Goal: Task Accomplishment & Management: Complete application form

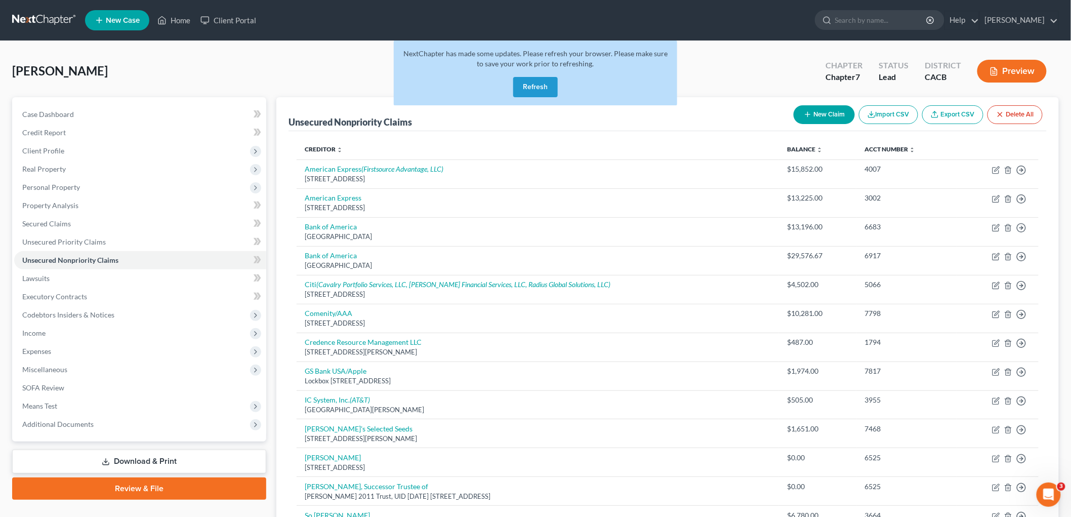
click at [43, 21] on link at bounding box center [44, 20] width 65 height 18
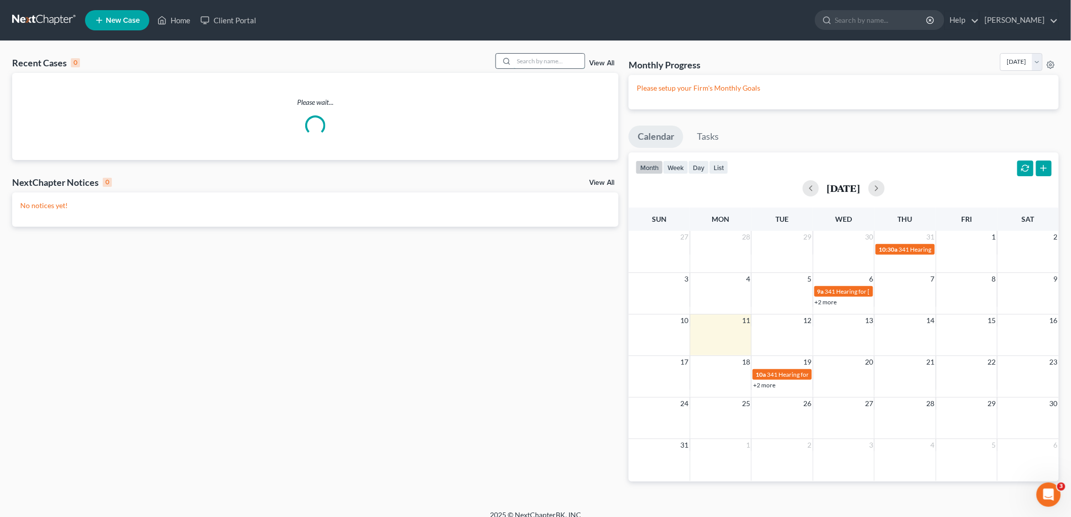
click at [551, 63] on input "search" at bounding box center [549, 61] width 71 height 15
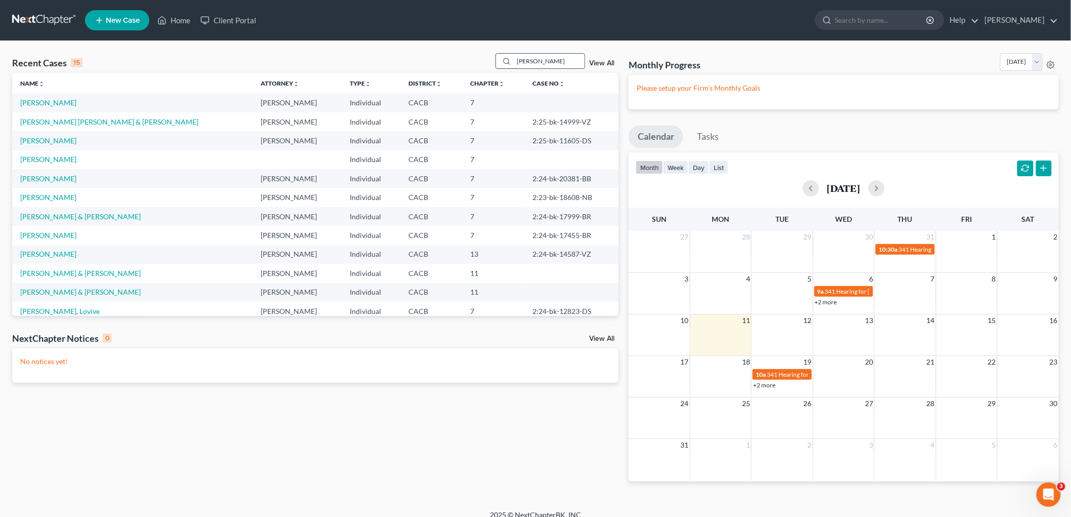
type input "[PERSON_NAME]"
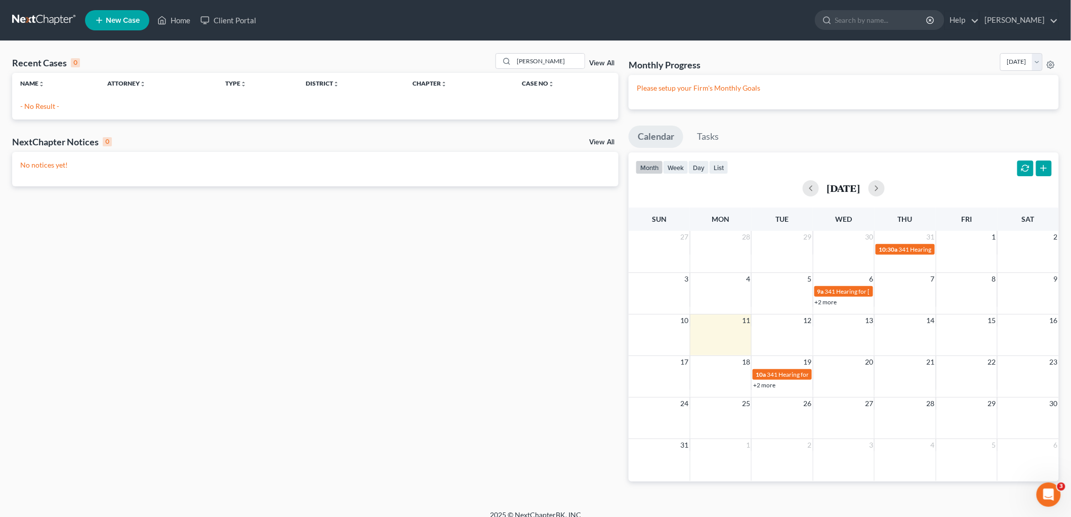
click at [123, 28] on link "New Case" at bounding box center [117, 20] width 64 height 20
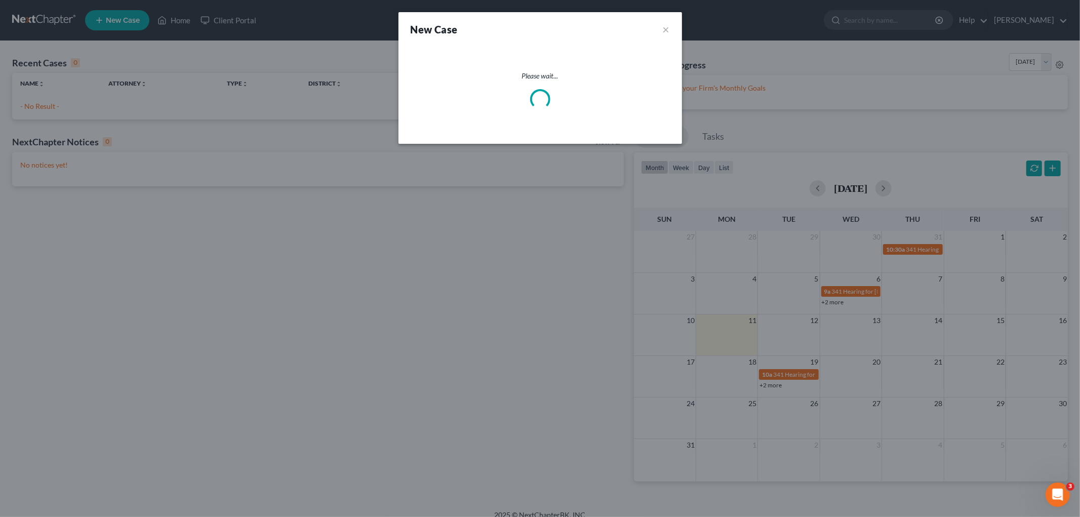
select select "7"
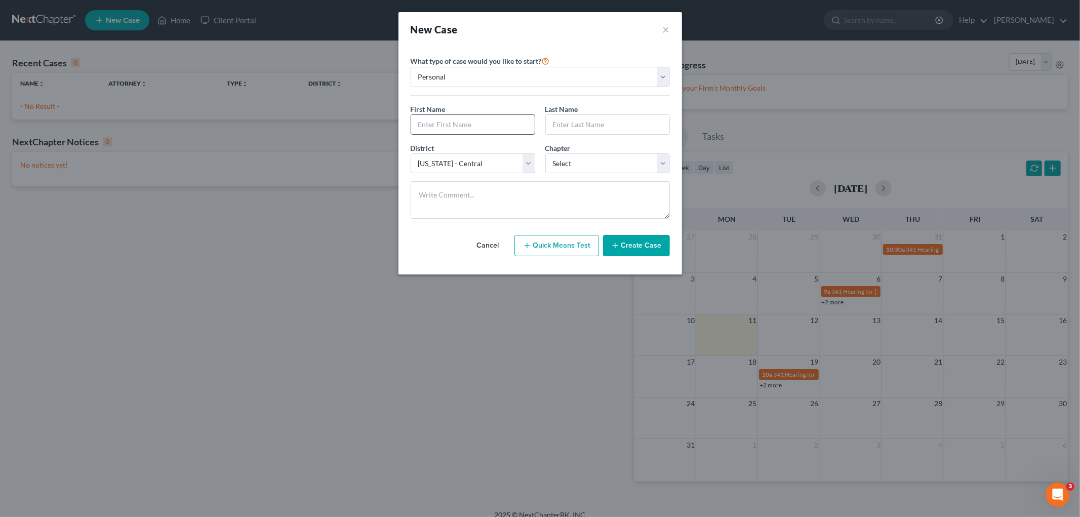
click at [438, 120] on input "text" at bounding box center [473, 124] width 124 height 19
type input "[PERSON_NAME]"
click at [570, 124] on input "text" at bounding box center [608, 124] width 124 height 19
type input "Pintos"
click at [573, 163] on select "Select 7 11 12 13" at bounding box center [607, 163] width 125 height 20
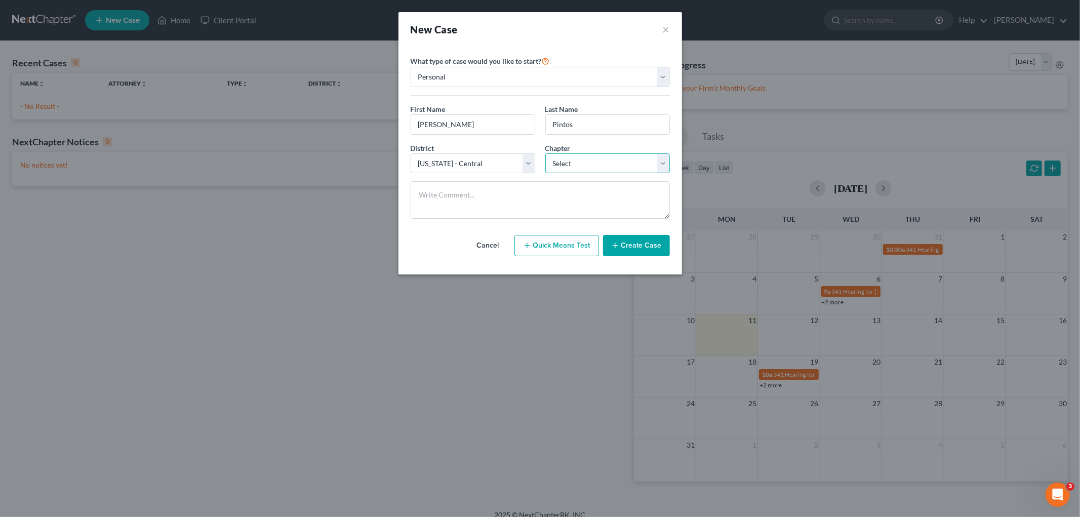
select select "0"
click at [545, 153] on select "Select 7 11 12 13" at bounding box center [607, 163] width 125 height 20
click at [626, 240] on button "Create Case" at bounding box center [636, 245] width 67 height 21
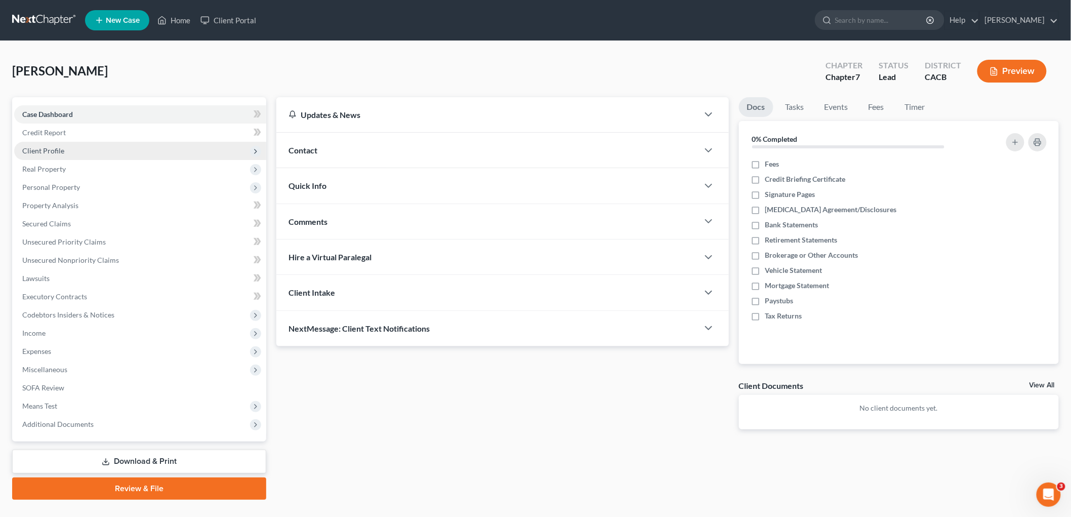
click at [53, 148] on span "Client Profile" at bounding box center [43, 150] width 42 height 9
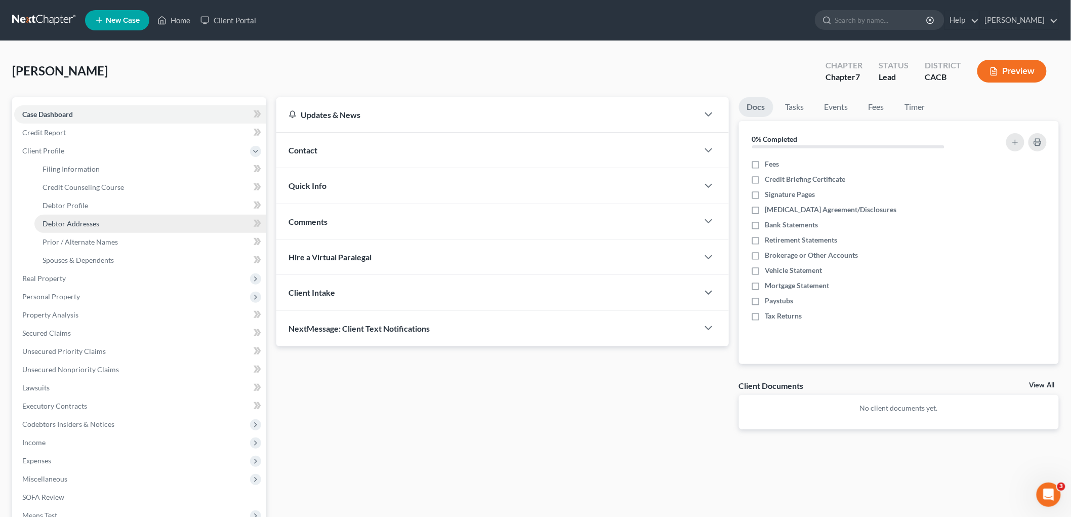
click at [86, 222] on span "Debtor Addresses" at bounding box center [71, 223] width 57 height 9
select select "0"
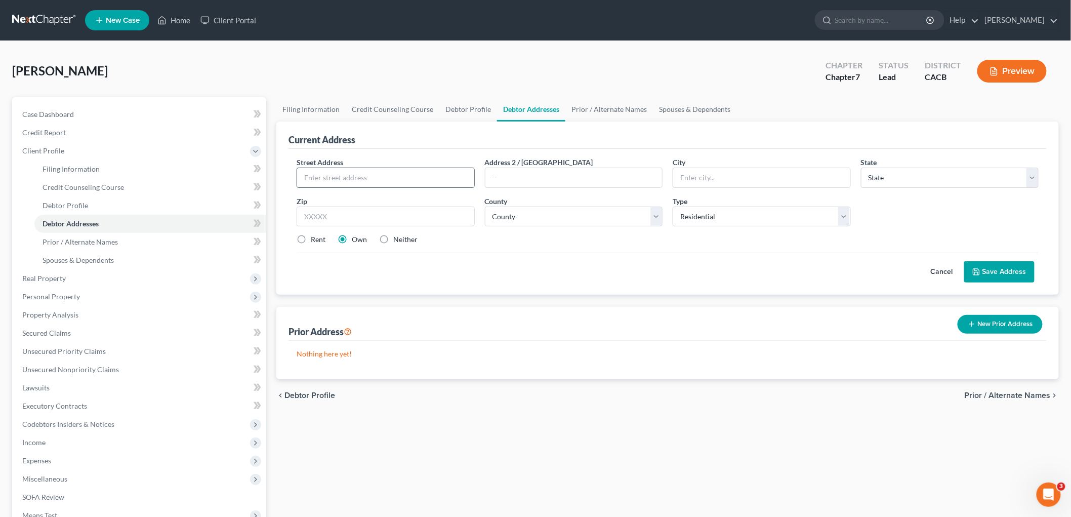
click at [342, 175] on input "text" at bounding box center [385, 177] width 177 height 19
type input "[STREET_ADDRESS]"
type input "90501"
type input "Torrance"
select select "4"
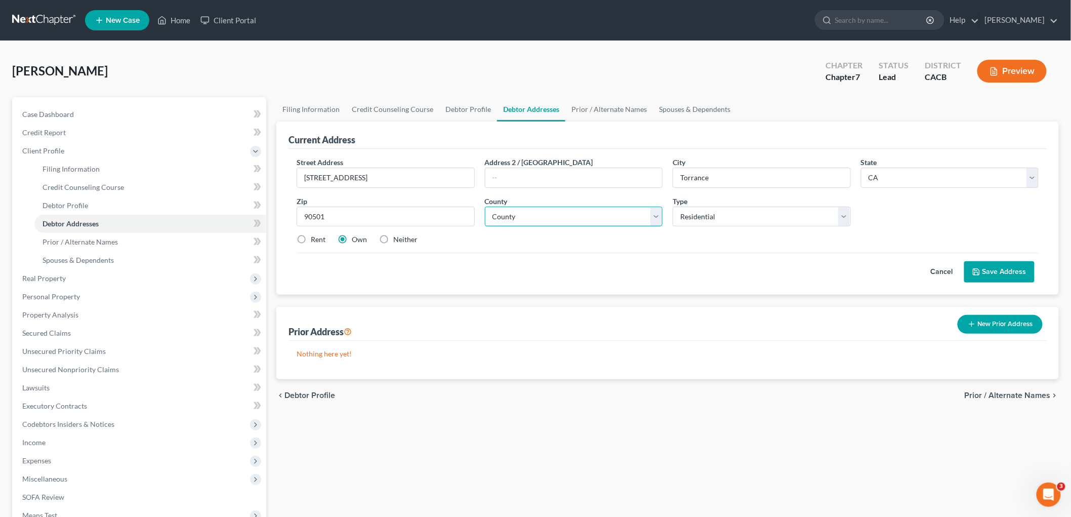
click at [587, 221] on select "County" at bounding box center [574, 217] width 178 height 20
click at [547, 496] on div "Filing Information Credit Counseling Course Debtor Profile Debtor Addresses Pri…" at bounding box center [667, 353] width 793 height 512
click at [547, 221] on select "County [GEOGRAPHIC_DATA] [GEOGRAPHIC_DATA] [GEOGRAPHIC_DATA] [GEOGRAPHIC_DATA] …" at bounding box center [574, 217] width 178 height 20
select select "18"
click at [485, 207] on select "County [GEOGRAPHIC_DATA] [GEOGRAPHIC_DATA] [GEOGRAPHIC_DATA] [GEOGRAPHIC_DATA] …" at bounding box center [574, 217] width 178 height 20
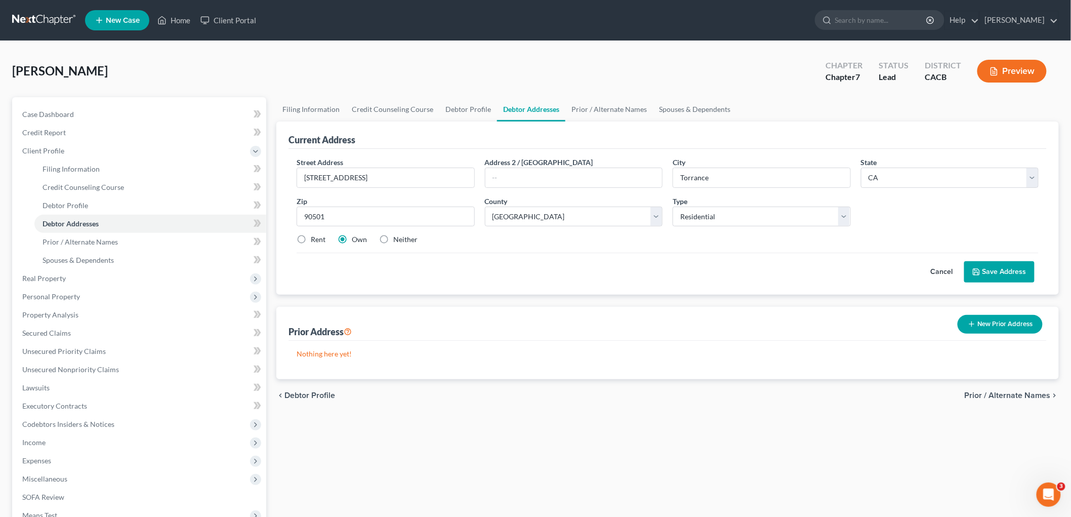
click at [311, 237] on label "Rent" at bounding box center [318, 239] width 15 height 10
click at [315, 237] on input "Rent" at bounding box center [318, 237] width 7 height 7
radio input "true"
click at [986, 271] on button "Save Address" at bounding box center [1000, 271] width 70 height 21
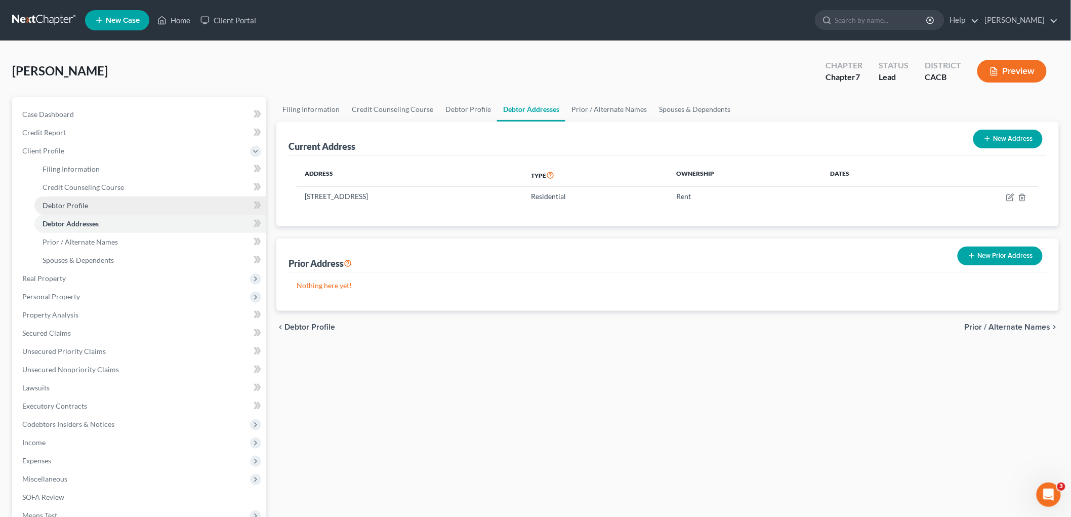
drag, startPoint x: 84, startPoint y: 208, endPoint x: 89, endPoint y: 207, distance: 5.8
click at [84, 208] on span "Debtor Profile" at bounding box center [66, 205] width 46 height 9
select select "0"
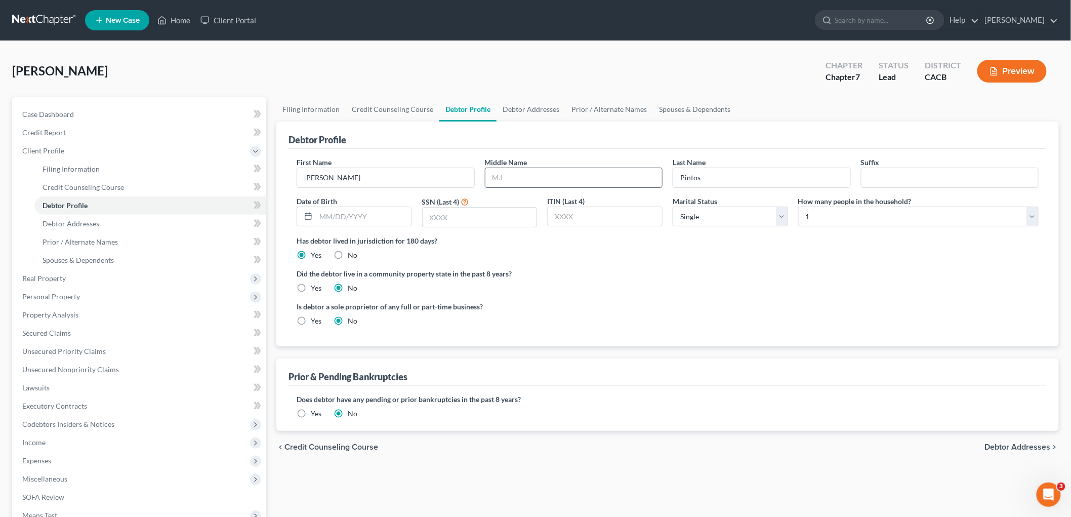
click at [579, 182] on input "text" at bounding box center [574, 177] width 177 height 19
type input "A."
click at [671, 177] on div "Last Name Pintos" at bounding box center [762, 172] width 188 height 31
click at [676, 175] on input "Pintos" at bounding box center [761, 177] width 177 height 19
type input "[PERSON_NAME]"
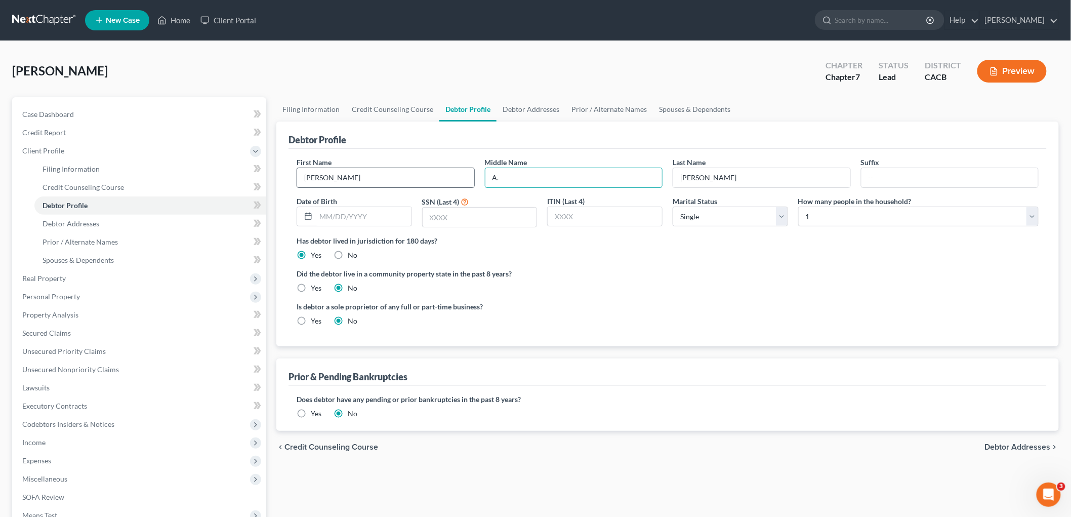
drag, startPoint x: 583, startPoint y: 178, endPoint x: 451, endPoint y: 169, distance: 132.0
click at [451, 169] on div "First Name [PERSON_NAME] Middle Name A. Last Name [PERSON_NAME] Suffix Date of …" at bounding box center [668, 196] width 752 height 78
type input "A."
click at [466, 208] on input "text" at bounding box center [480, 217] width 114 height 19
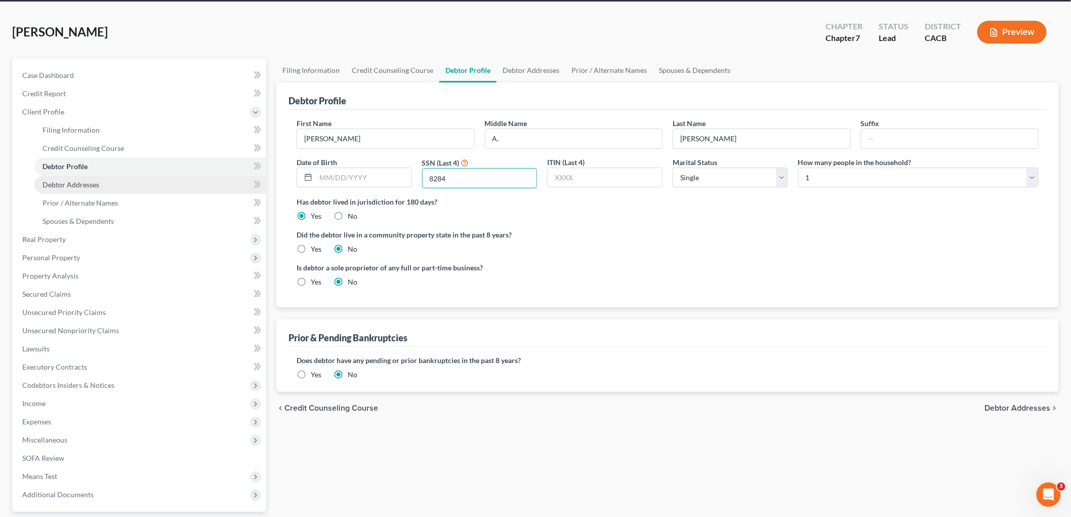
scroll to position [56, 0]
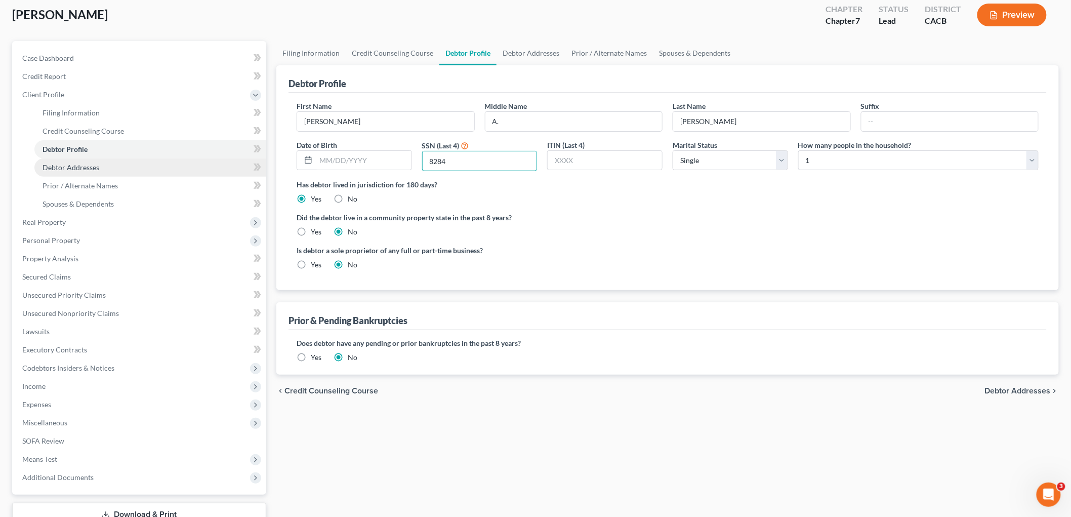
type input "8284"
click at [86, 168] on span "Debtor Addresses" at bounding box center [71, 167] width 57 height 9
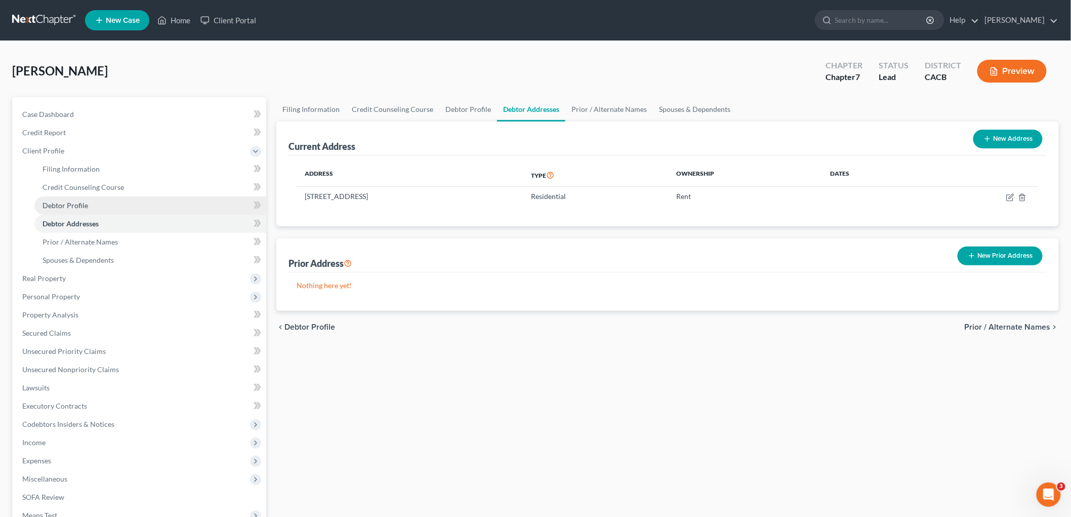
click at [103, 196] on link "Debtor Profile" at bounding box center [150, 205] width 232 height 18
select select "0"
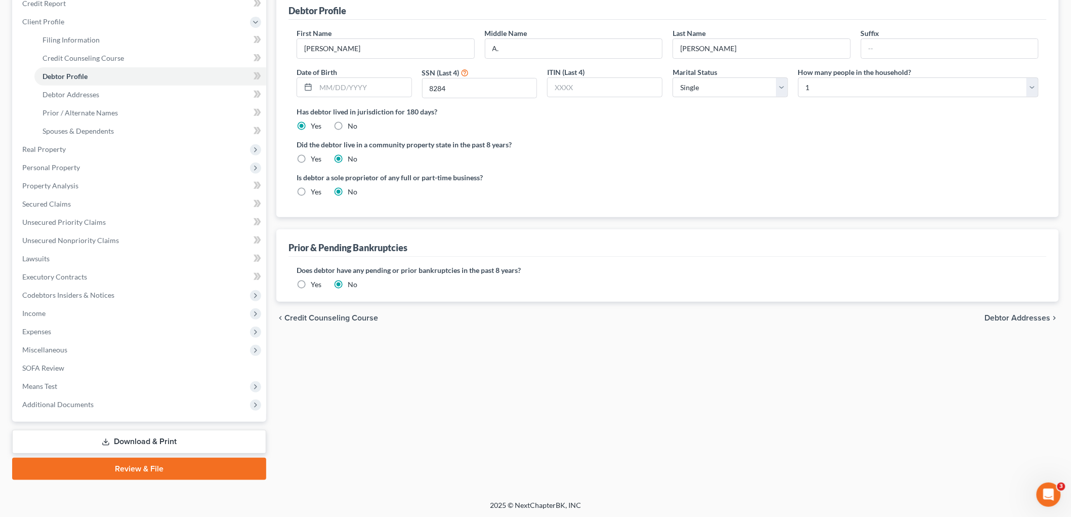
click at [162, 443] on link "Download & Print" at bounding box center [139, 442] width 254 height 24
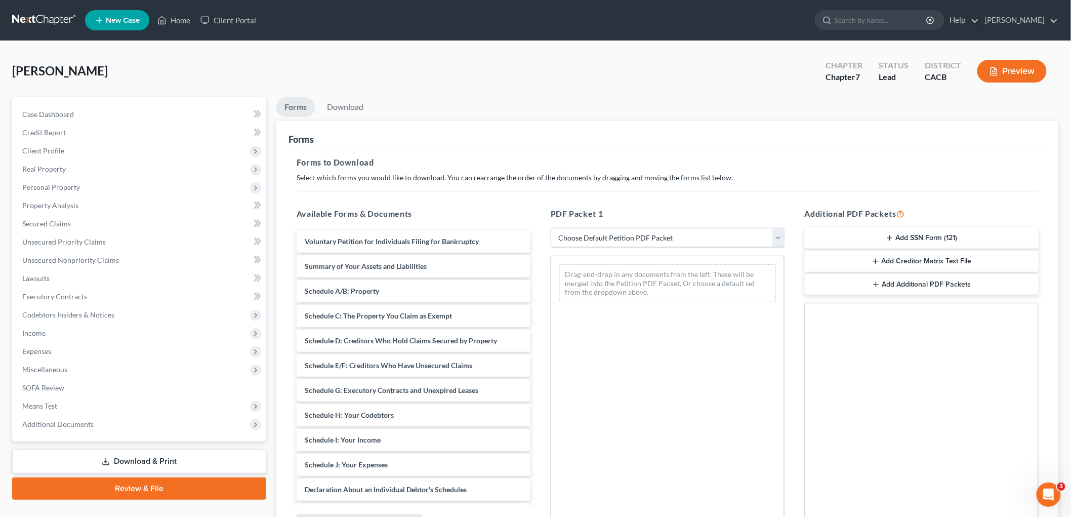
click at [589, 236] on select "Choose Default Petition PDF Packet Complete Bankruptcy Petition (all forms and …" at bounding box center [668, 238] width 234 height 20
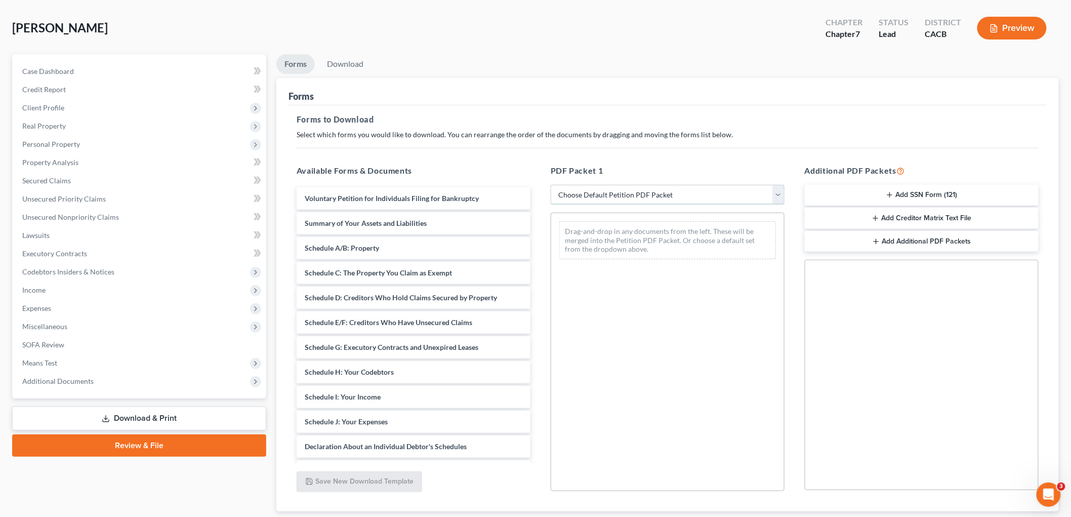
scroll to position [56, 0]
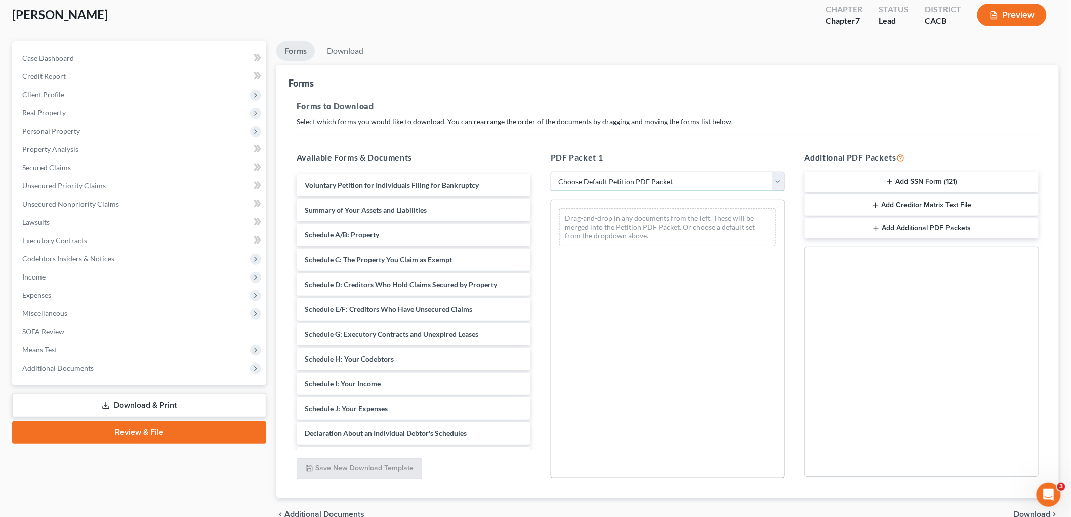
click at [581, 175] on select "Choose Default Petition PDF Packet Complete Bankruptcy Petition (all forms and …" at bounding box center [668, 182] width 234 height 20
select select "6"
click at [551, 172] on select "Choose Default Petition PDF Packet Complete Bankruptcy Petition (all forms and …" at bounding box center [668, 182] width 234 height 20
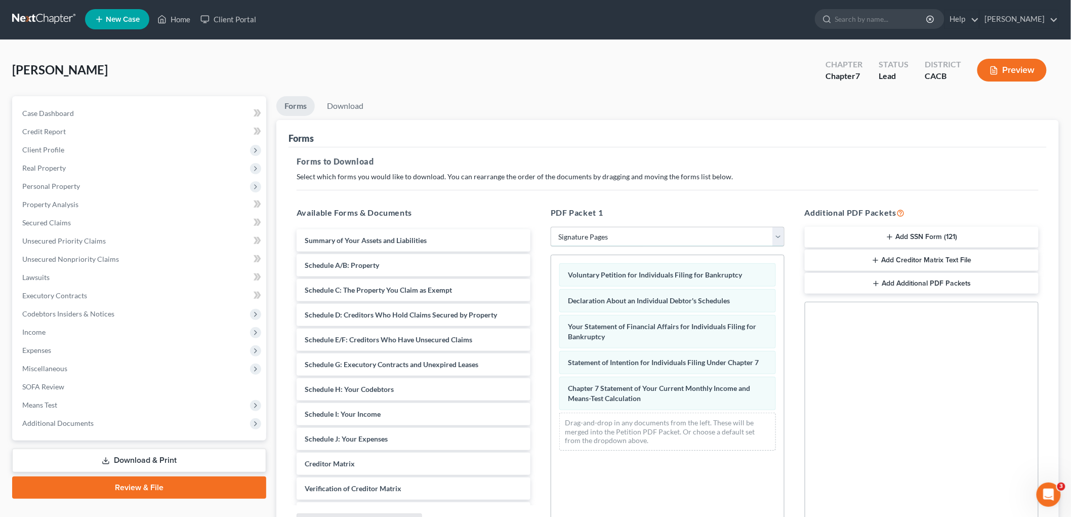
scroll to position [0, 0]
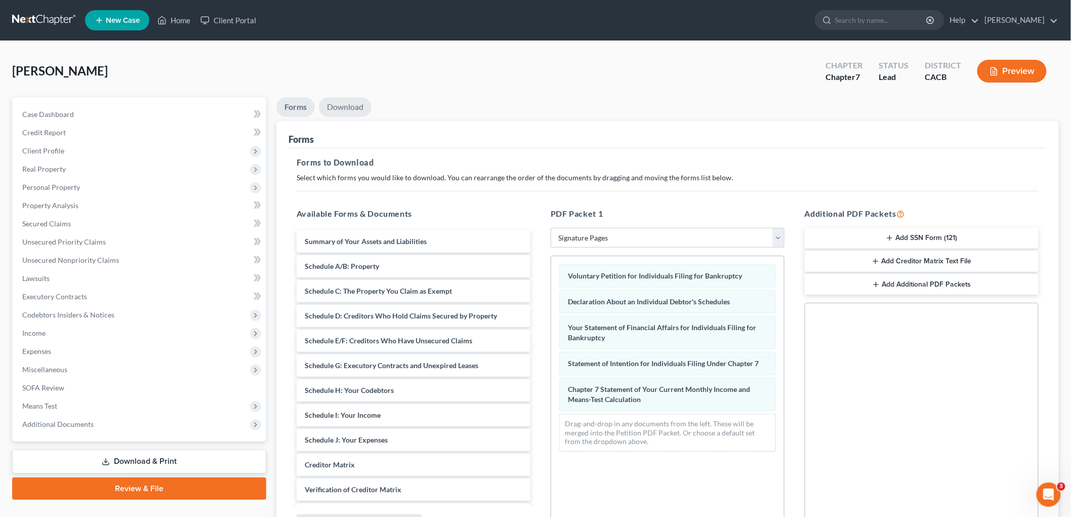
click at [348, 112] on link "Download" at bounding box center [345, 107] width 53 height 20
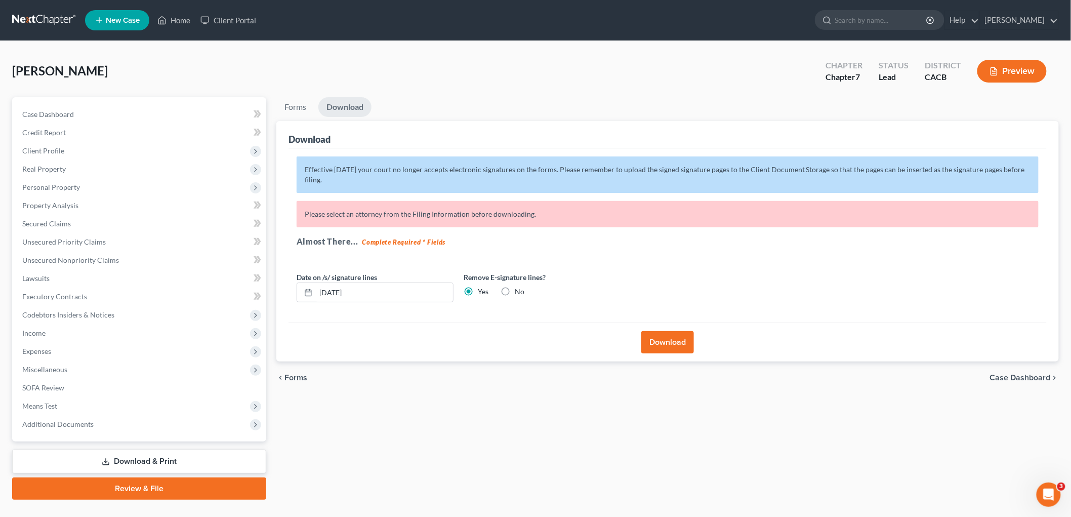
click at [664, 336] on button "Download" at bounding box center [668, 342] width 53 height 22
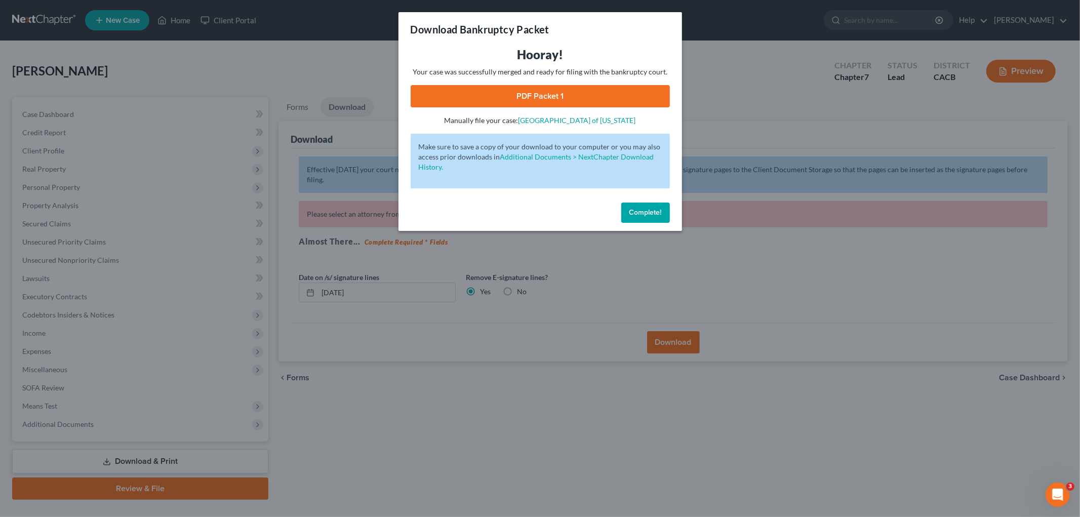
drag, startPoint x: 651, startPoint y: 321, endPoint x: 599, endPoint y: 204, distance: 127.7
drag, startPoint x: 599, startPoint y: 204, endPoint x: 568, endPoint y: 95, distance: 113.3
click at [568, 95] on link "PDF Packet 1" at bounding box center [540, 96] width 259 height 22
click at [162, 66] on div "Download Bankruptcy Packet Hooray! Your case was successfully merged and ready …" at bounding box center [540, 258] width 1080 height 517
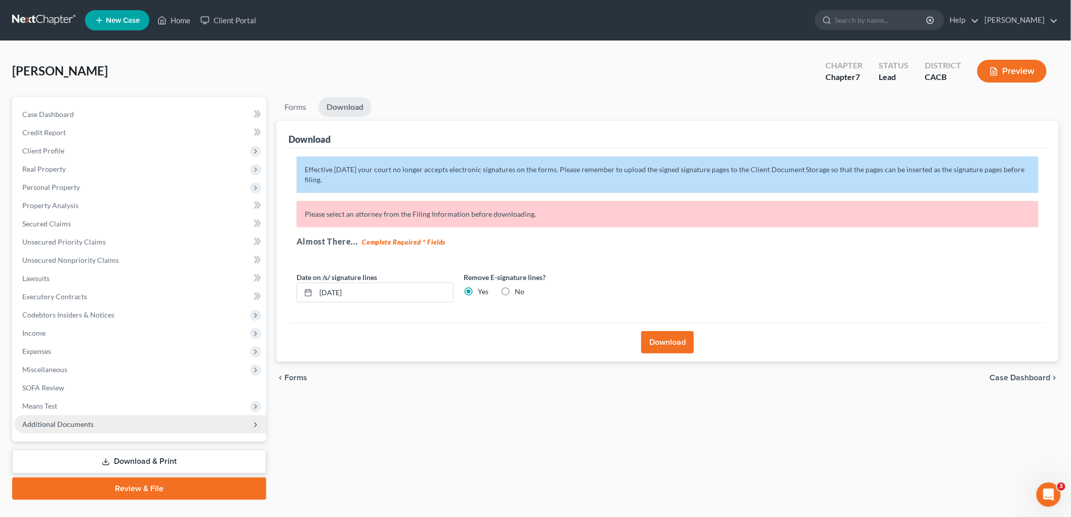
click at [107, 421] on span "Additional Documents" at bounding box center [140, 424] width 252 height 18
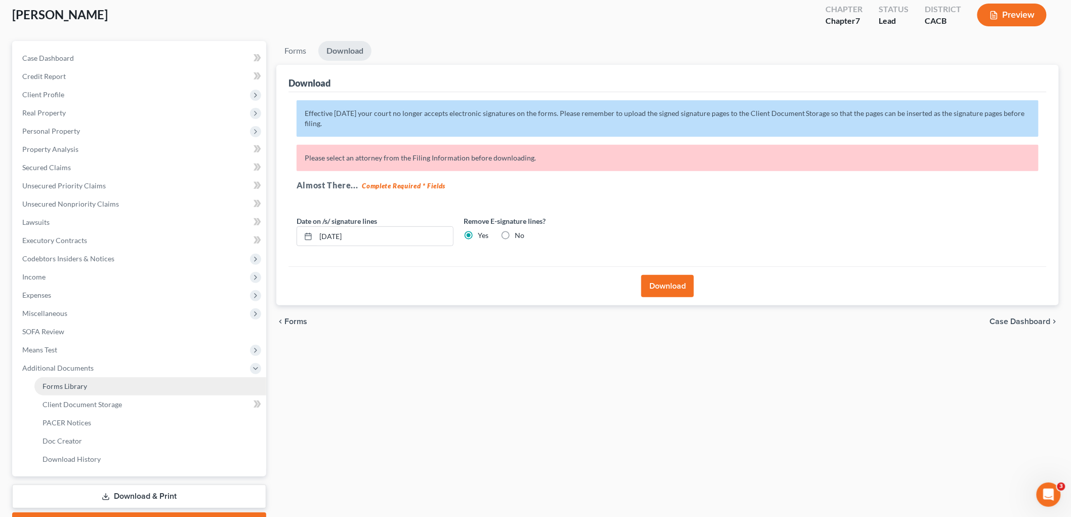
click at [137, 389] on link "Forms Library" at bounding box center [150, 386] width 232 height 18
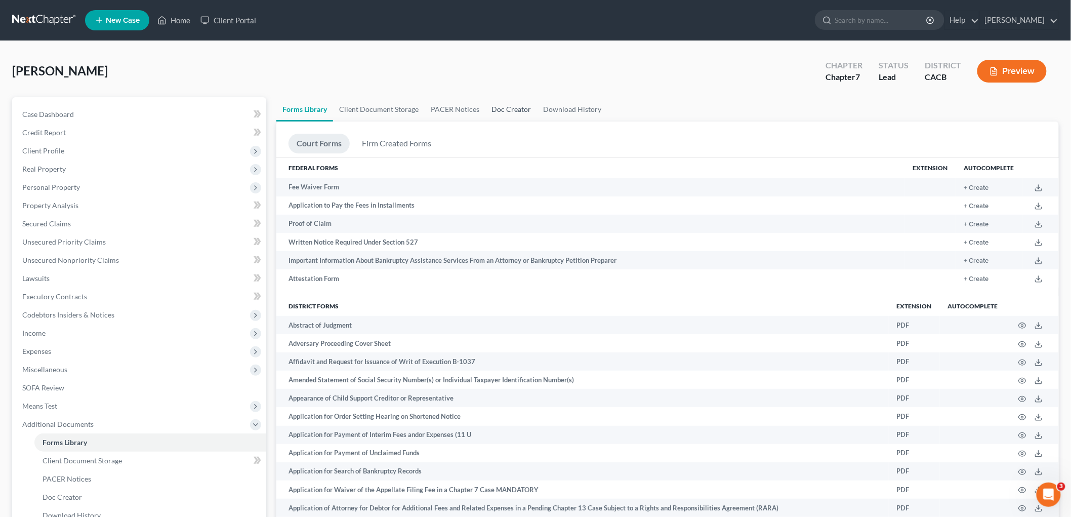
click at [492, 109] on link "Doc Creator" at bounding box center [512, 109] width 52 height 24
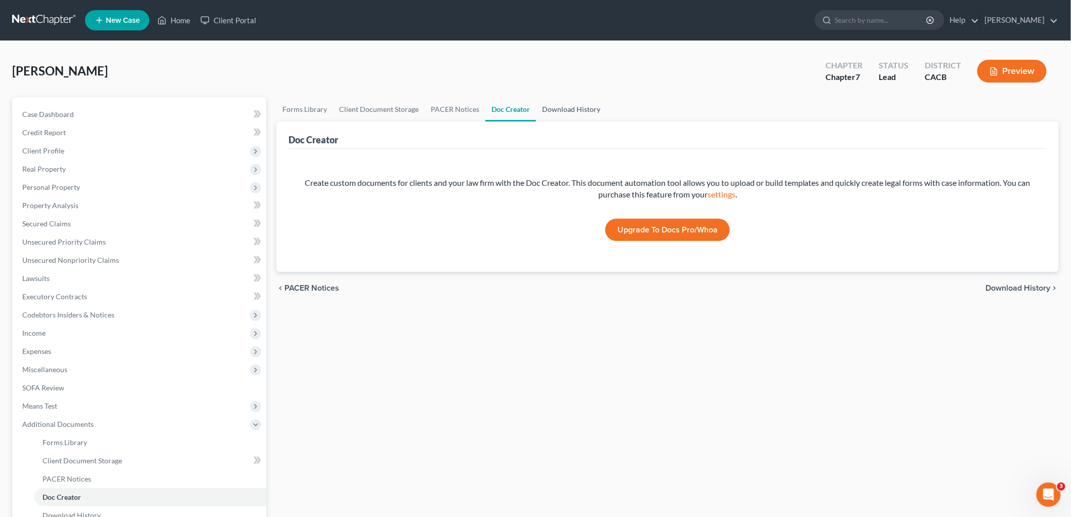
click at [555, 113] on link "Download History" at bounding box center [571, 109] width 70 height 24
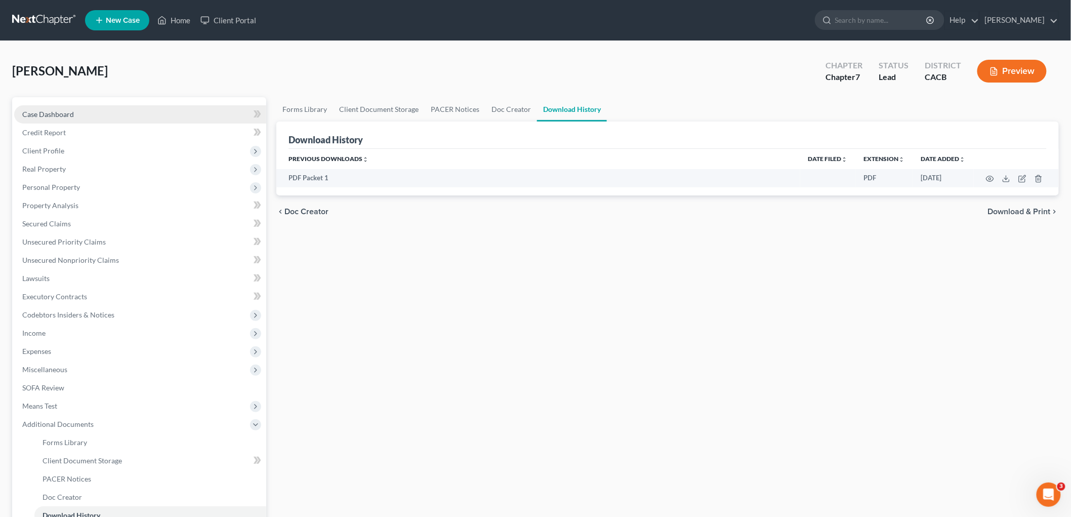
click at [89, 108] on link "Case Dashboard" at bounding box center [140, 114] width 252 height 18
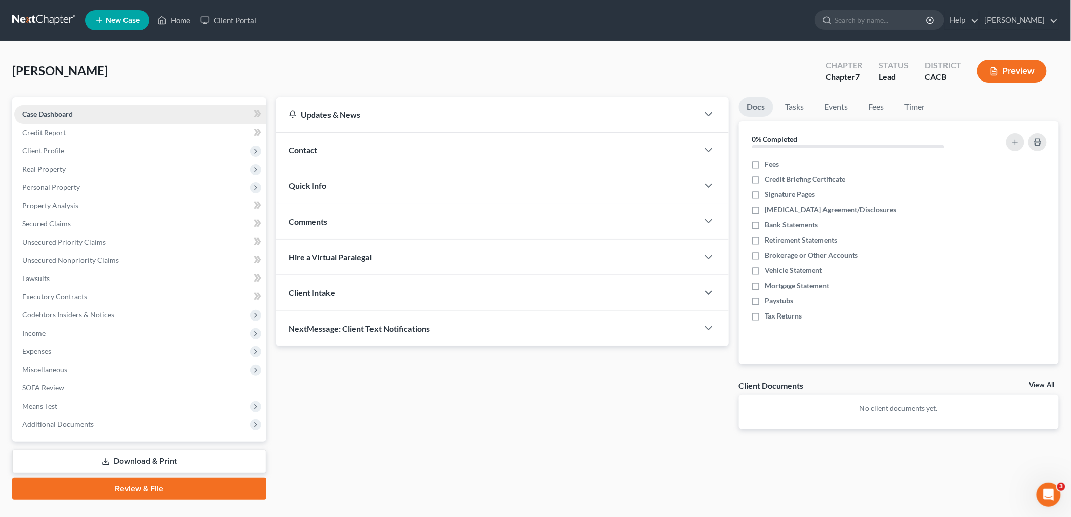
click at [102, 122] on link "Case Dashboard" at bounding box center [140, 114] width 252 height 18
click at [99, 154] on span "Client Profile" at bounding box center [140, 151] width 252 height 18
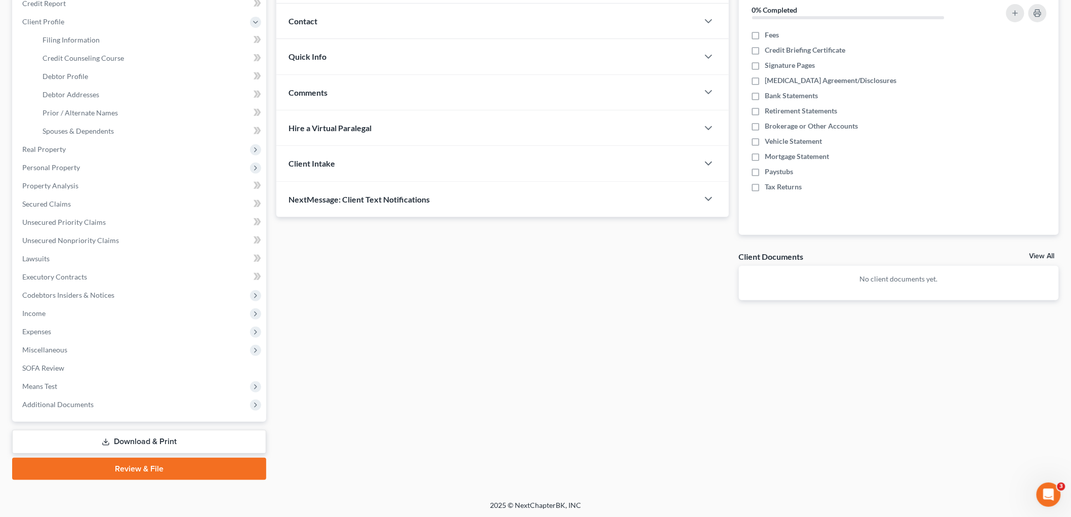
click at [144, 438] on link "Download & Print" at bounding box center [139, 442] width 254 height 24
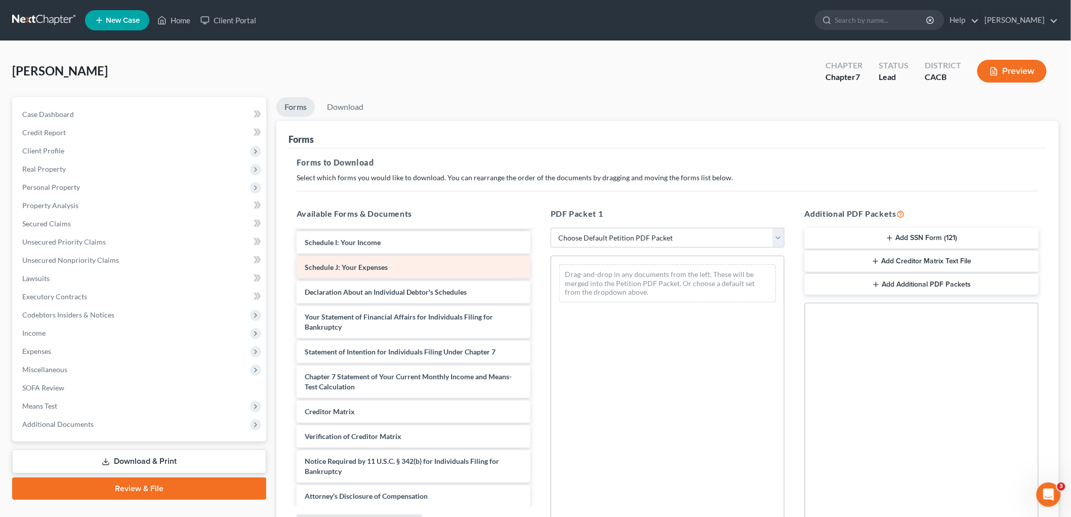
scroll to position [201, 0]
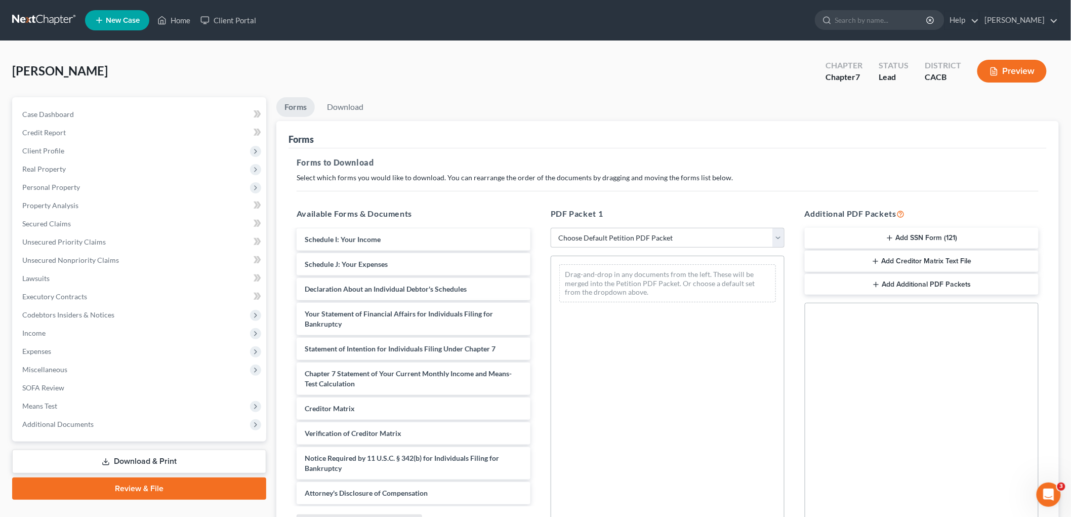
click at [600, 220] on div "PDF Packet 1 Choose Default Petition PDF Packet Complete Bankruptcy Petition (a…" at bounding box center [668, 370] width 254 height 343
click at [603, 230] on select "Choose Default Petition PDF Packet Complete Bankruptcy Petition (all forms and …" at bounding box center [668, 238] width 234 height 20
click at [551, 228] on select "Choose Default Petition PDF Packet Complete Bankruptcy Petition (all forms and …" at bounding box center [668, 238] width 234 height 20
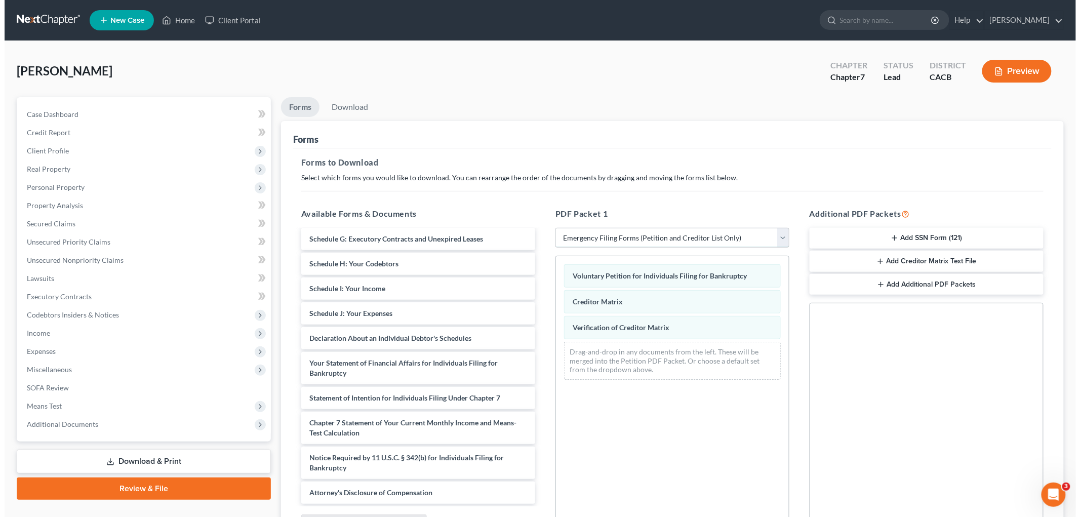
scroll to position [127, 0]
click at [589, 235] on select "Choose Default Petition PDF Packet Complete Bankruptcy Petition (all forms and …" at bounding box center [668, 238] width 234 height 20
select select "0"
click at [555, 228] on select "Choose Default Petition PDF Packet Complete Bankruptcy Petition (all forms and …" at bounding box center [668, 238] width 234 height 20
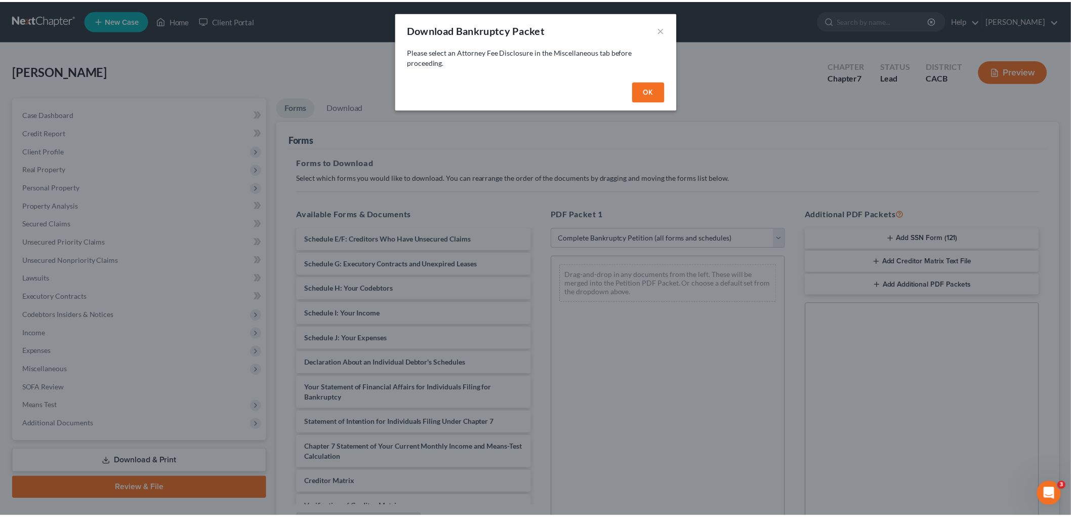
scroll to position [201, 0]
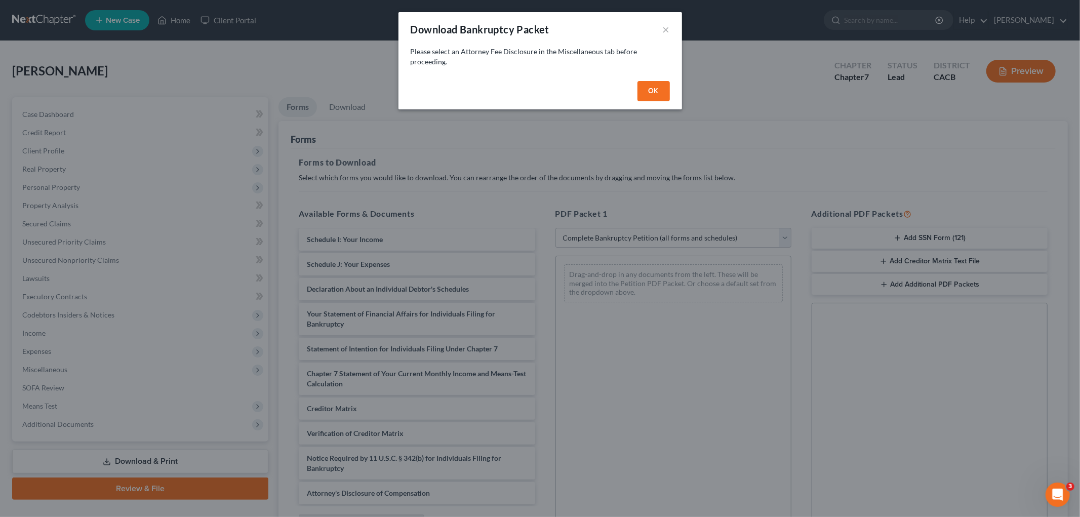
click at [653, 87] on button "OK" at bounding box center [653, 91] width 32 height 20
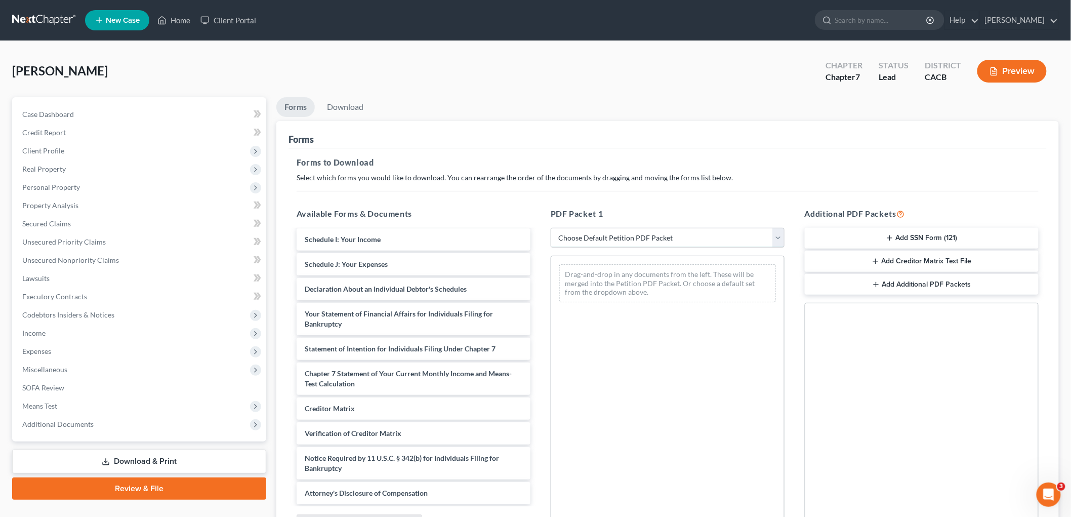
click at [627, 240] on select "Choose Default Petition PDF Packet Complete Bankruptcy Petition (all forms and …" at bounding box center [668, 238] width 234 height 20
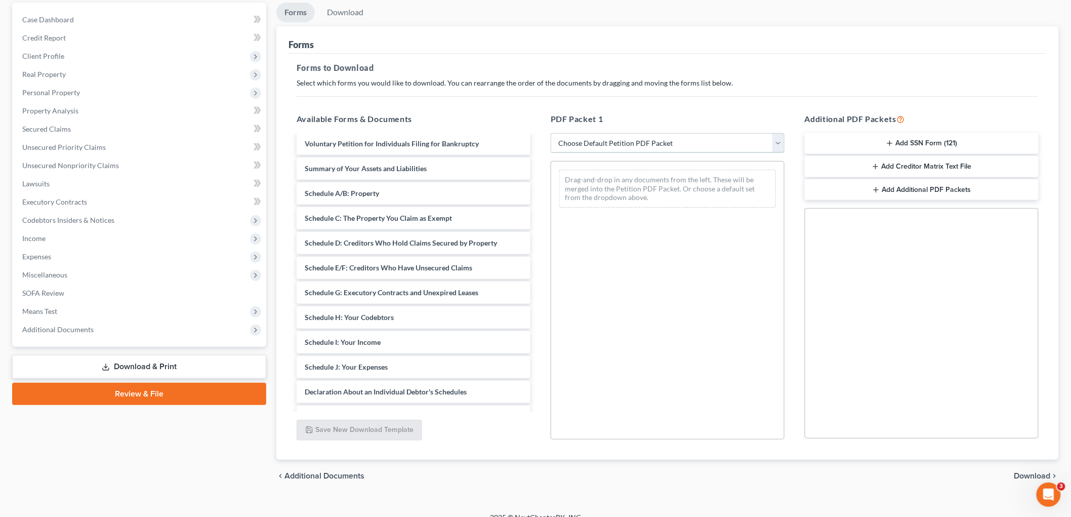
scroll to position [52, 0]
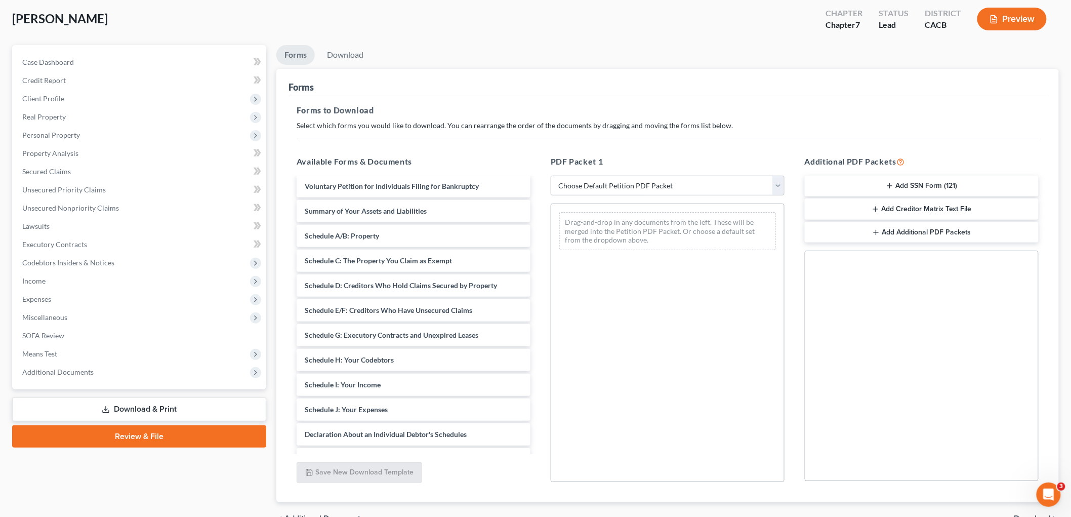
click at [599, 143] on div "Forms to Download Select which forms you would like to download. You can rearra…" at bounding box center [668, 299] width 758 height 407
click at [580, 186] on select "Choose Default Petition PDF Packet Complete Bankruptcy Petition (all forms and …" at bounding box center [668, 186] width 234 height 20
select select "3"
click at [551, 176] on select "Choose Default Petition PDF Packet Complete Bankruptcy Petition (all forms and …" at bounding box center [668, 186] width 234 height 20
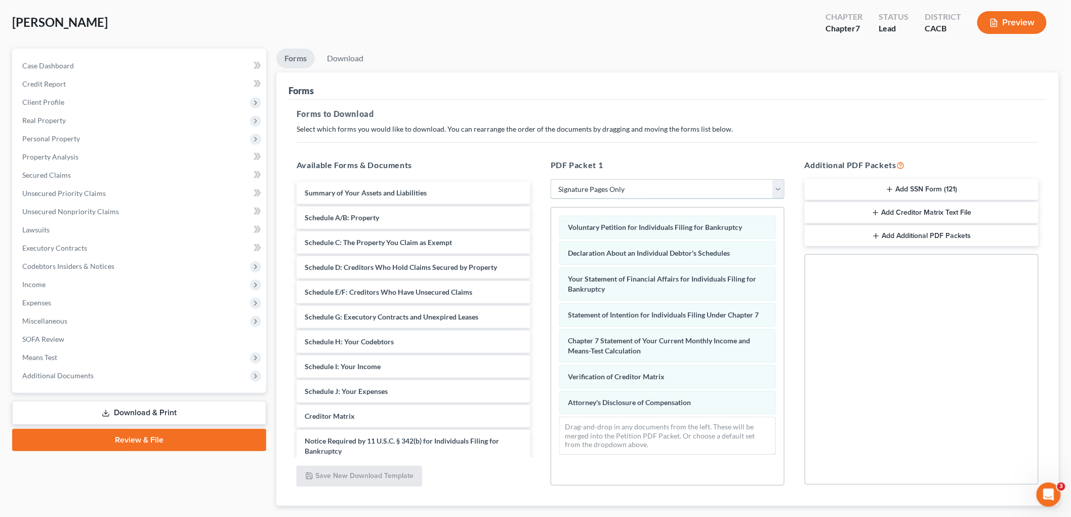
scroll to position [0, 0]
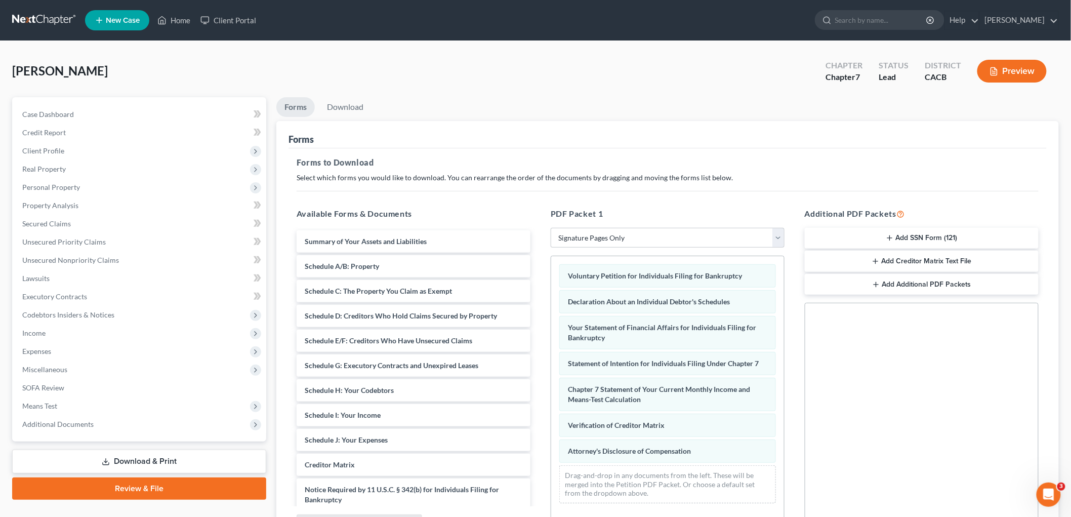
drag, startPoint x: 795, startPoint y: 173, endPoint x: 760, endPoint y: 179, distance: 36.0
click at [795, 173] on p "Select which forms you would like to download. You can rearrange the order of t…" at bounding box center [668, 178] width 742 height 10
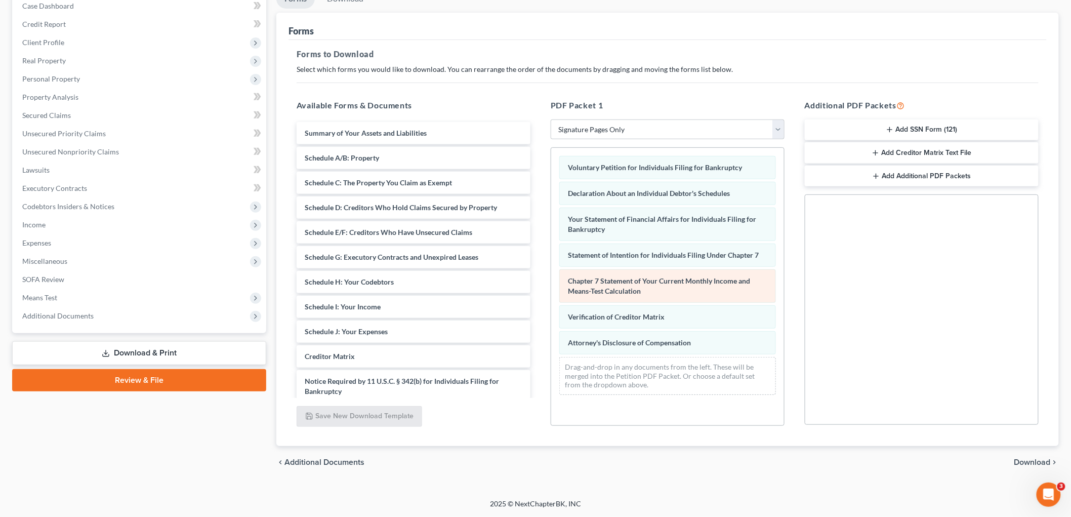
click at [625, 301] on div "Chapter 7 Statement of Your Current Monthly Income and Means-Test Calculation" at bounding box center [667, 285] width 217 height 33
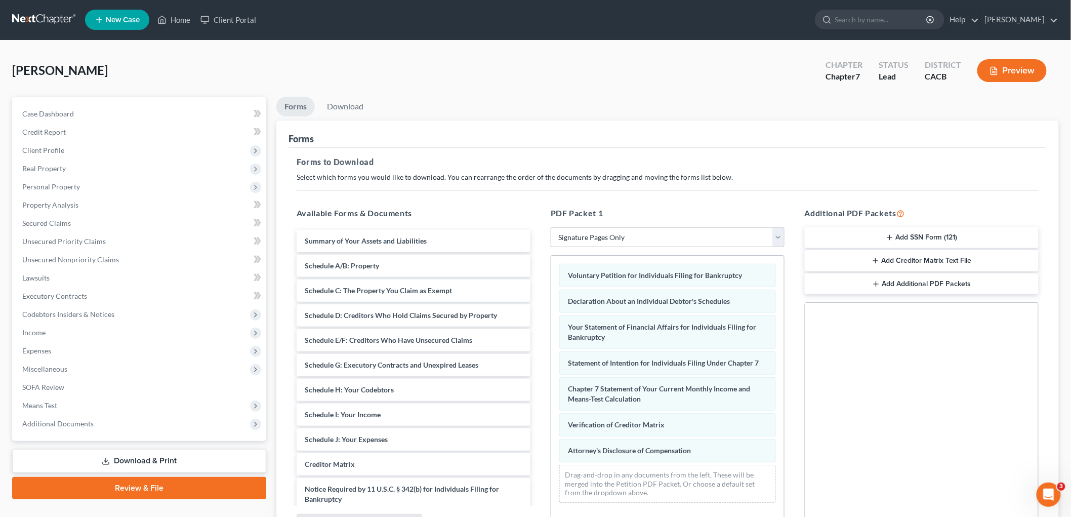
scroll to position [0, 0]
click at [42, 110] on span "Case Dashboard" at bounding box center [48, 114] width 52 height 9
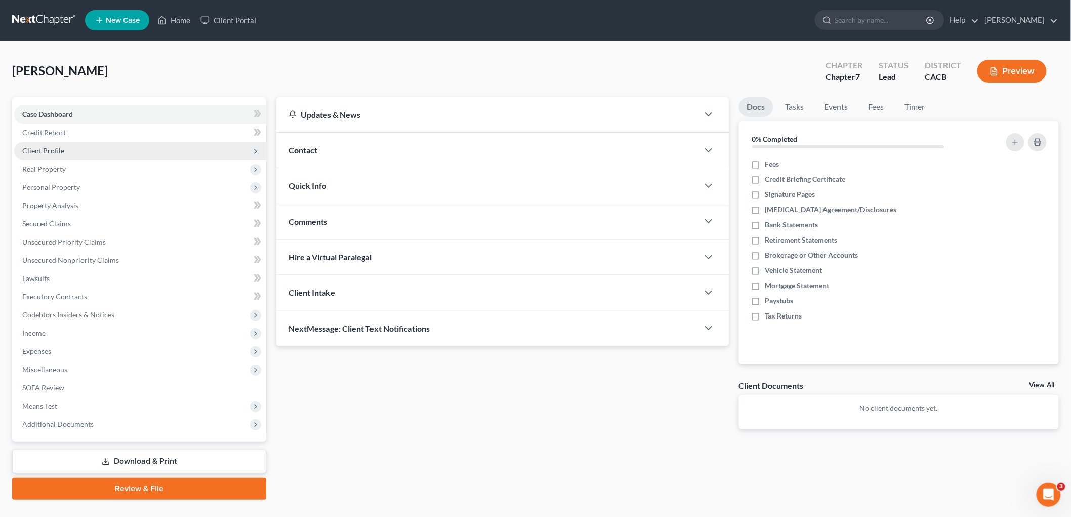
click at [57, 153] on span "Client Profile" at bounding box center [43, 150] width 42 height 9
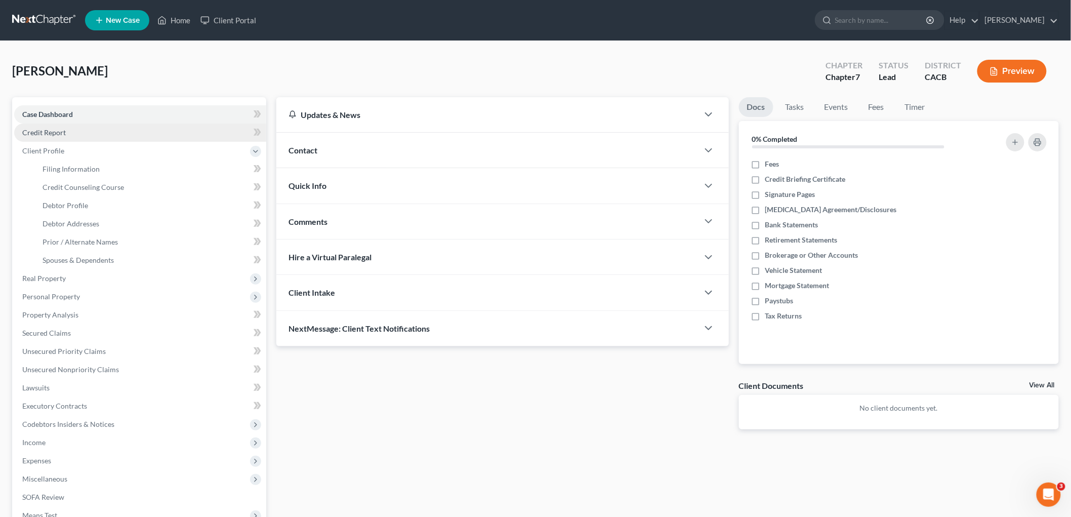
click at [52, 134] on span "Credit Report" at bounding box center [44, 132] width 44 height 9
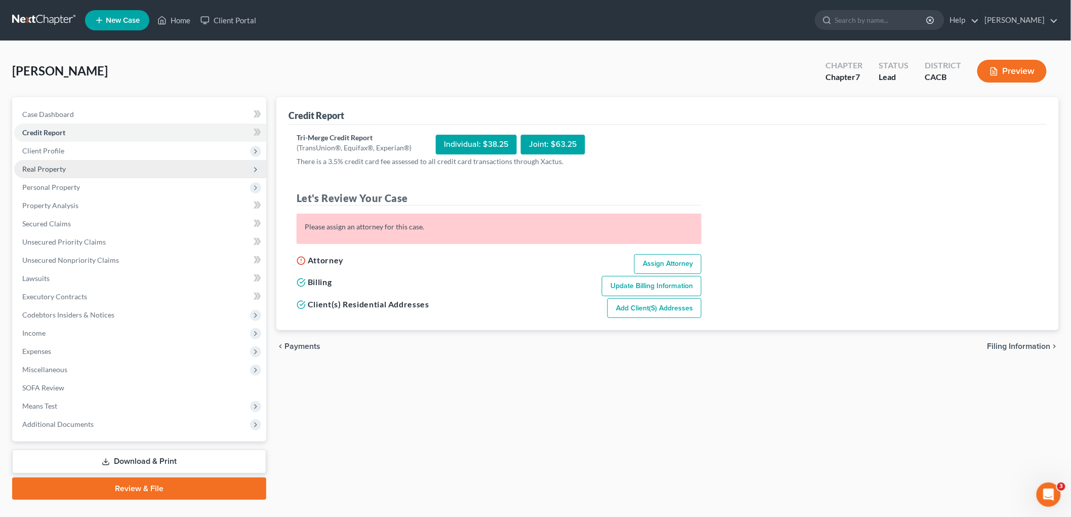
click at [60, 175] on span "Real Property" at bounding box center [140, 169] width 252 height 18
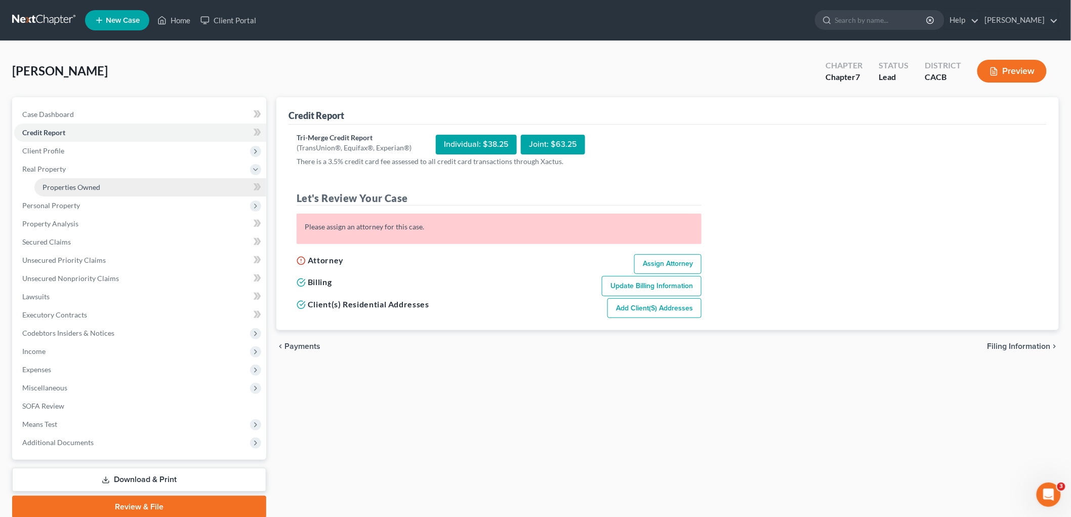
click at [64, 194] on link "Properties Owned" at bounding box center [150, 187] width 232 height 18
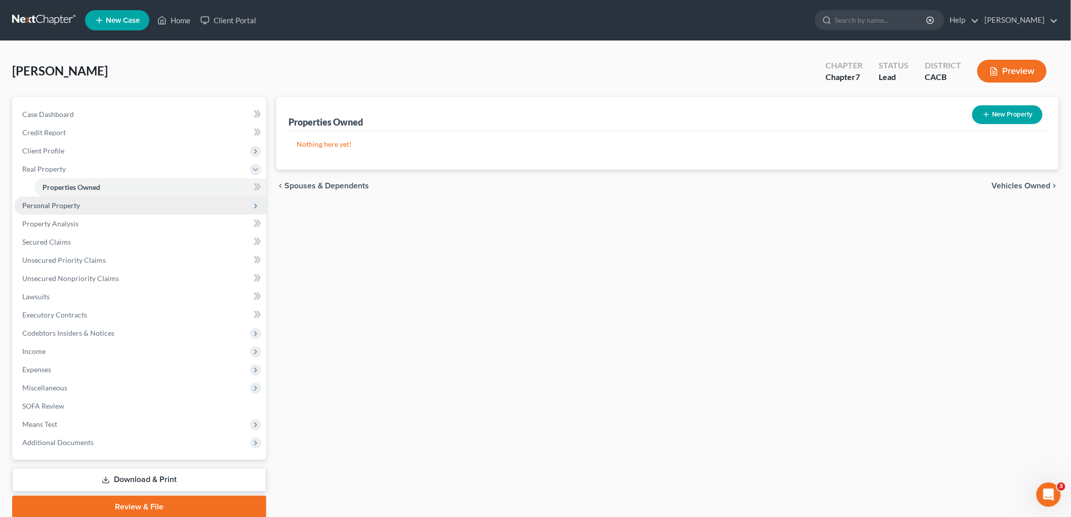
click at [64, 202] on span "Personal Property" at bounding box center [51, 205] width 58 height 9
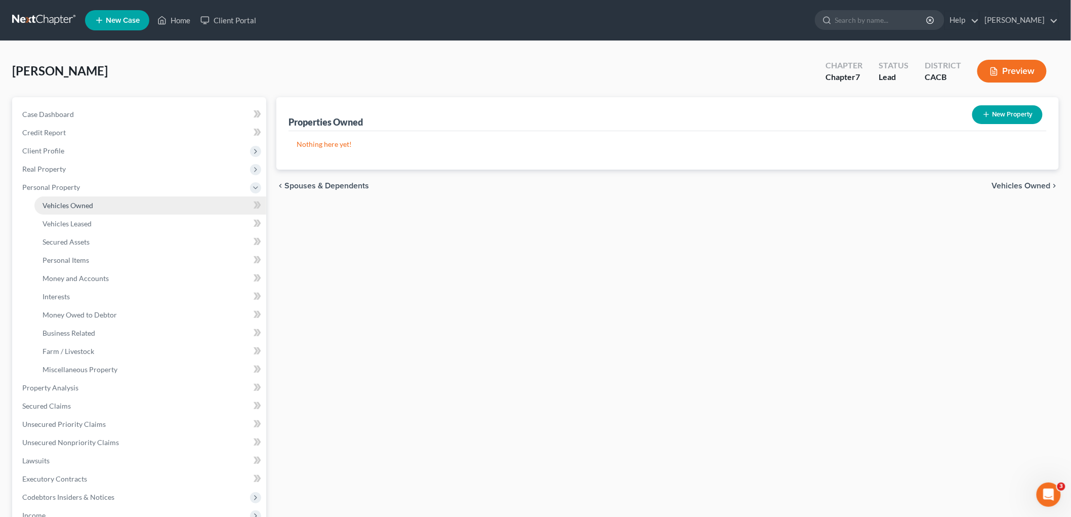
click at [66, 210] on link "Vehicles Owned" at bounding box center [150, 205] width 232 height 18
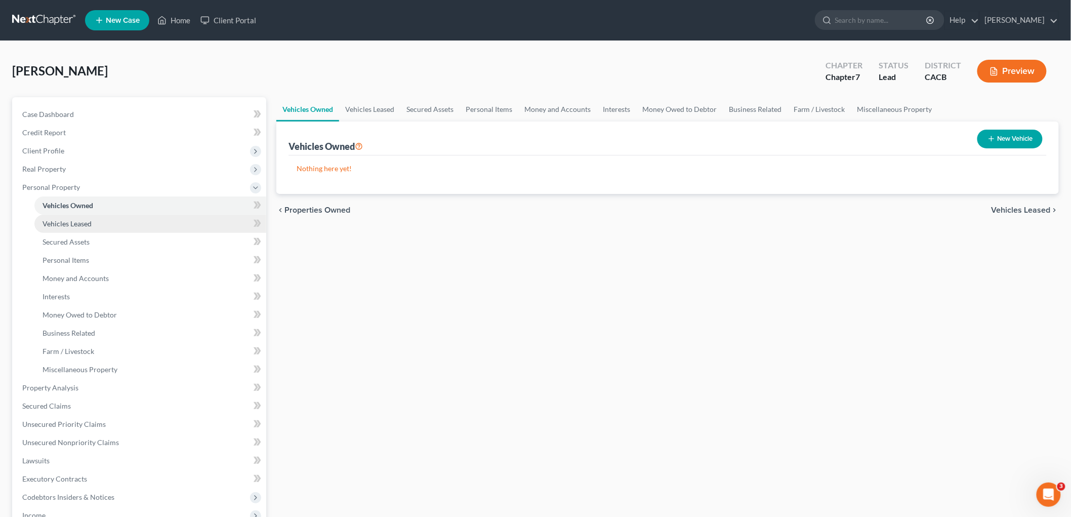
click at [66, 224] on span "Vehicles Leased" at bounding box center [67, 223] width 49 height 9
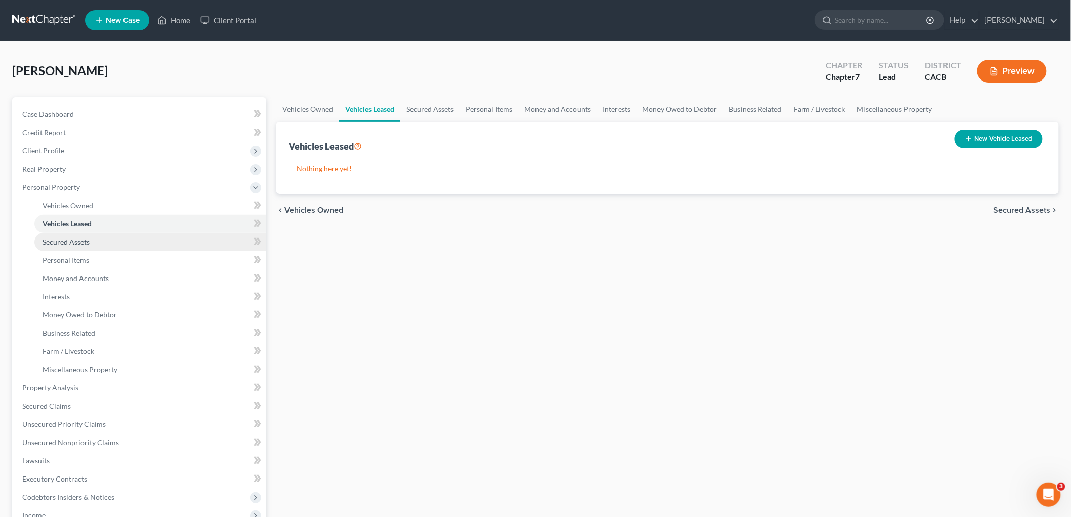
click at [71, 241] on span "Secured Assets" at bounding box center [66, 241] width 47 height 9
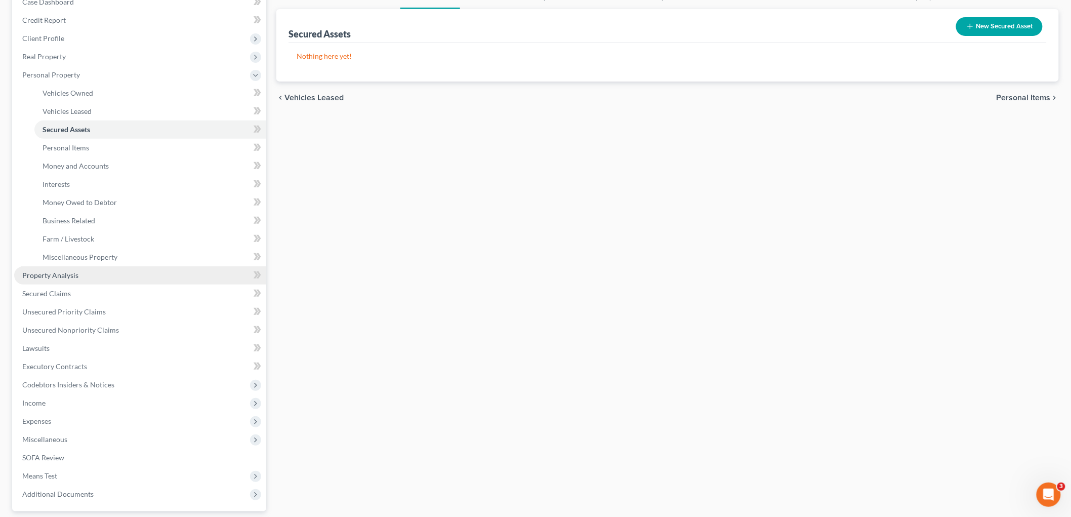
click at [67, 271] on span "Property Analysis" at bounding box center [50, 275] width 56 height 9
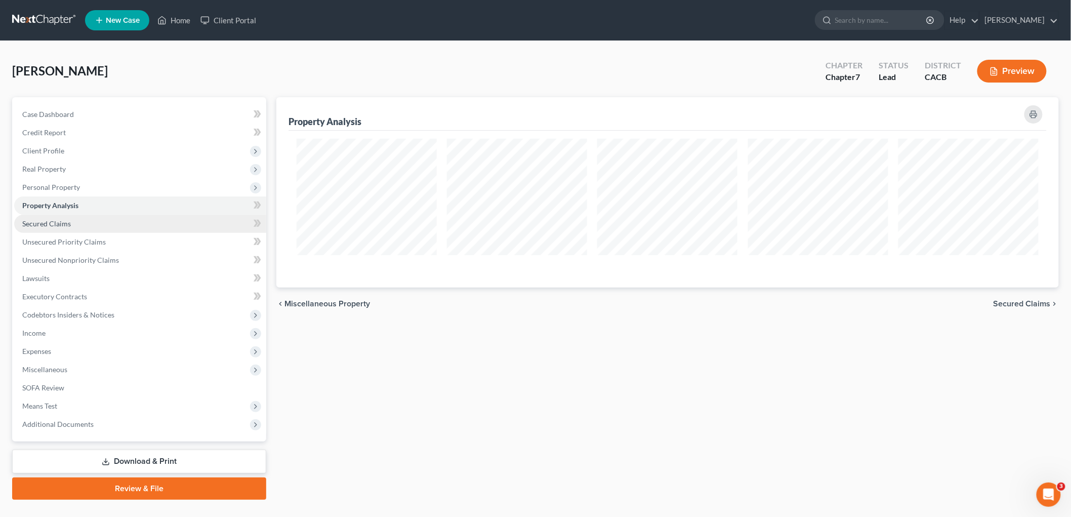
click at [59, 219] on span "Secured Claims" at bounding box center [46, 223] width 49 height 9
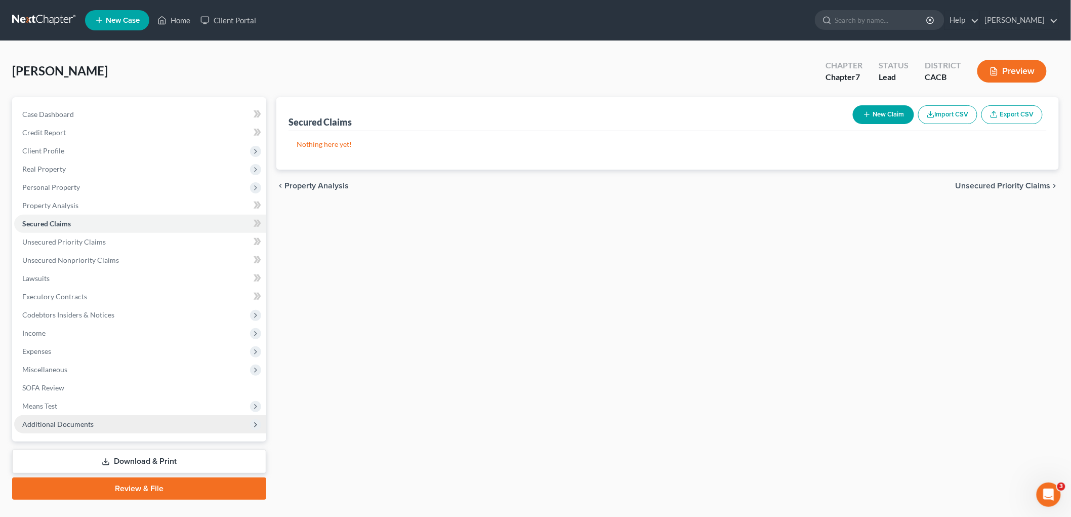
click at [62, 423] on span "Additional Documents" at bounding box center [57, 424] width 71 height 9
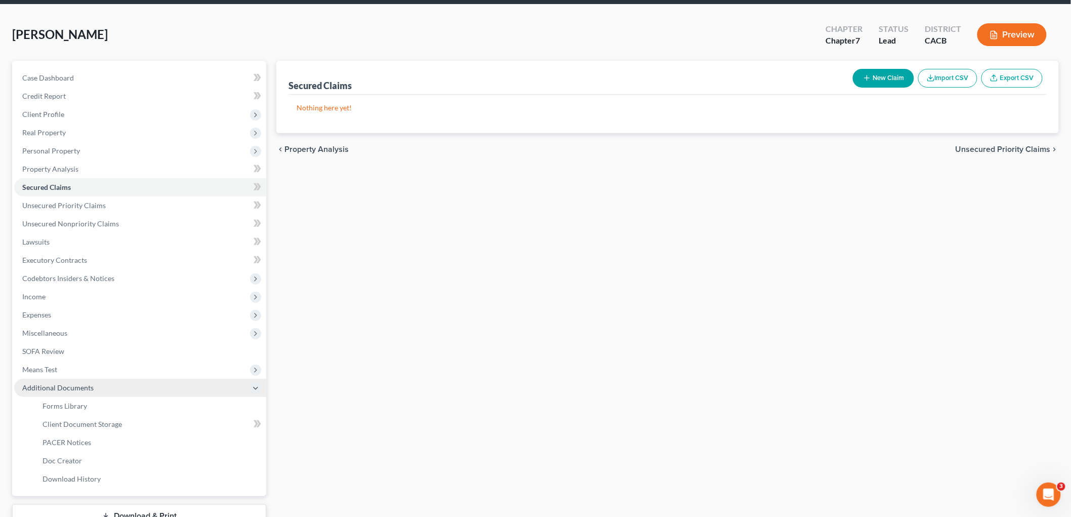
scroll to position [56, 0]
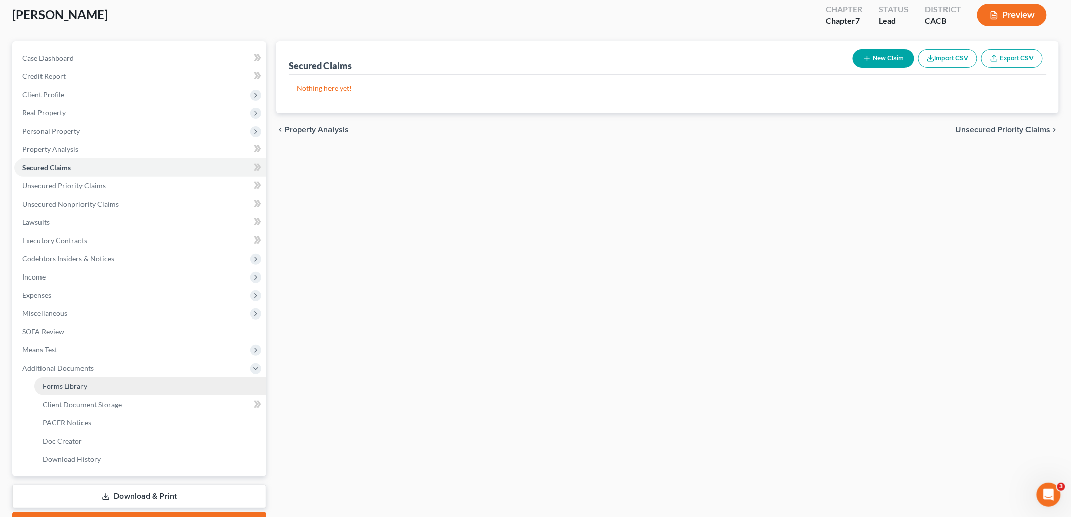
click at [74, 386] on span "Forms Library" at bounding box center [65, 386] width 45 height 9
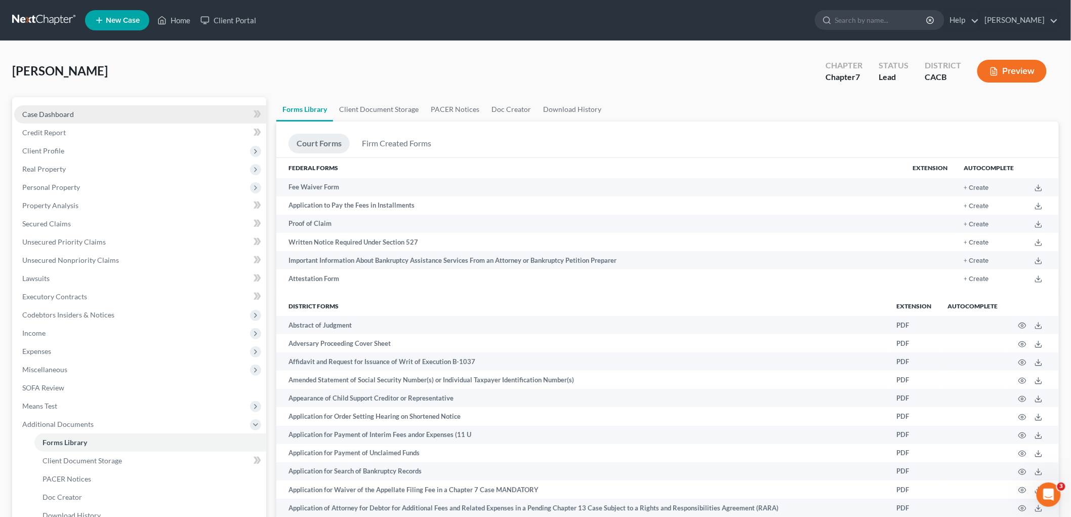
click at [114, 105] on link "Case Dashboard" at bounding box center [140, 114] width 252 height 18
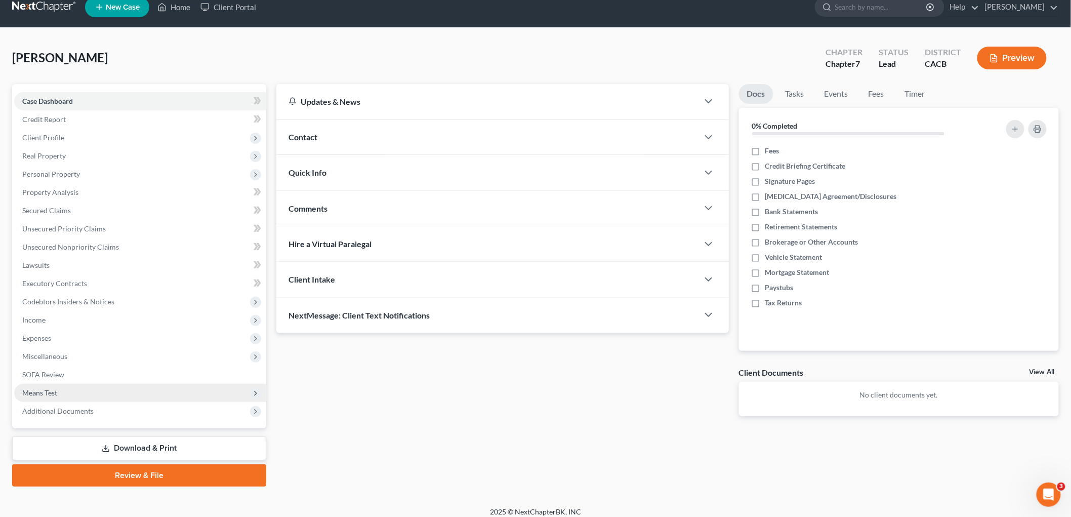
scroll to position [20, 0]
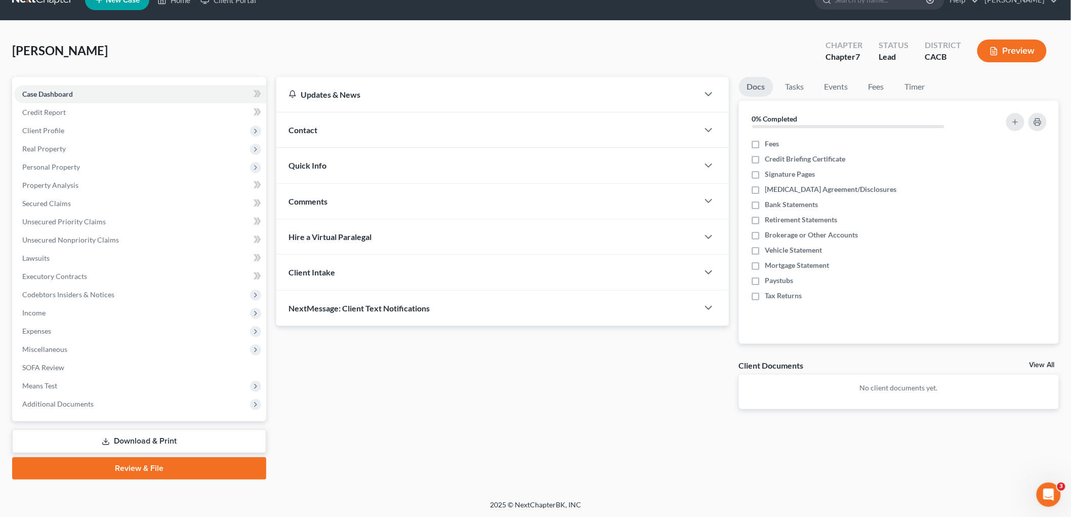
click at [201, 453] on div "Case Dashboard Payments Invoices Payments Payments Credit Report Client Profile" at bounding box center [139, 278] width 264 height 403
click at [198, 443] on link "Download & Print" at bounding box center [139, 441] width 254 height 24
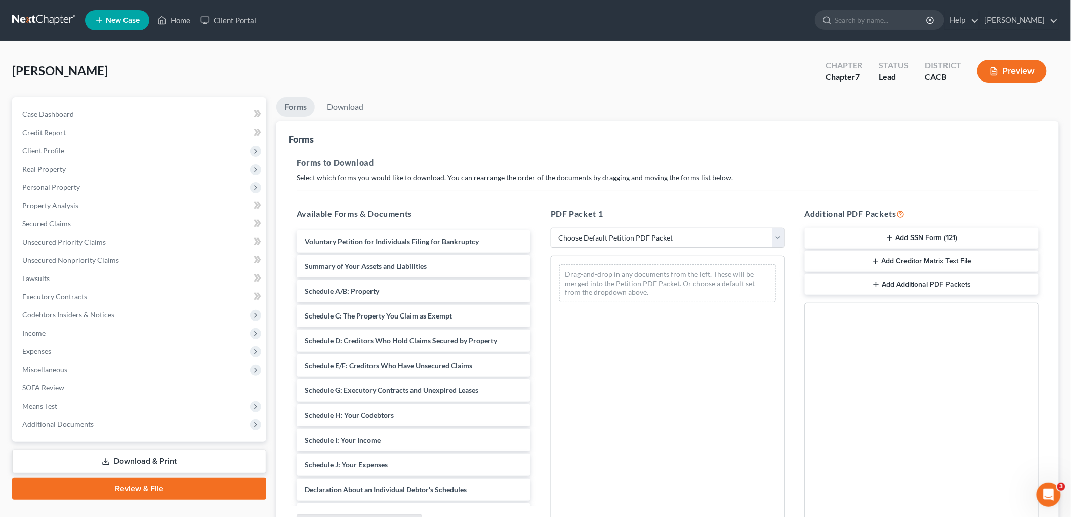
click at [618, 241] on select "Choose Default Petition PDF Packet Complete Bankruptcy Petition (all forms and …" at bounding box center [668, 238] width 234 height 20
click at [944, 235] on button "Add SSN Form (121)" at bounding box center [922, 238] width 234 height 21
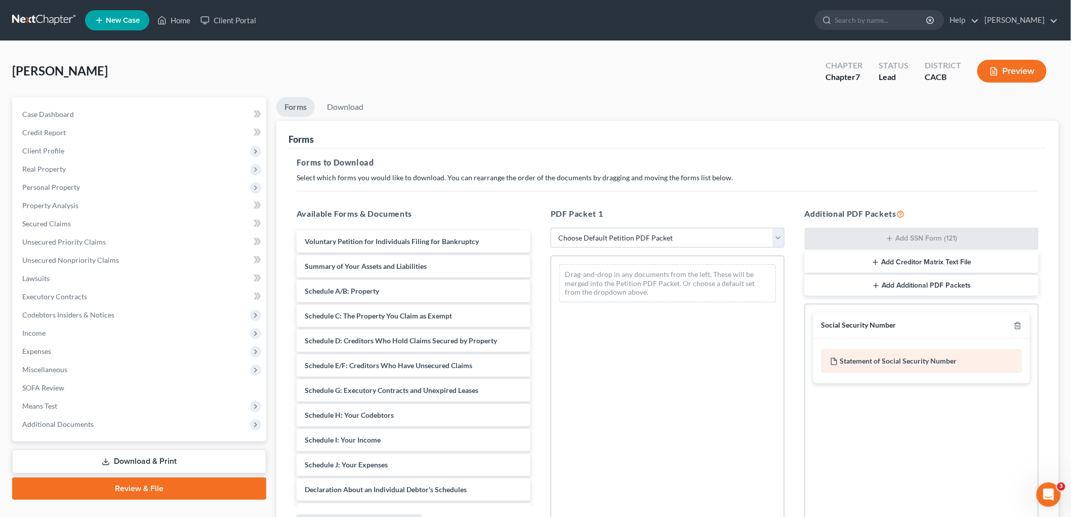
click at [891, 363] on div "Statement of Social Security Number" at bounding box center [922, 360] width 201 height 23
click at [891, 362] on div "Statement of Social Security Number" at bounding box center [922, 360] width 201 height 23
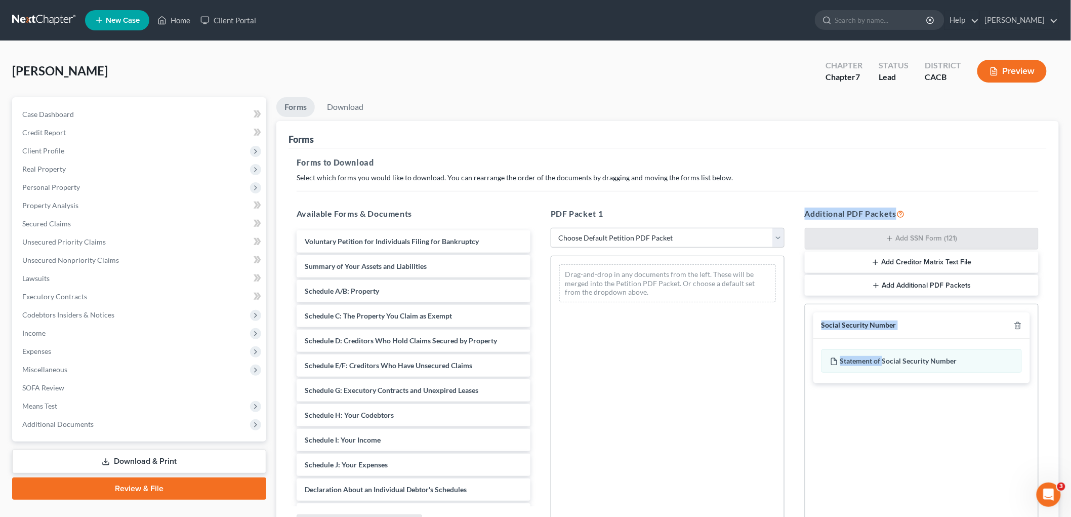
drag, startPoint x: 735, startPoint y: 353, endPoint x: 687, endPoint y: 346, distance: 49.1
click at [690, 349] on div "Available Forms & Documents Voluntary Petition for Individuals Filing for Bankr…" at bounding box center [668, 370] width 763 height 343
click at [871, 353] on div "Statement of Social Security Number" at bounding box center [922, 360] width 201 height 23
click at [894, 316] on div "Social Security Number" at bounding box center [922, 325] width 217 height 26
click at [341, 106] on link "Download" at bounding box center [345, 107] width 53 height 20
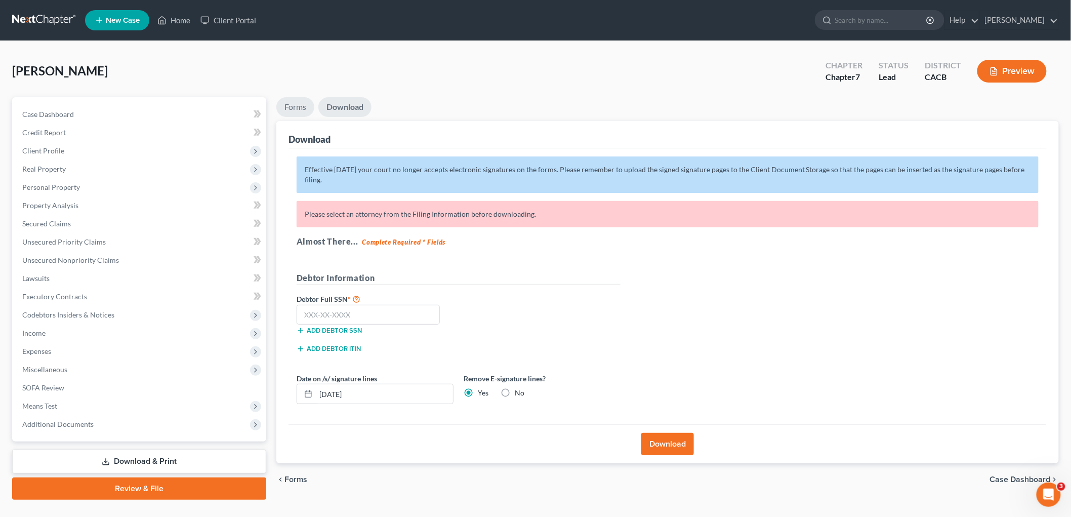
click at [302, 115] on link "Forms" at bounding box center [295, 107] width 38 height 20
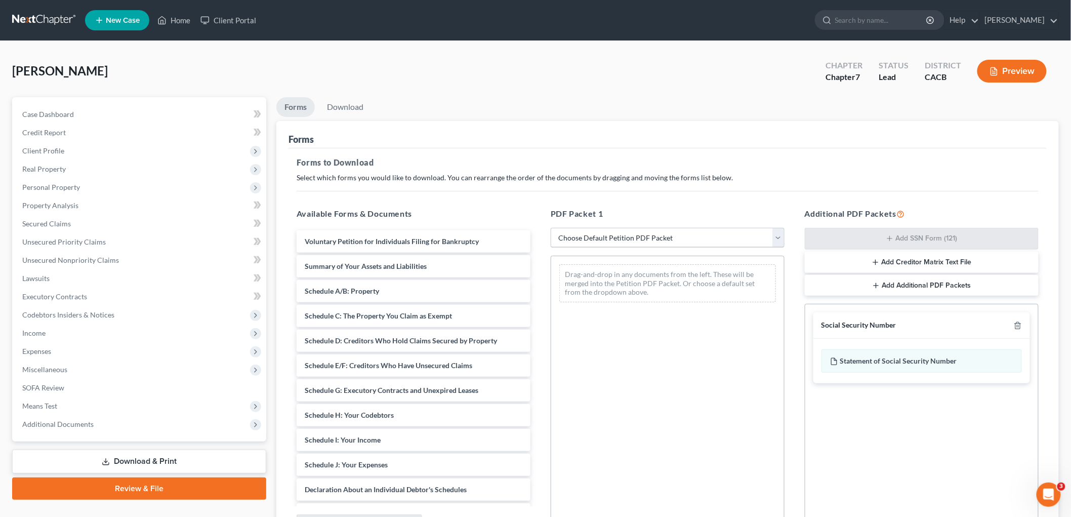
click at [628, 242] on select "Choose Default Petition PDF Packet Complete Bankruptcy Petition (all forms and …" at bounding box center [668, 238] width 234 height 20
select select "6"
click at [551, 228] on select "Choose Default Petition PDF Packet Complete Bankruptcy Petition (all forms and …" at bounding box center [668, 238] width 234 height 20
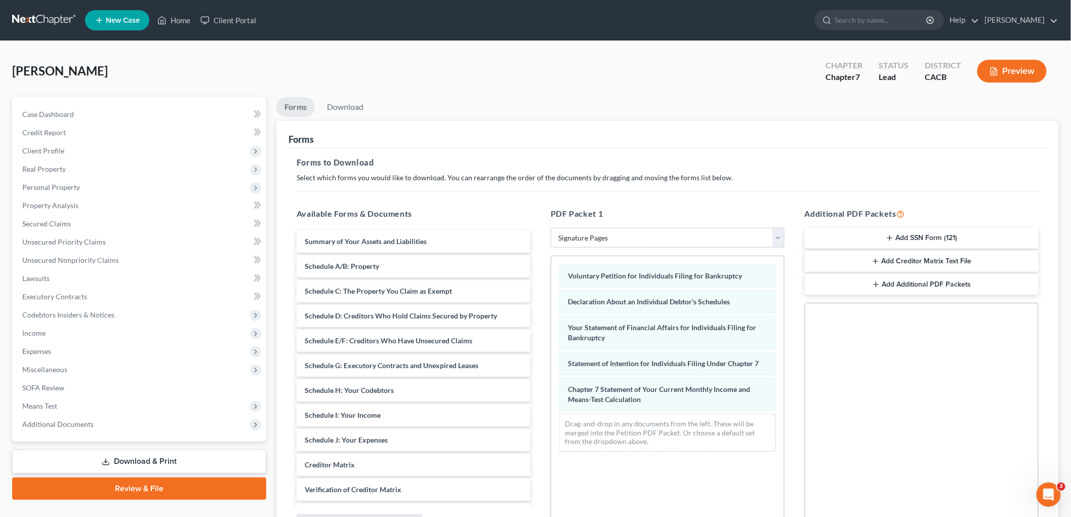
click at [875, 288] on icon "button" at bounding box center [876, 284] width 8 height 8
click at [1020, 327] on icon "button" at bounding box center [1018, 324] width 8 height 8
click at [933, 241] on button "Add SSN Form (121)" at bounding box center [922, 238] width 234 height 21
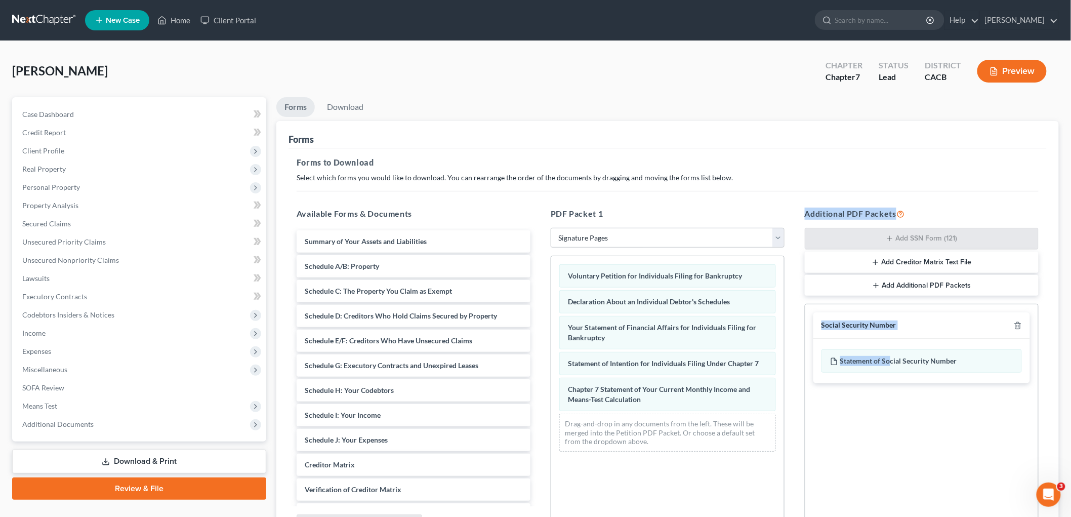
drag, startPoint x: 890, startPoint y: 366, endPoint x: 781, endPoint y: 407, distance: 116.5
click at [741, 422] on div "Available Forms & Documents Summary of Your Assets and Liabilities Schedule A/B…" at bounding box center [668, 370] width 763 height 343
drag, startPoint x: 823, startPoint y: 346, endPoint x: 844, endPoint y: 350, distance: 21.2
click at [824, 346] on div "Statement of Social Security Number" at bounding box center [922, 361] width 217 height 45
click at [853, 353] on div "Statement of Social Security Number" at bounding box center [922, 360] width 201 height 23
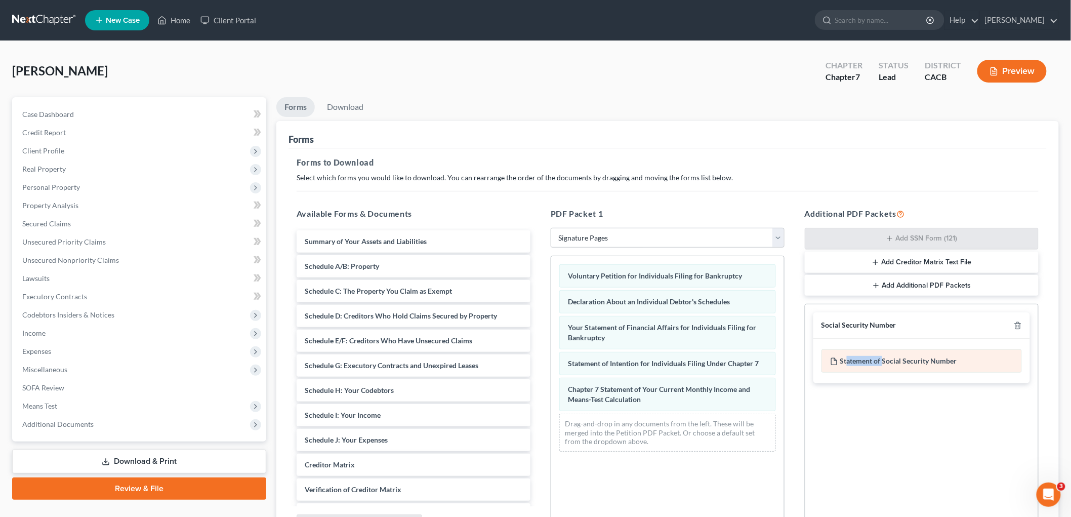
drag, startPoint x: 884, startPoint y: 358, endPoint x: 878, endPoint y: 365, distance: 7.9
click at [863, 375] on div "Statement of Social Security Number" at bounding box center [922, 361] width 217 height 45
click at [879, 364] on div "Statement of Social Security Number" at bounding box center [922, 360] width 201 height 23
click at [882, 358] on div "Statement of Social Security Number" at bounding box center [922, 360] width 201 height 23
click at [880, 358] on div "Statement of Social Security Number" at bounding box center [922, 360] width 201 height 23
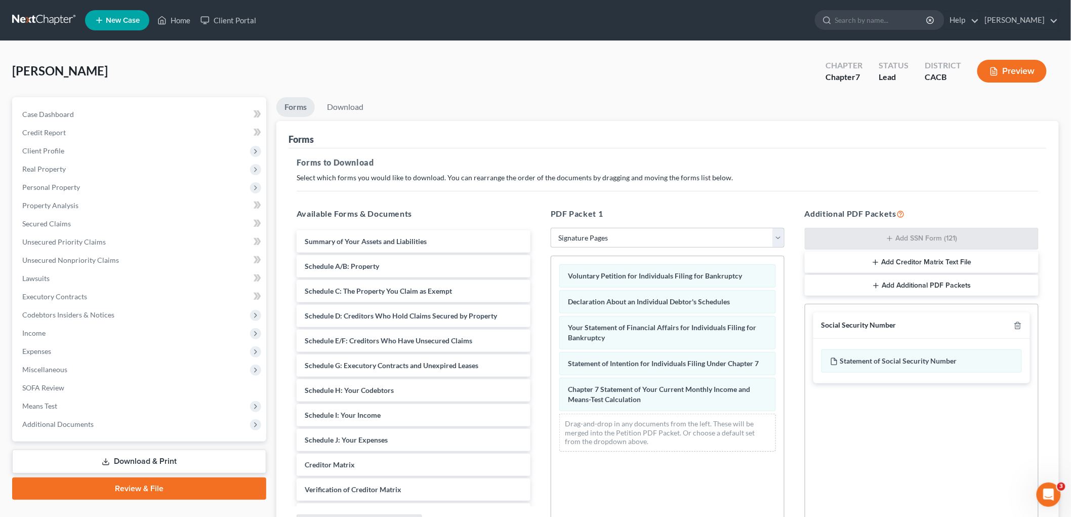
click at [1005, 83] on div "Preview" at bounding box center [1015, 72] width 90 height 30
click at [984, 64] on button "Preview" at bounding box center [1012, 71] width 69 height 23
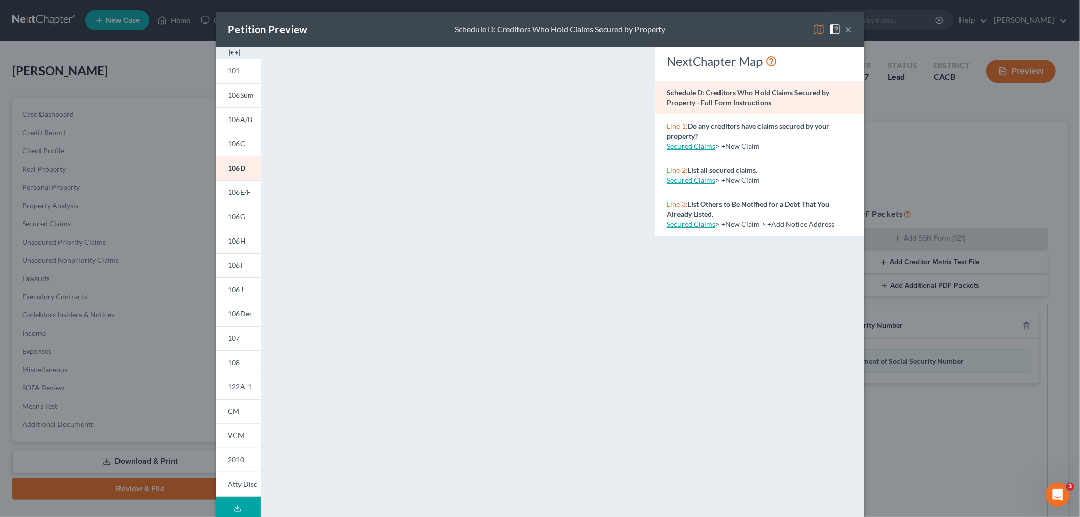
click at [849, 32] on div "Petition Preview Schedule D: Creditors Who Hold Claims Secured by Property ×" at bounding box center [540, 29] width 648 height 34
click at [837, 30] on span at bounding box center [837, 28] width 16 height 9
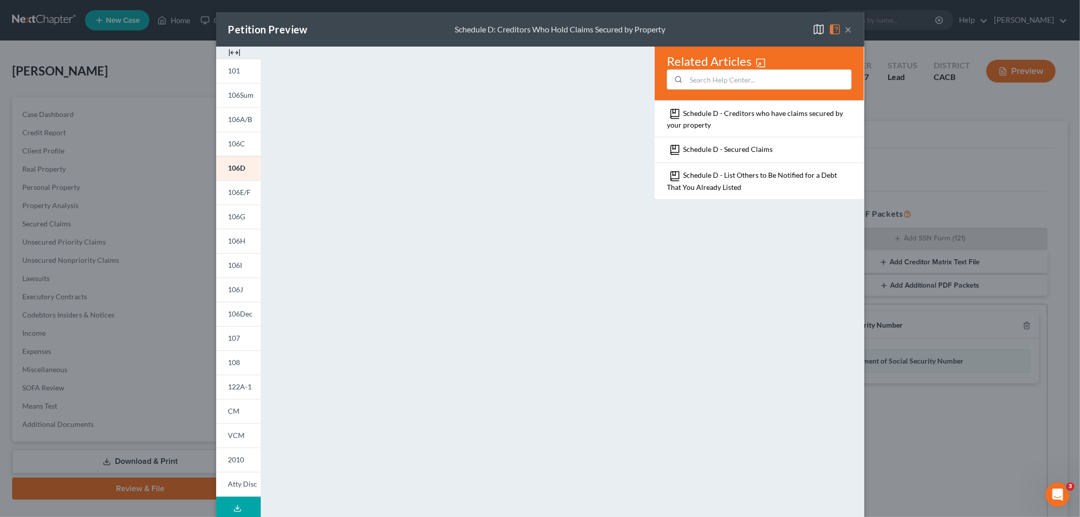
click at [840, 29] on div "×" at bounding box center [832, 29] width 39 height 12
click at [845, 29] on button "×" at bounding box center [848, 29] width 7 height 12
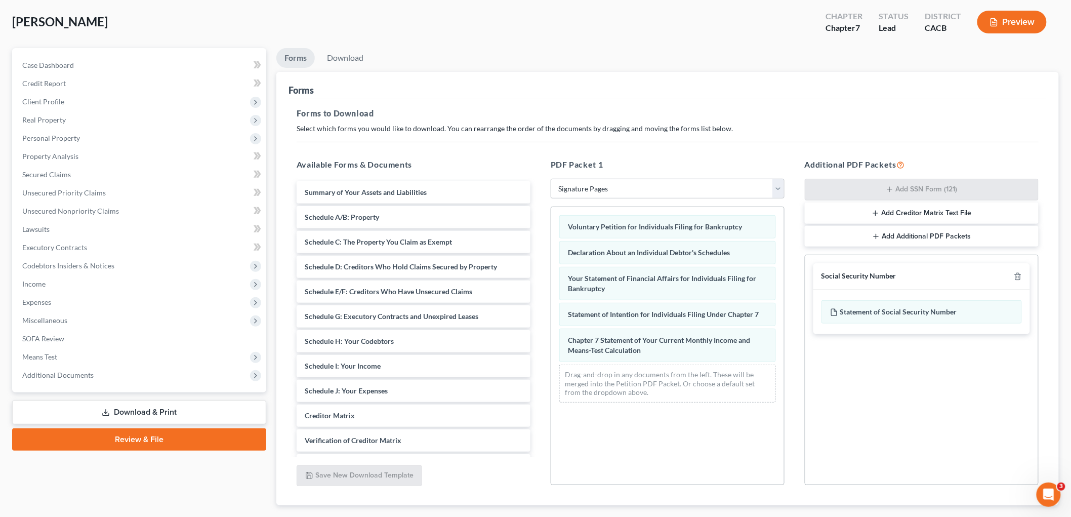
scroll to position [108, 0]
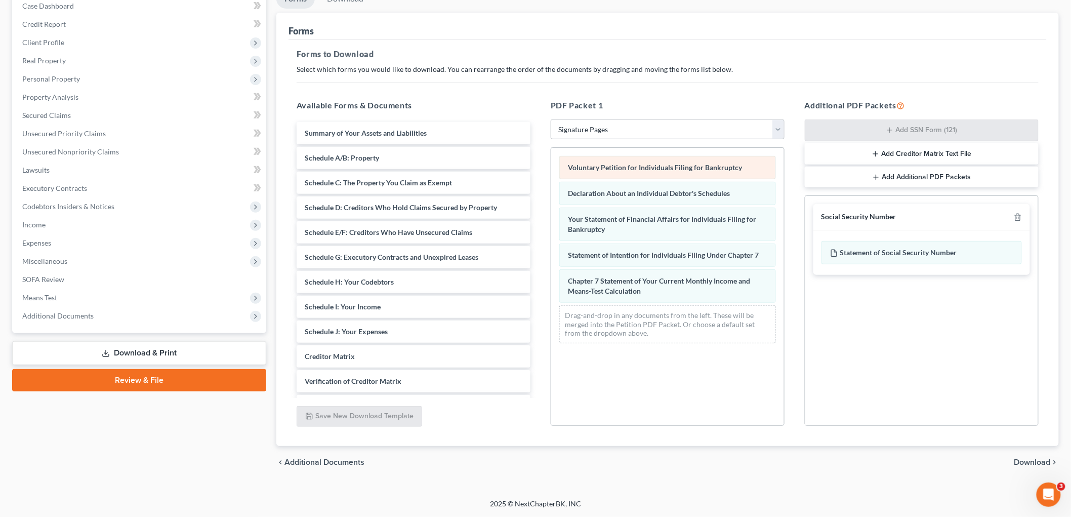
click at [628, 160] on div "Voluntary Petition for Individuals Filing for Bankruptcy" at bounding box center [667, 167] width 217 height 23
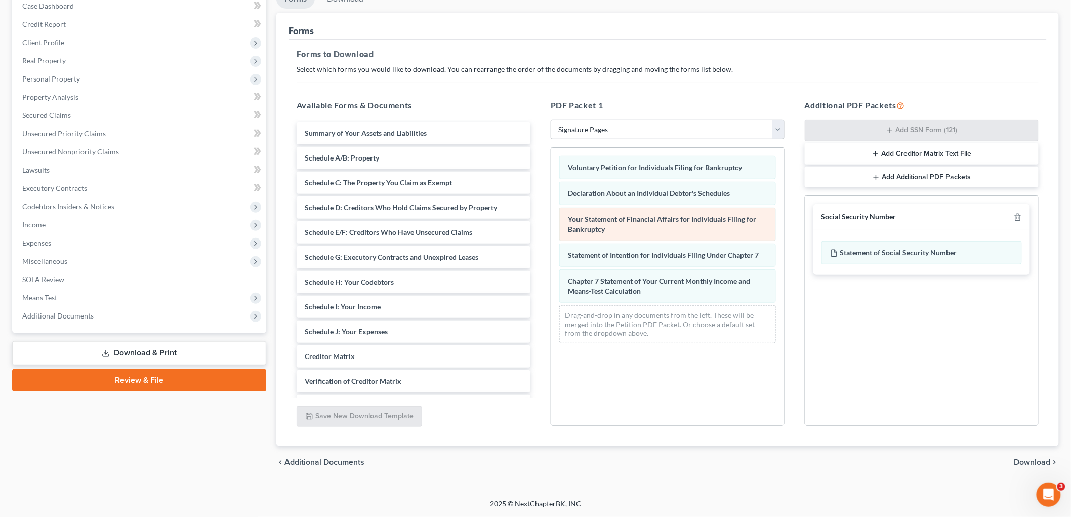
click at [613, 211] on div "Your Statement of Financial Affairs for Individuals Filing for Bankruptcy" at bounding box center [667, 224] width 217 height 33
click at [645, 226] on div "Your Statement of Financial Affairs for Individuals Filing for Bankruptcy" at bounding box center [667, 224] width 217 height 33
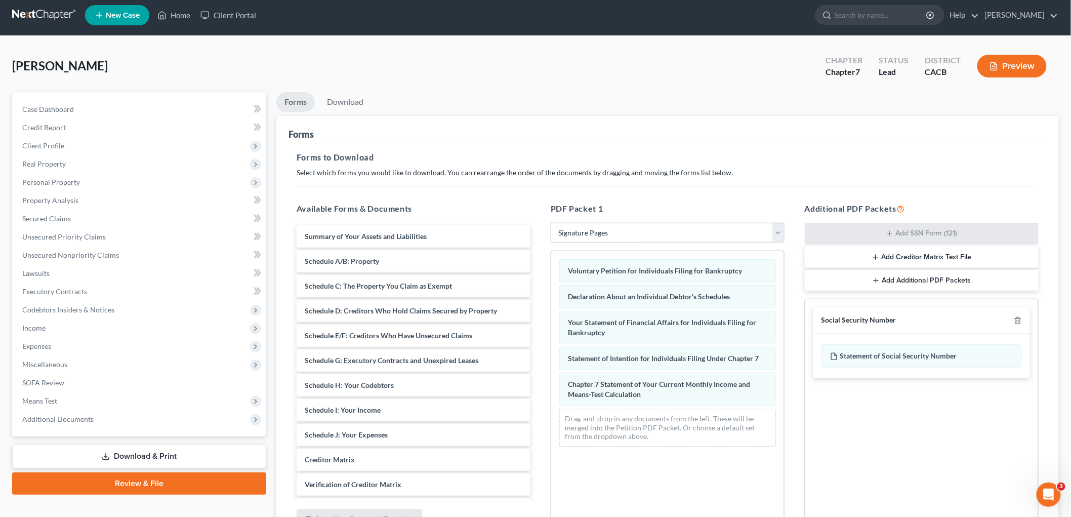
scroll to position [0, 0]
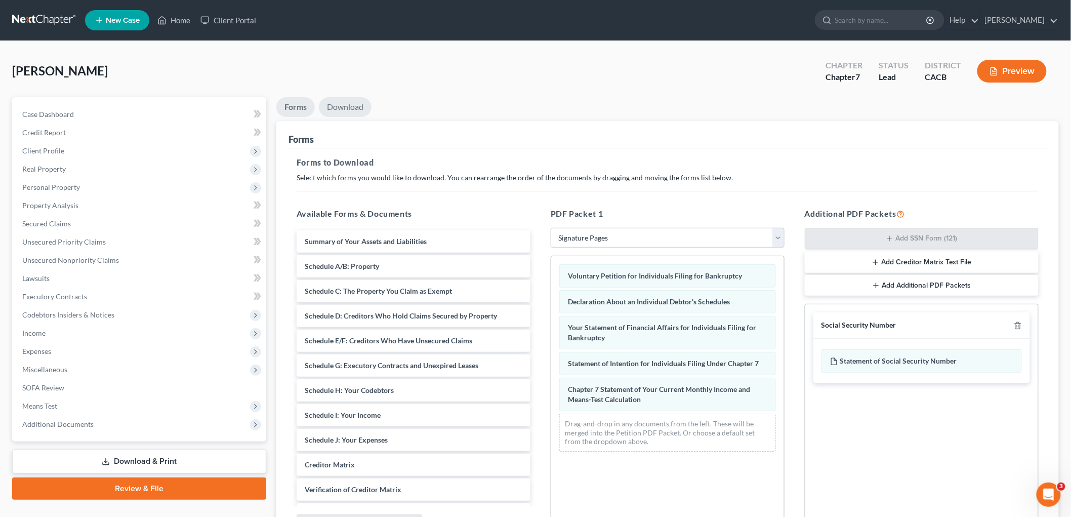
click at [337, 102] on link "Download" at bounding box center [345, 107] width 53 height 20
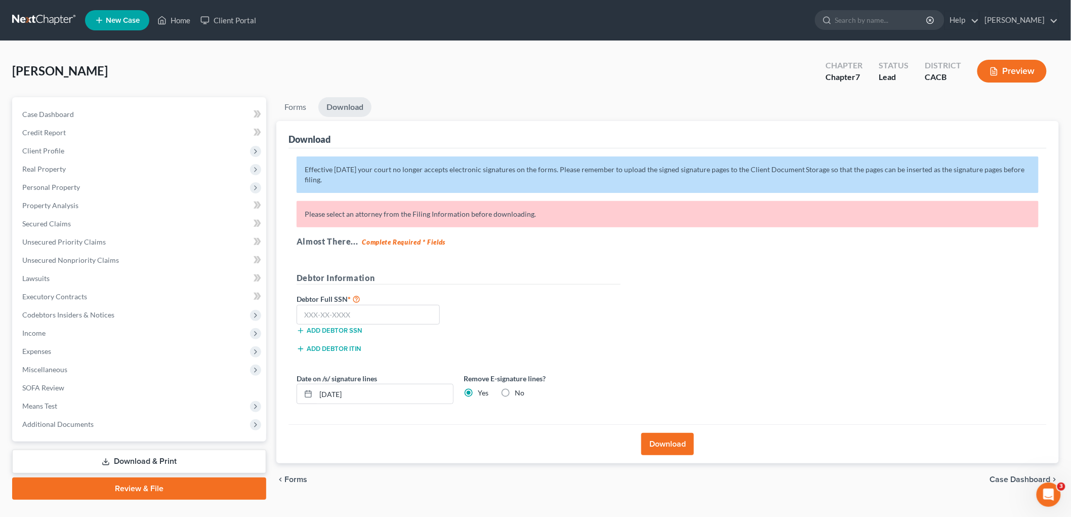
click at [678, 447] on button "Download" at bounding box center [668, 444] width 53 height 22
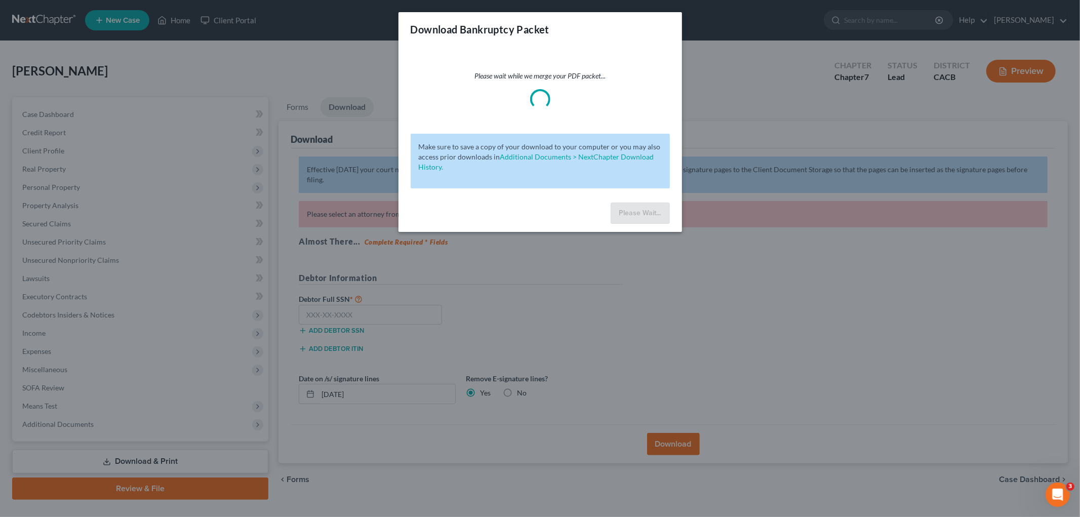
click at [711, 238] on div "Download Bankruptcy Packet Please wait while we merge your PDF packet... Make s…" at bounding box center [540, 258] width 1080 height 517
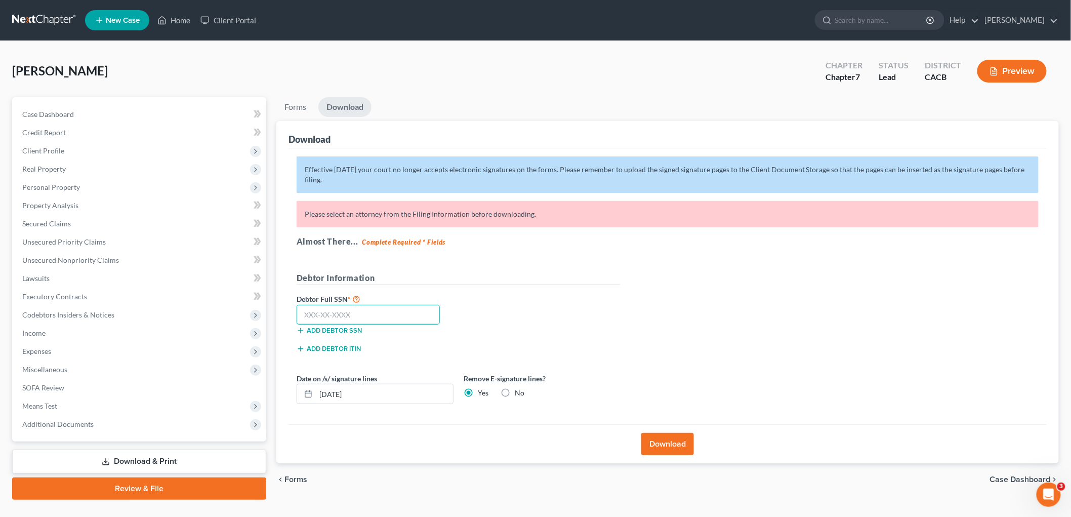
click at [356, 311] on input "text" at bounding box center [368, 315] width 143 height 20
type input "610-29-8284"
click at [670, 428] on div "Download" at bounding box center [668, 443] width 758 height 39
click at [669, 432] on div "Download" at bounding box center [668, 443] width 758 height 39
click at [667, 439] on button "Download" at bounding box center [668, 444] width 53 height 22
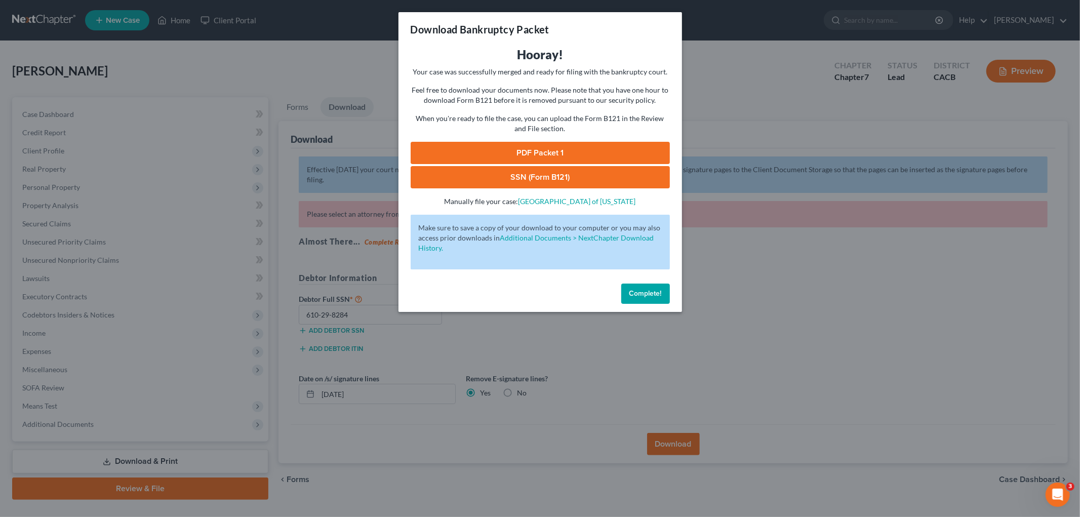
click at [551, 173] on link "SSN (Form B121)" at bounding box center [540, 177] width 259 height 22
click at [701, 322] on div "Download Bankruptcy Packet Hooray! Your case was successfully merged and ready …" at bounding box center [540, 258] width 1080 height 517
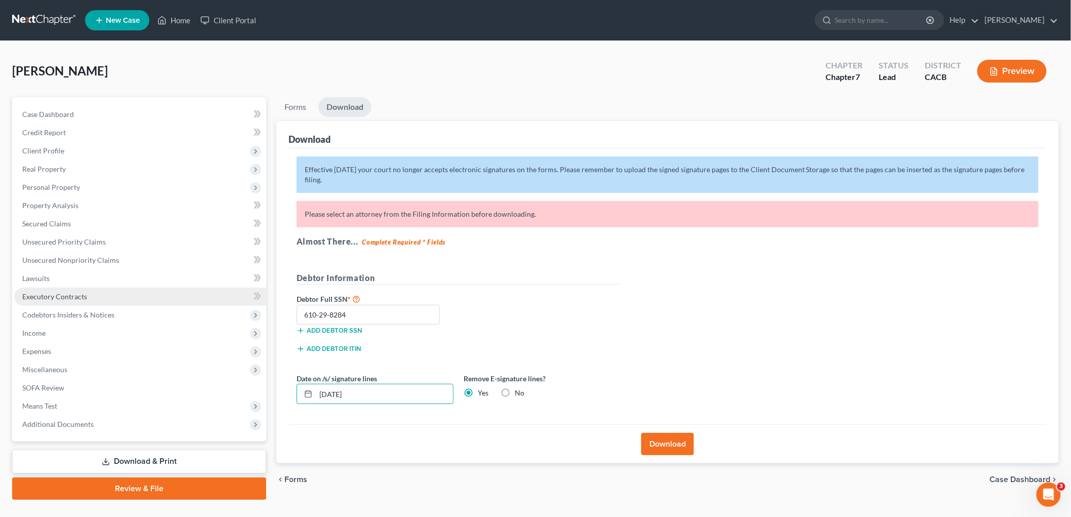
drag, startPoint x: 377, startPoint y: 398, endPoint x: 206, endPoint y: 300, distance: 196.9
click at [209, 388] on div "Petition Navigation Case Dashboard Payments Invoices Payments Payments Credit R…" at bounding box center [535, 298] width 1057 height 403
drag, startPoint x: 591, startPoint y: 432, endPoint x: 649, endPoint y: 451, distance: 60.0
click at [596, 434] on div "Download" at bounding box center [668, 443] width 758 height 39
click at [670, 453] on button "Download" at bounding box center [668, 444] width 53 height 22
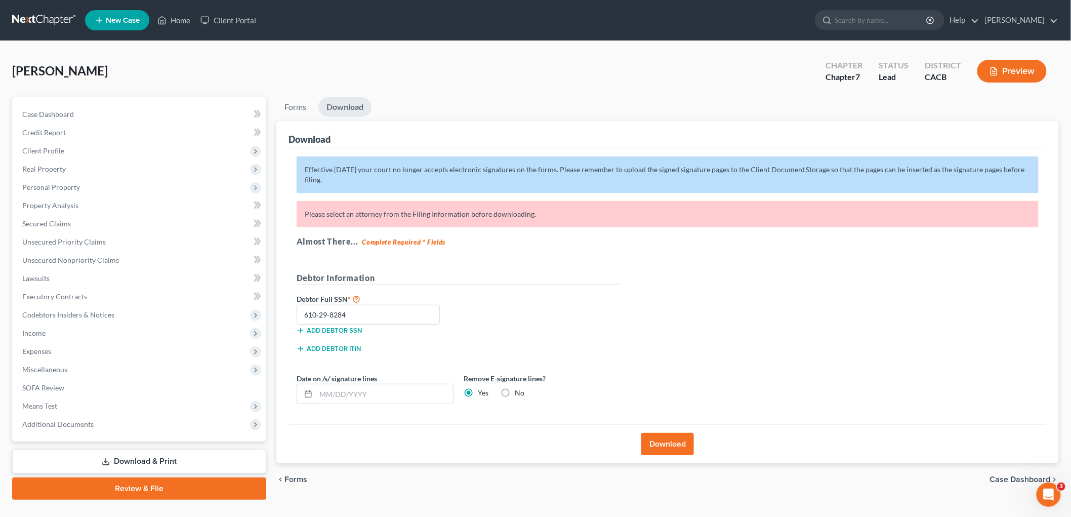
drag, startPoint x: 672, startPoint y: 440, endPoint x: 667, endPoint y: 432, distance: 10.0
click at [667, 432] on div "Download" at bounding box center [668, 443] width 758 height 39
click at [672, 445] on button "Download" at bounding box center [668, 444] width 53 height 22
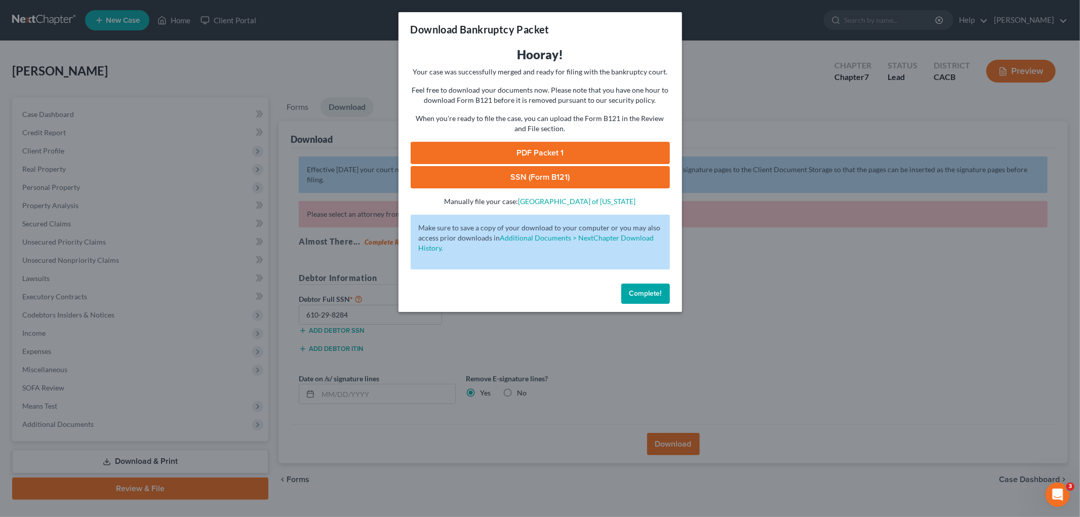
click at [559, 175] on link "SSN (Form B121)" at bounding box center [540, 177] width 259 height 22
click at [522, 376] on div "Download Bankruptcy Packet Hooray! Your case was successfully merged and ready …" at bounding box center [540, 258] width 1080 height 517
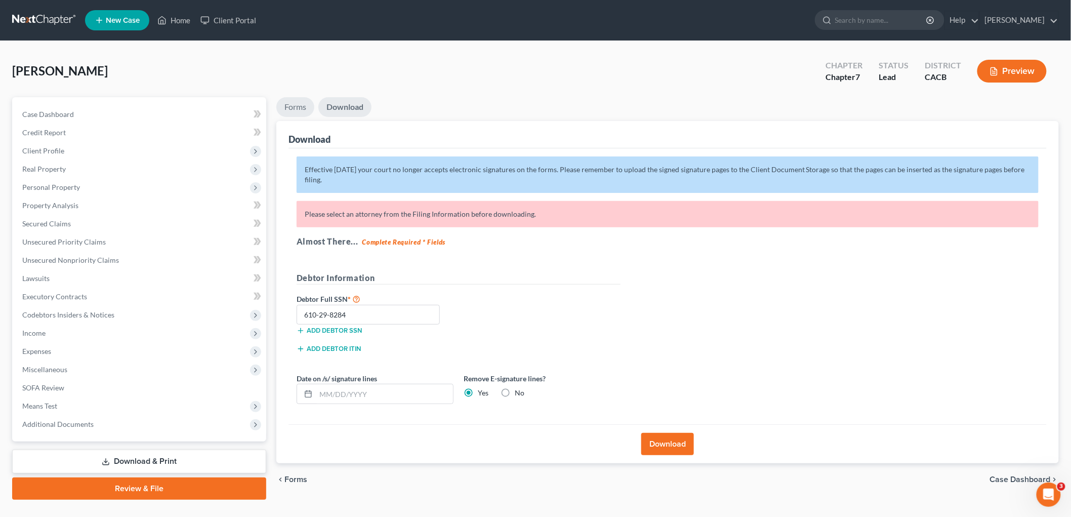
click at [295, 105] on link "Forms" at bounding box center [295, 107] width 38 height 20
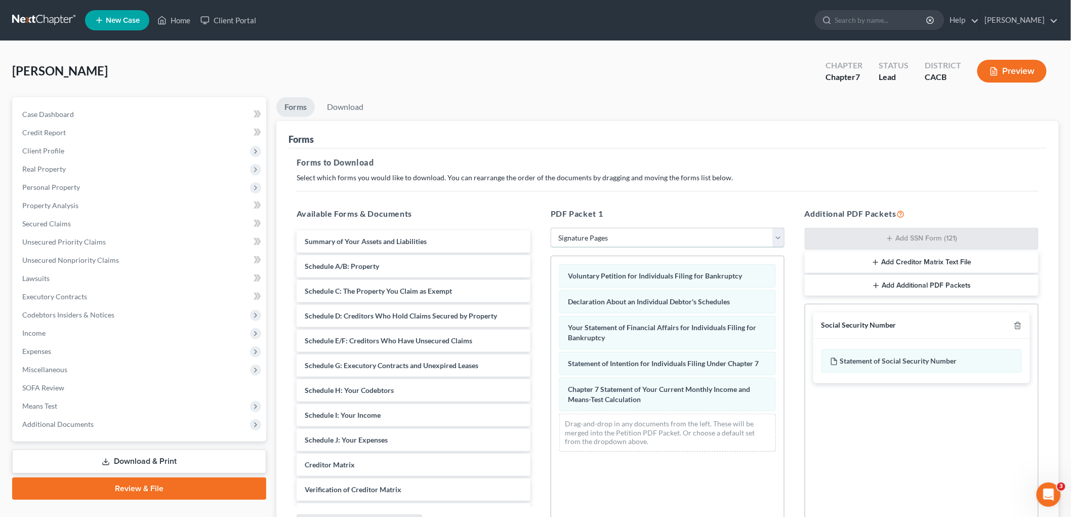
click at [604, 241] on select "Choose Default Petition PDF Packet Complete Bankruptcy Petition (all forms and …" at bounding box center [668, 238] width 234 height 20
click at [551, 228] on select "Choose Default Petition PDF Packet Complete Bankruptcy Petition (all forms and …" at bounding box center [668, 238] width 234 height 20
click at [1021, 326] on icon "button" at bounding box center [1018, 326] width 8 height 8
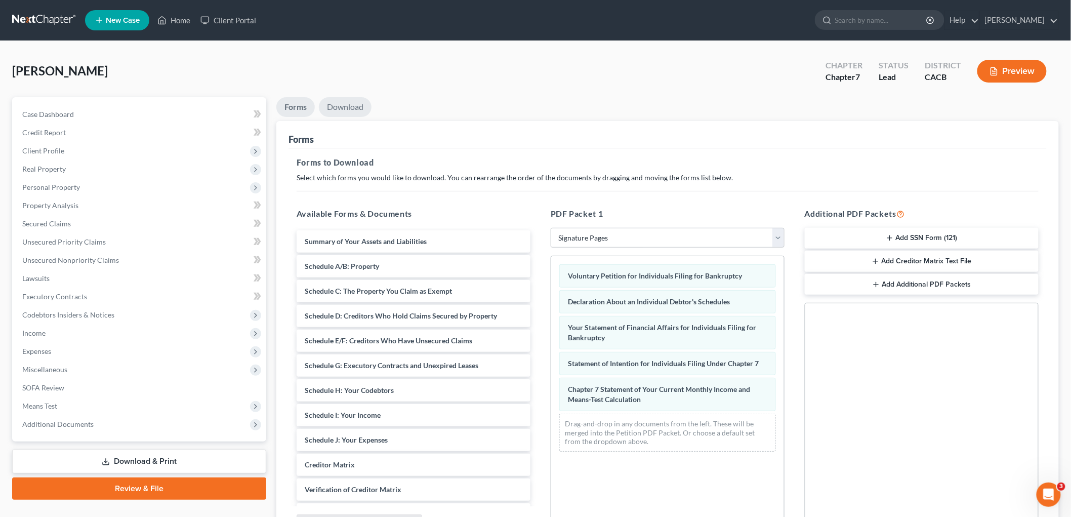
drag, startPoint x: 338, startPoint y: 103, endPoint x: 382, endPoint y: 154, distance: 67.8
click at [337, 103] on link "Download" at bounding box center [345, 107] width 53 height 20
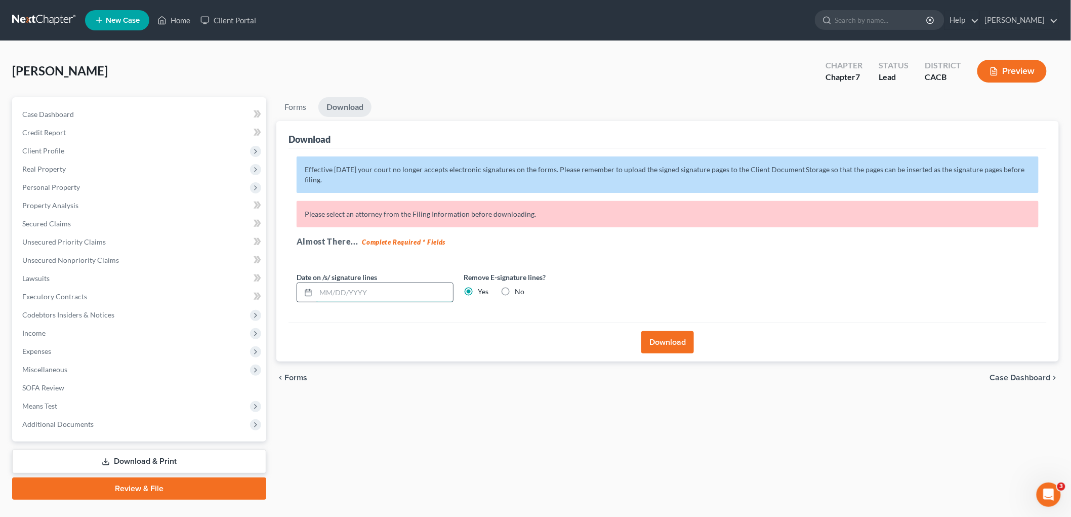
click at [358, 287] on input "text" at bounding box center [384, 292] width 137 height 19
click at [686, 338] on button "Download" at bounding box center [668, 342] width 53 height 22
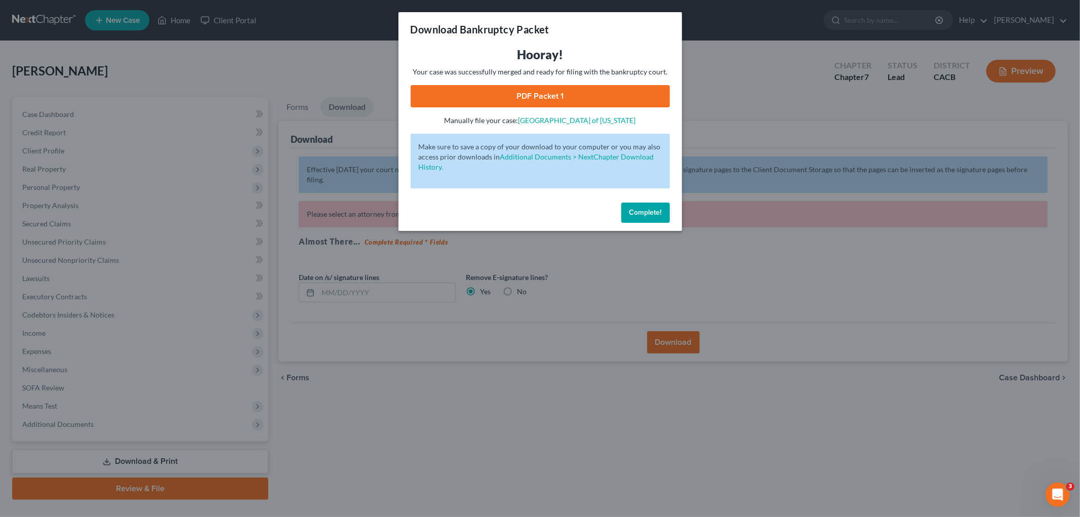
click at [554, 107] on link "PDF Packet 1" at bounding box center [540, 96] width 259 height 22
drag, startPoint x: 257, startPoint y: 345, endPoint x: 273, endPoint y: 343, distance: 16.8
click at [259, 345] on div "Download Bankruptcy Packet Hooray! Your case was successfully merged and ready …" at bounding box center [540, 258] width 1080 height 517
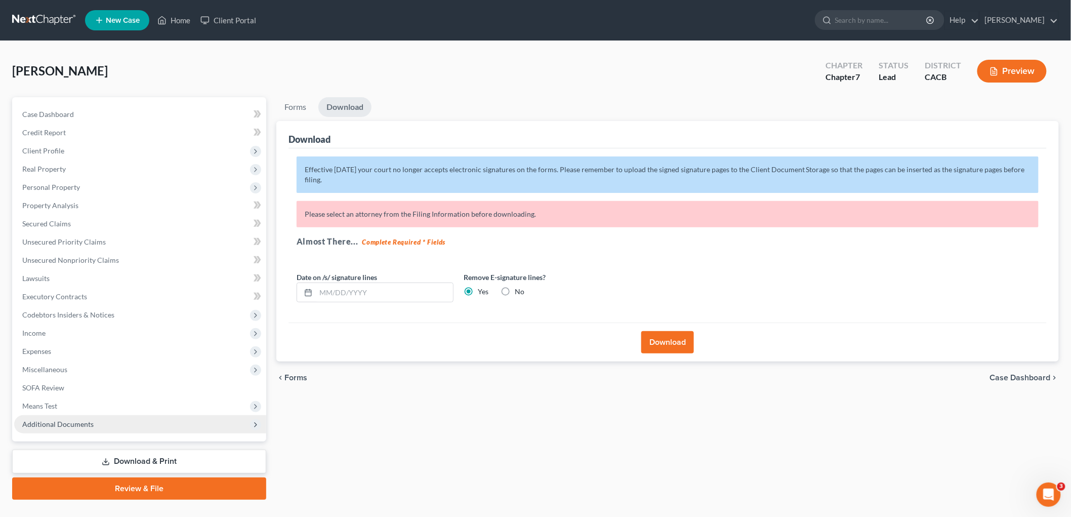
click at [92, 426] on span "Additional Documents" at bounding box center [140, 424] width 252 height 18
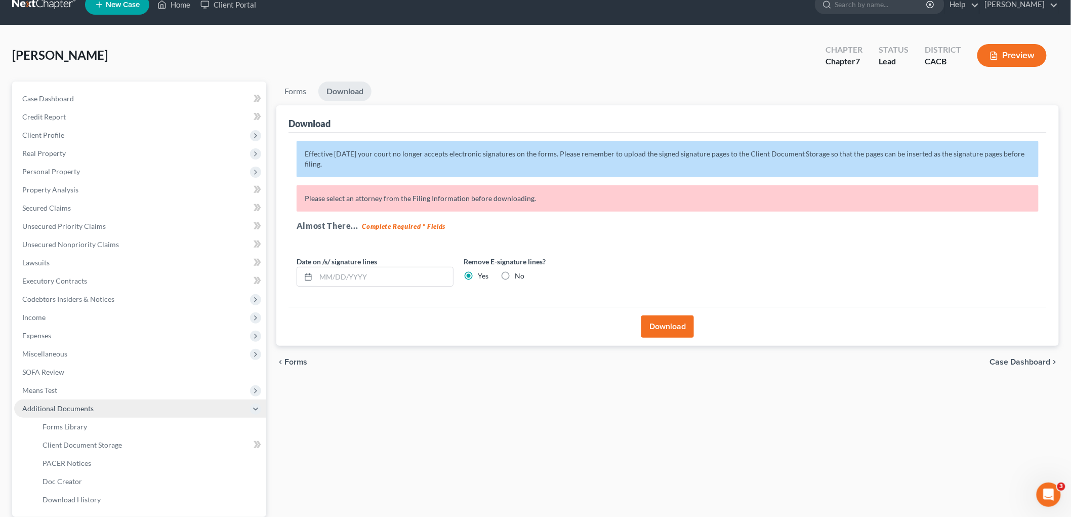
scroll to position [111, 0]
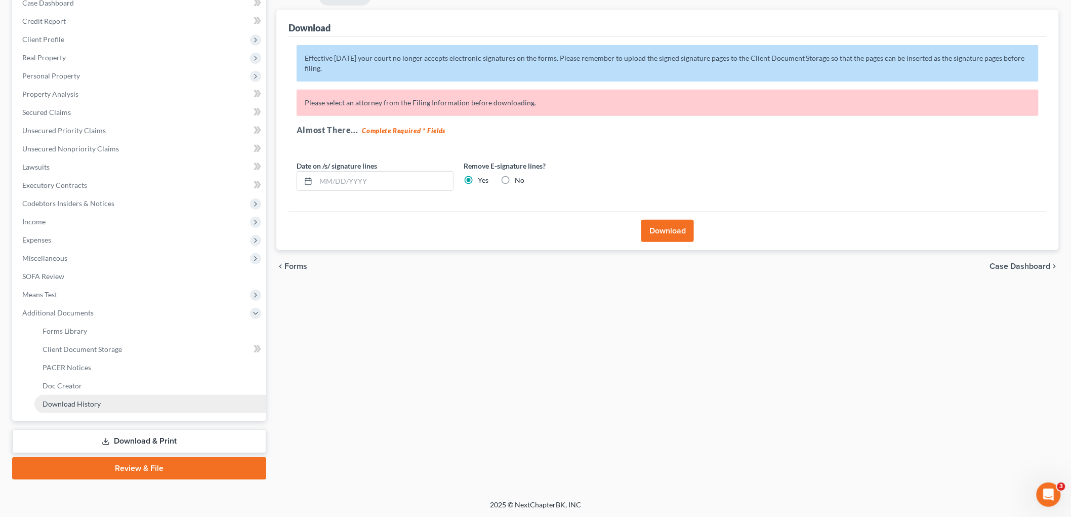
click at [101, 406] on link "Download History" at bounding box center [150, 404] width 232 height 18
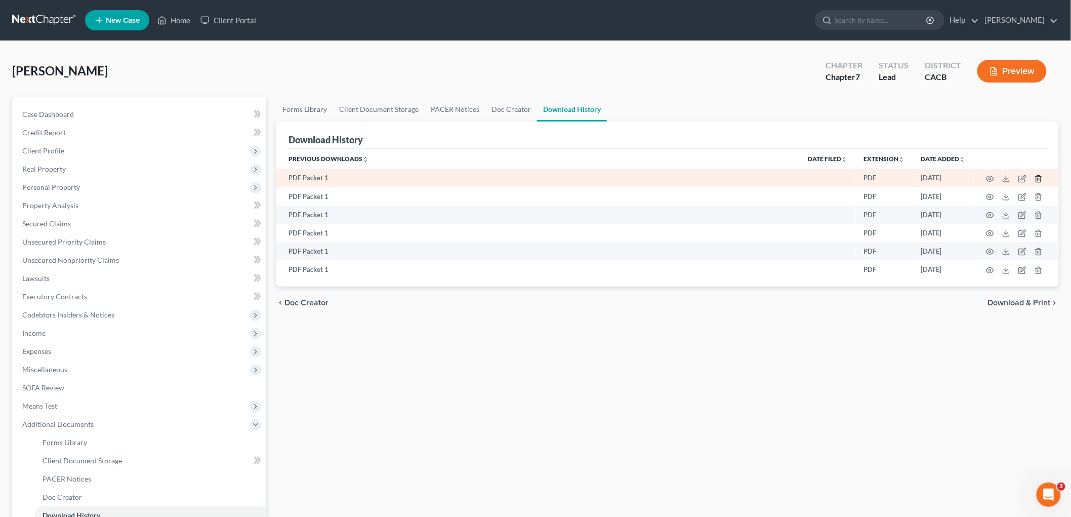
click at [1040, 180] on icon "button" at bounding box center [1039, 179] width 8 height 8
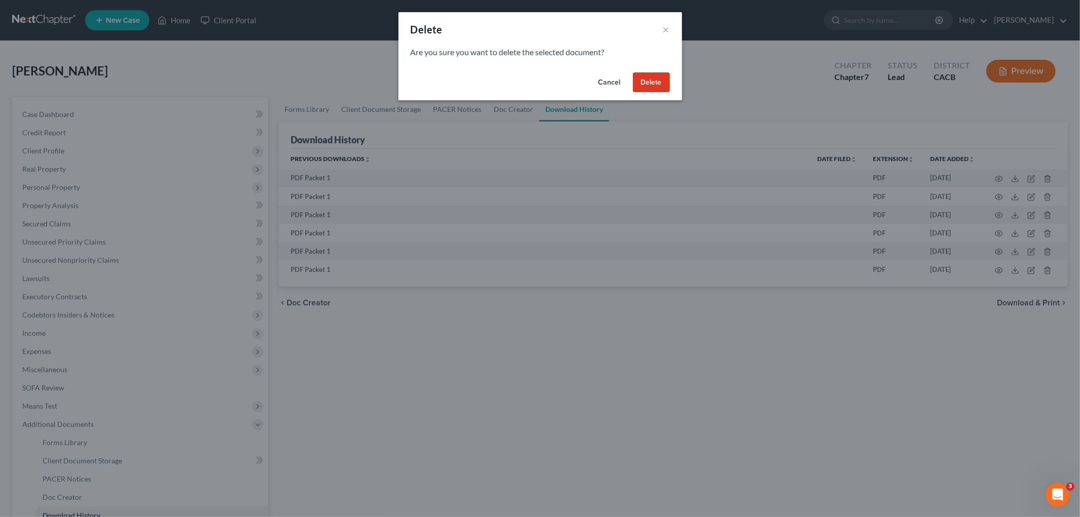
click at [666, 84] on button "Delete" at bounding box center [651, 82] width 37 height 20
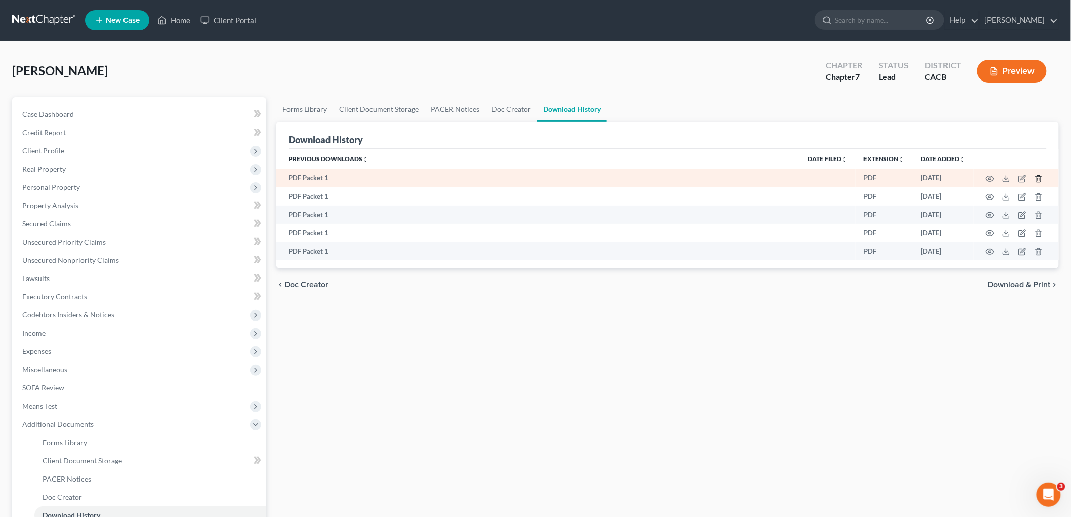
click at [1042, 173] on td at bounding box center [1016, 178] width 85 height 18
click at [1040, 175] on icon "button" at bounding box center [1039, 179] width 8 height 8
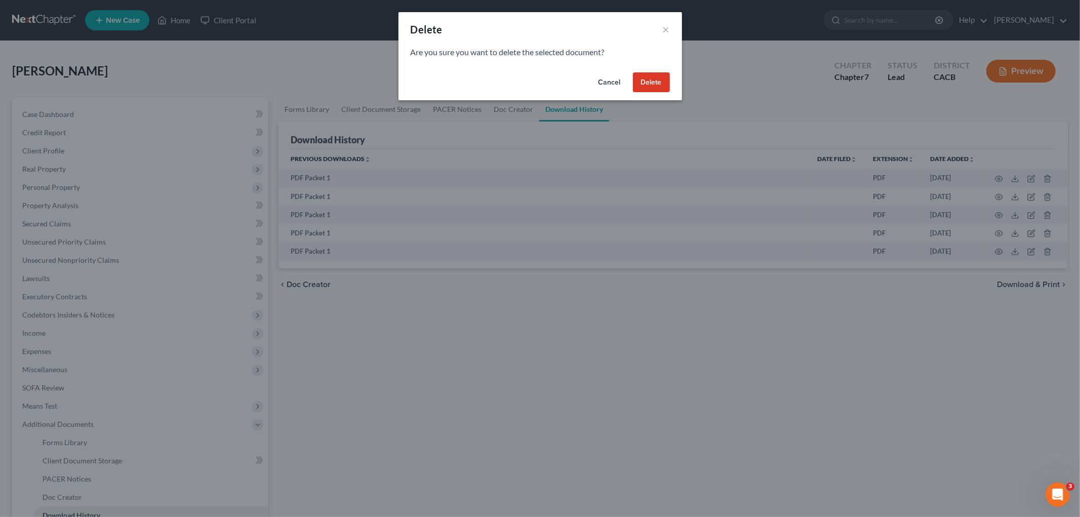
drag, startPoint x: 647, startPoint y: 82, endPoint x: 735, endPoint y: 113, distance: 93.5
click at [649, 82] on button "Delete" at bounding box center [651, 82] width 37 height 20
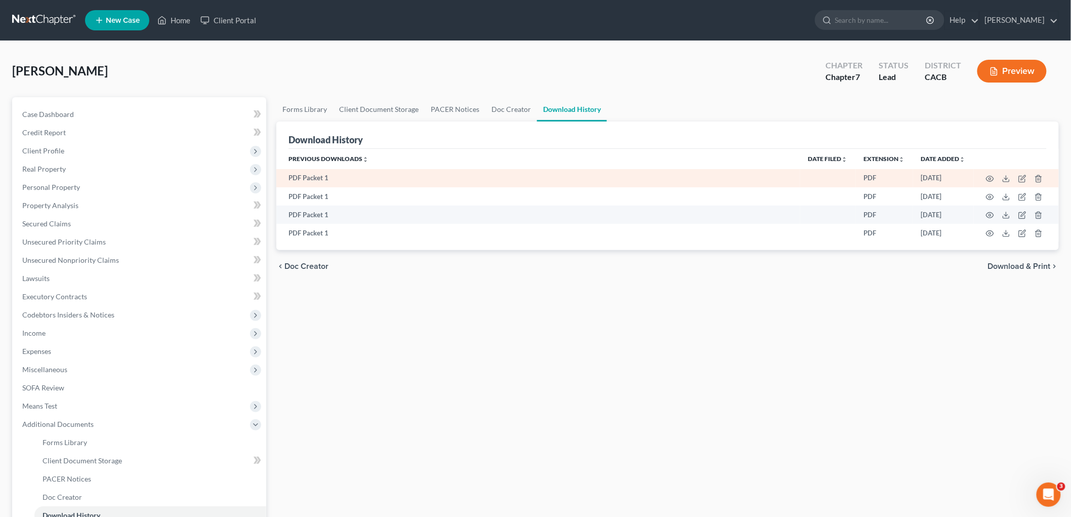
click at [1045, 177] on td at bounding box center [1016, 178] width 85 height 18
click at [1038, 177] on icon "button" at bounding box center [1039, 179] width 8 height 8
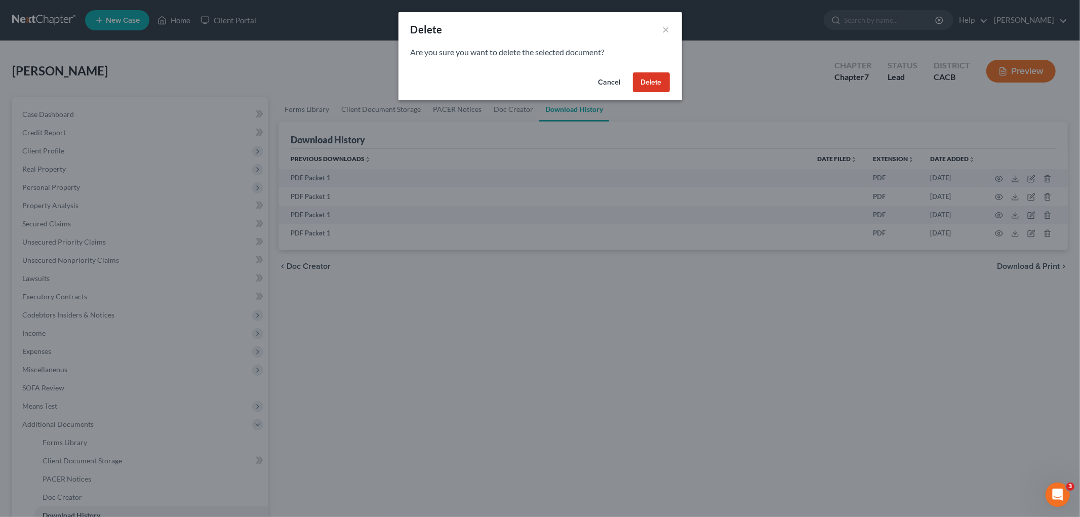
drag, startPoint x: 644, startPoint y: 85, endPoint x: 772, endPoint y: 107, distance: 130.1
click at [645, 85] on button "Delete" at bounding box center [651, 82] width 37 height 20
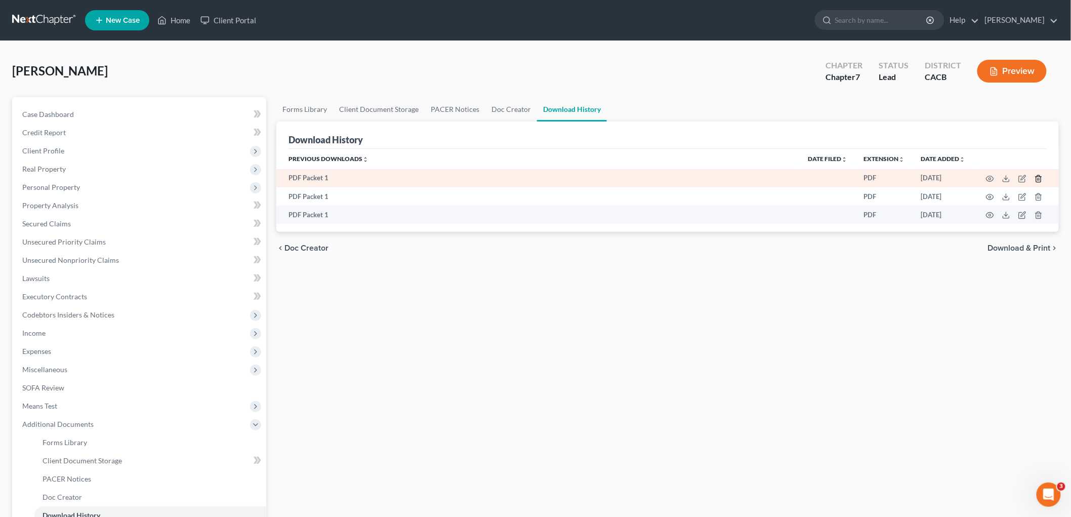
click at [1040, 177] on icon "button" at bounding box center [1039, 179] width 8 height 8
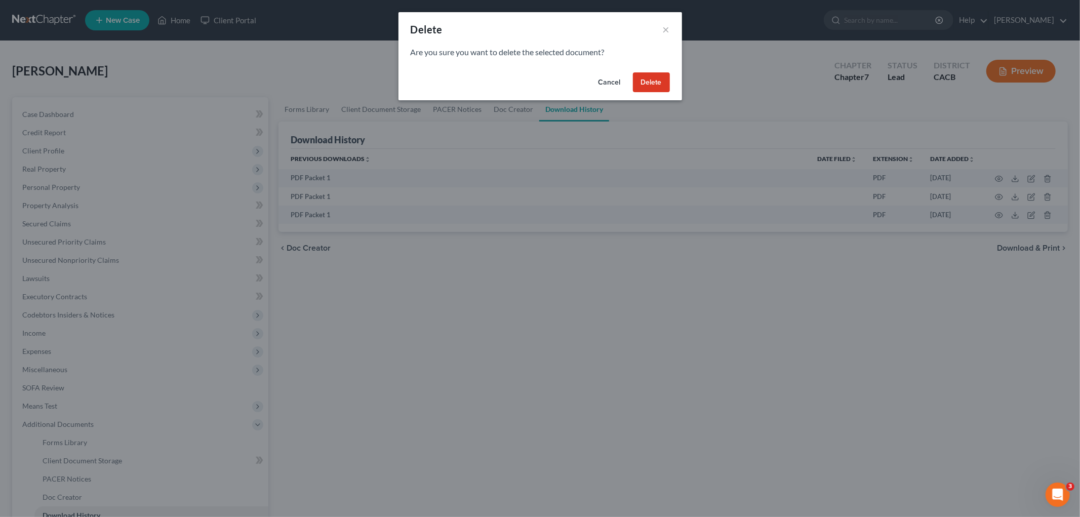
click at [670, 77] on div "Cancel Delete" at bounding box center [540, 84] width 284 height 32
click at [670, 83] on div "Cancel Delete" at bounding box center [540, 84] width 284 height 32
click at [635, 85] on button "Delete" at bounding box center [651, 82] width 37 height 20
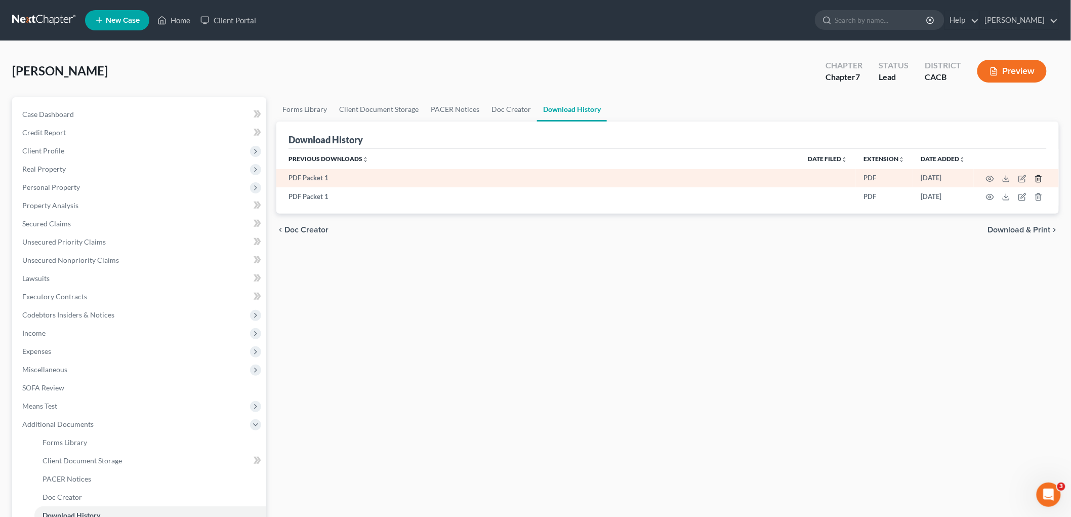
click at [1038, 178] on icon "button" at bounding box center [1039, 179] width 8 height 8
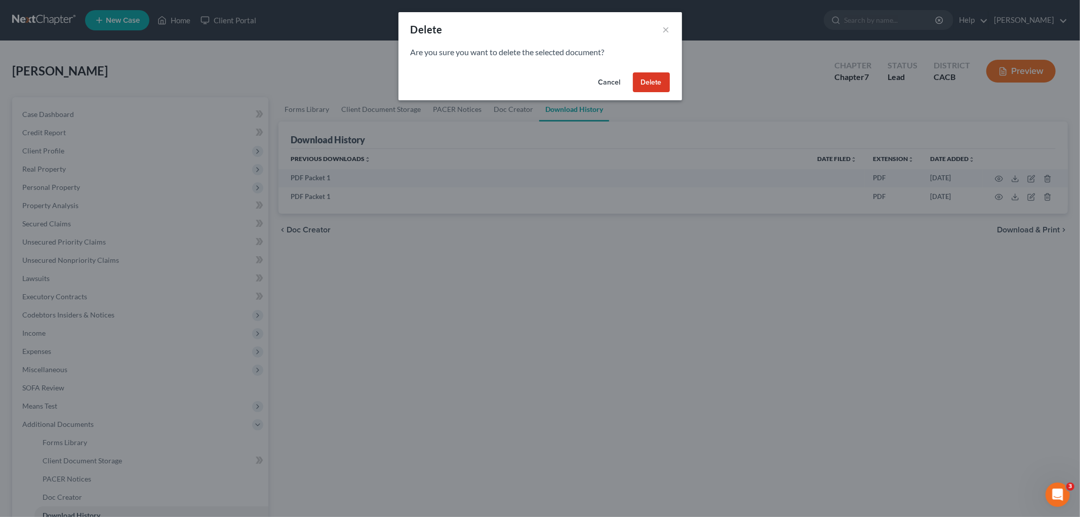
click at [655, 79] on button "Delete" at bounding box center [651, 82] width 37 height 20
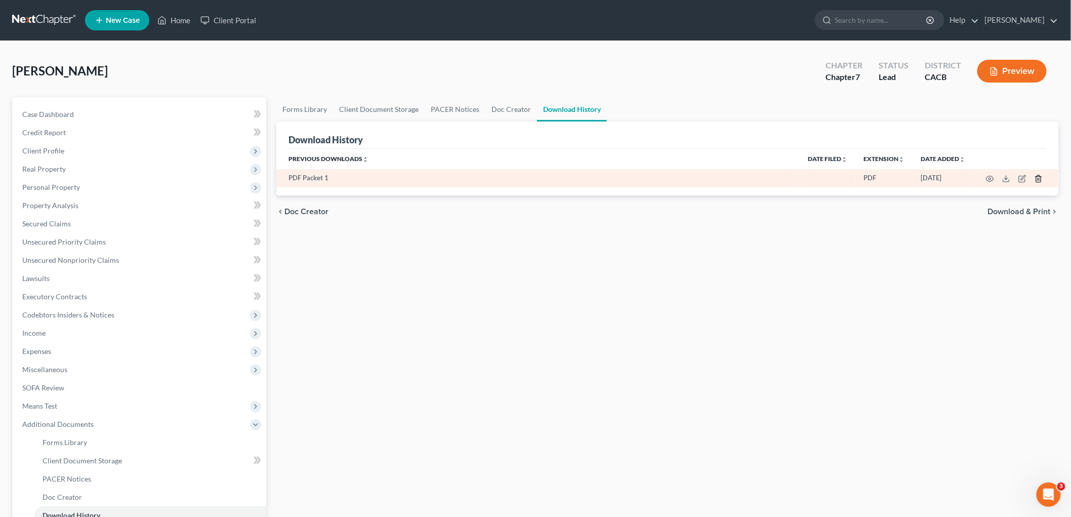
click at [1039, 180] on icon "button" at bounding box center [1039, 179] width 8 height 8
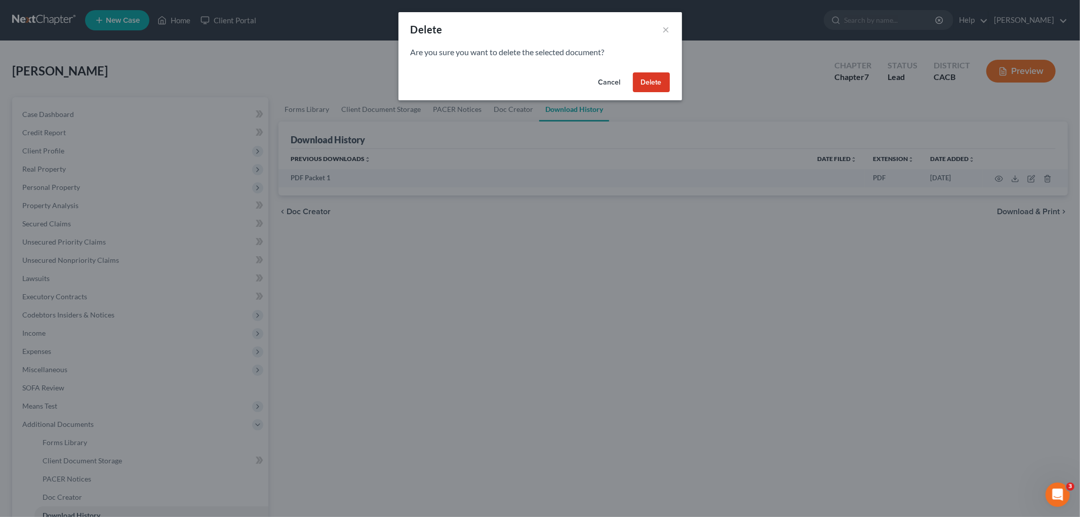
drag, startPoint x: 653, startPoint y: 77, endPoint x: 618, endPoint y: 69, distance: 36.4
click at [652, 77] on button "Delete" at bounding box center [651, 82] width 37 height 20
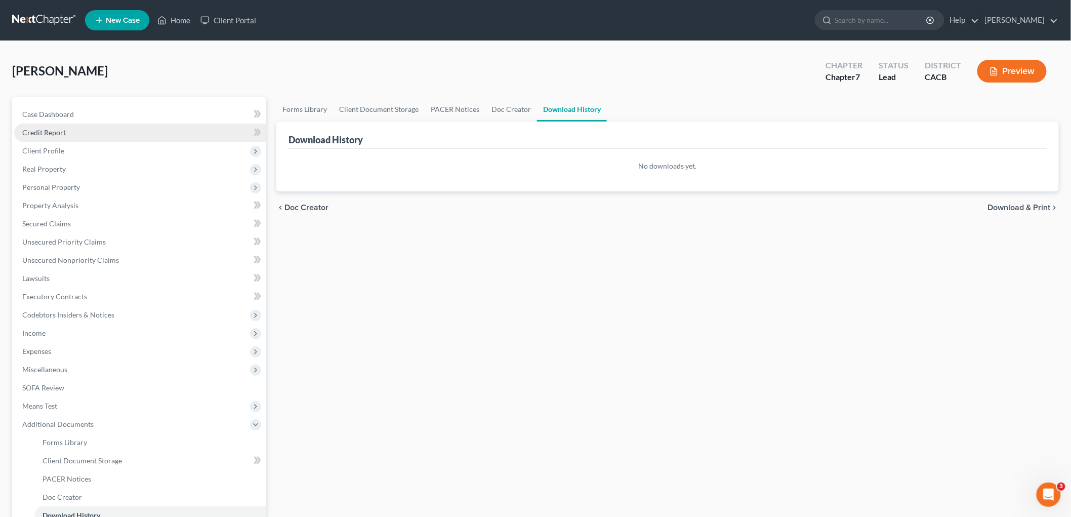
click at [56, 134] on span "Credit Report" at bounding box center [44, 132] width 44 height 9
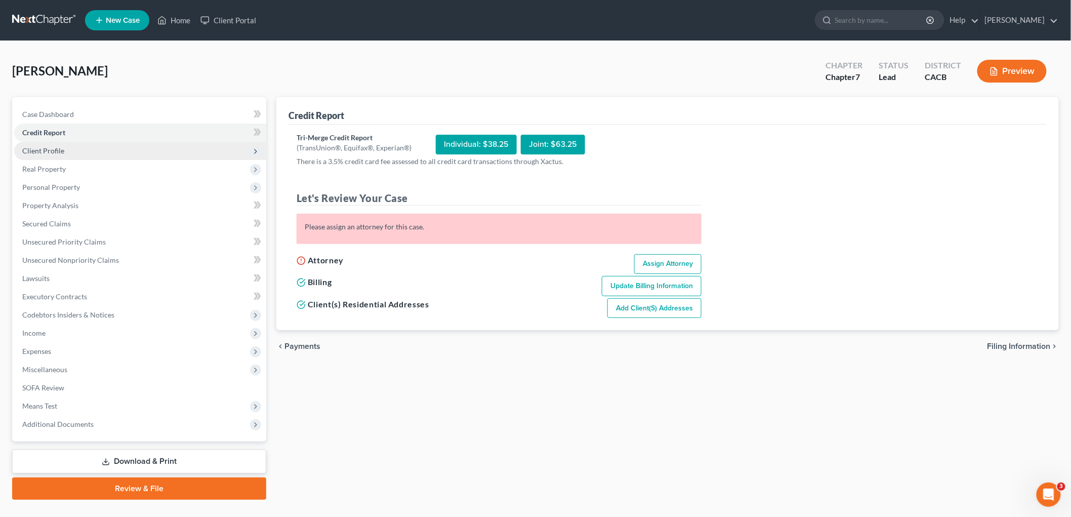
click at [48, 145] on span "Client Profile" at bounding box center [140, 151] width 252 height 18
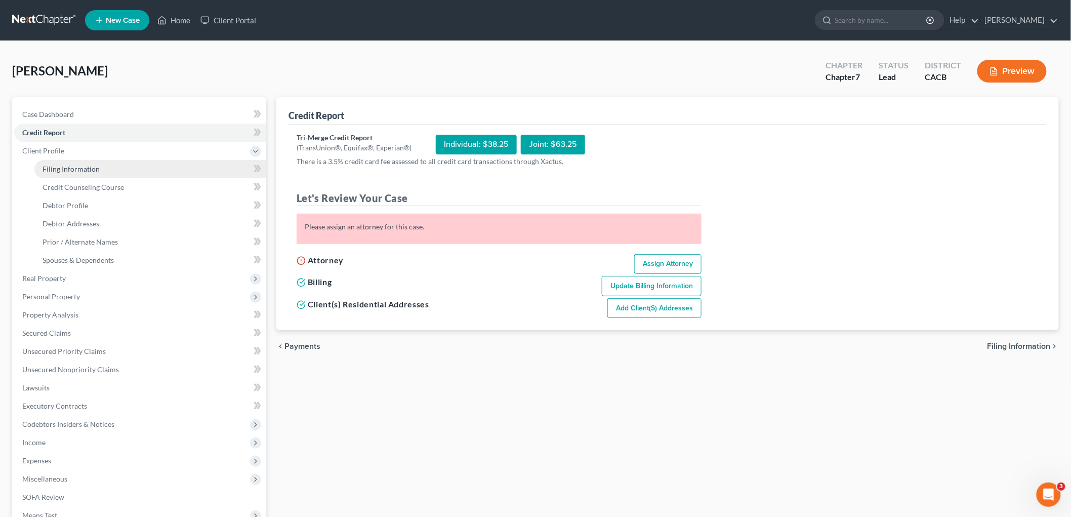
click at [83, 168] on span "Filing Information" at bounding box center [71, 169] width 57 height 9
select select "1"
select select "0"
select select "7"
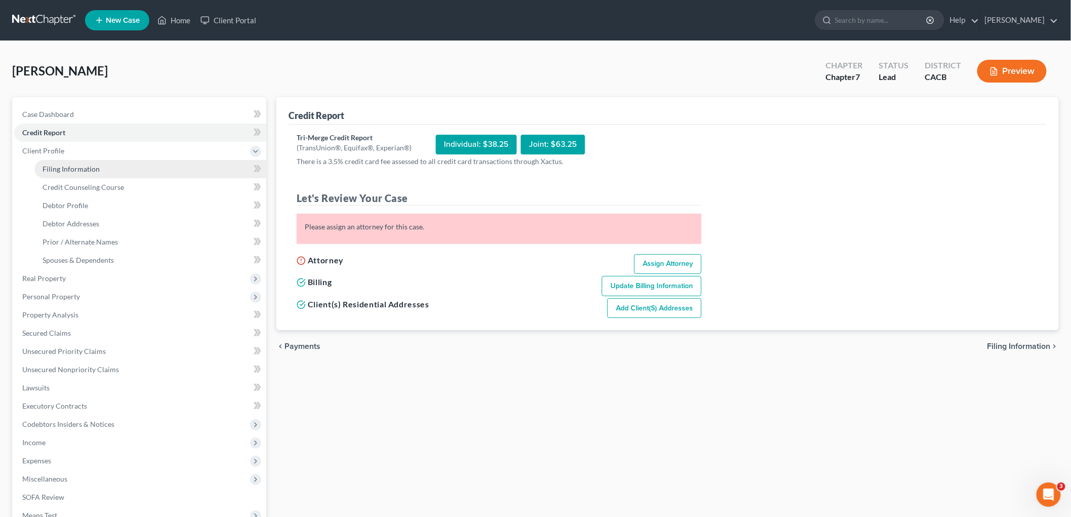
select select "4"
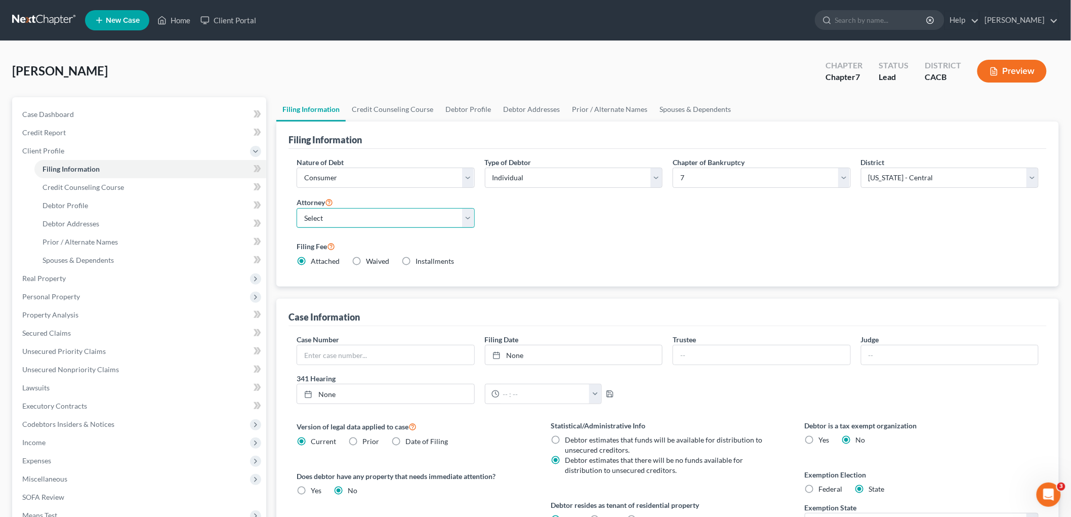
click at [337, 209] on select "Select [PERSON_NAME] - CACB" at bounding box center [386, 218] width 178 height 20
select select "0"
click at [297, 208] on select "Select [PERSON_NAME] - CACB" at bounding box center [386, 218] width 178 height 20
click at [113, 184] on span "Credit Counseling Course" at bounding box center [84, 187] width 82 height 9
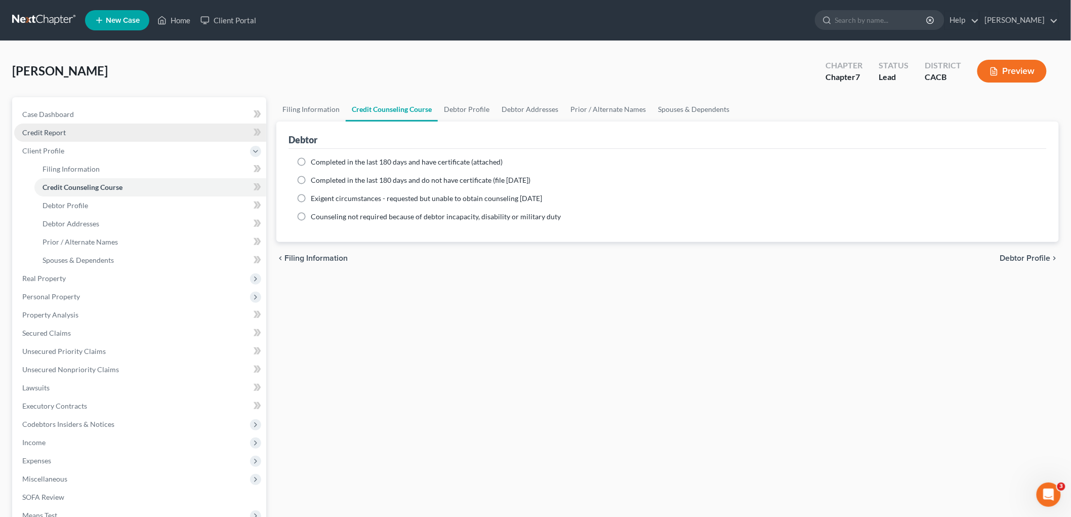
click at [64, 130] on span "Credit Report" at bounding box center [44, 132] width 44 height 9
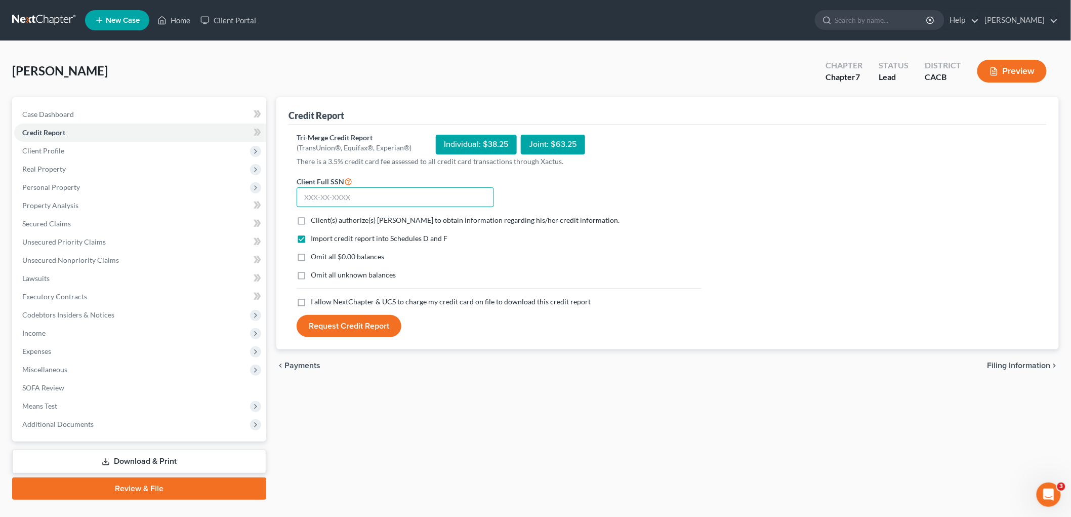
click at [378, 196] on input "text" at bounding box center [395, 197] width 197 height 20
type input "610-29-8284"
click at [381, 222] on span "Client(s) authorize(s) [PERSON_NAME] to obtain information regarding his/her cr…" at bounding box center [465, 220] width 309 height 9
click at [322, 222] on input "Client(s) authorize(s) [PERSON_NAME] to obtain information regarding his/her cr…" at bounding box center [318, 218] width 7 height 7
checkbox input "true"
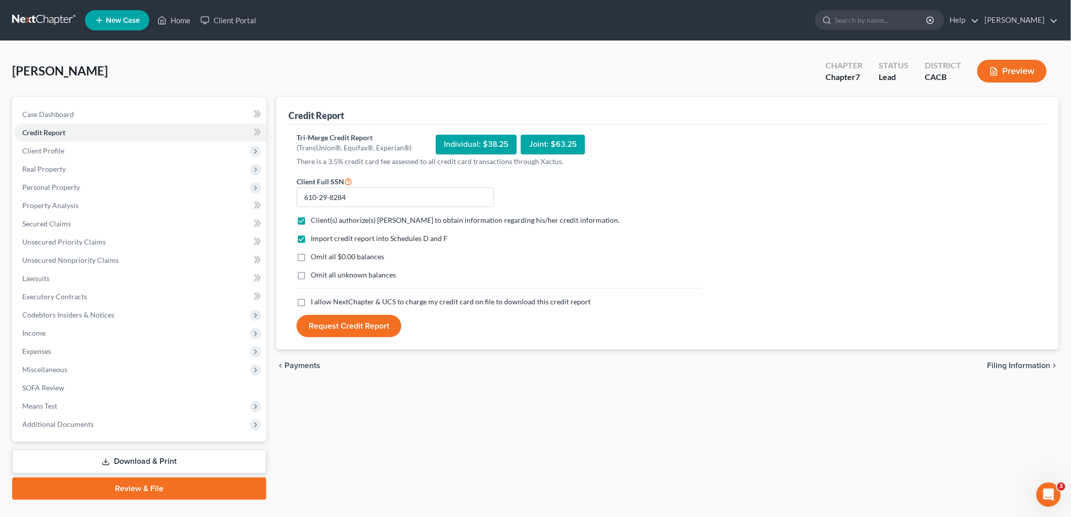
drag, startPoint x: 349, startPoint y: 272, endPoint x: 348, endPoint y: 264, distance: 7.7
click at [349, 270] on span "Omit all unknown balances" at bounding box center [353, 274] width 85 height 9
click at [322, 270] on input "Omit all unknown balances" at bounding box center [318, 273] width 7 height 7
checkbox input "true"
click at [348, 256] on span "Omit all $0.00 balances" at bounding box center [347, 256] width 73 height 9
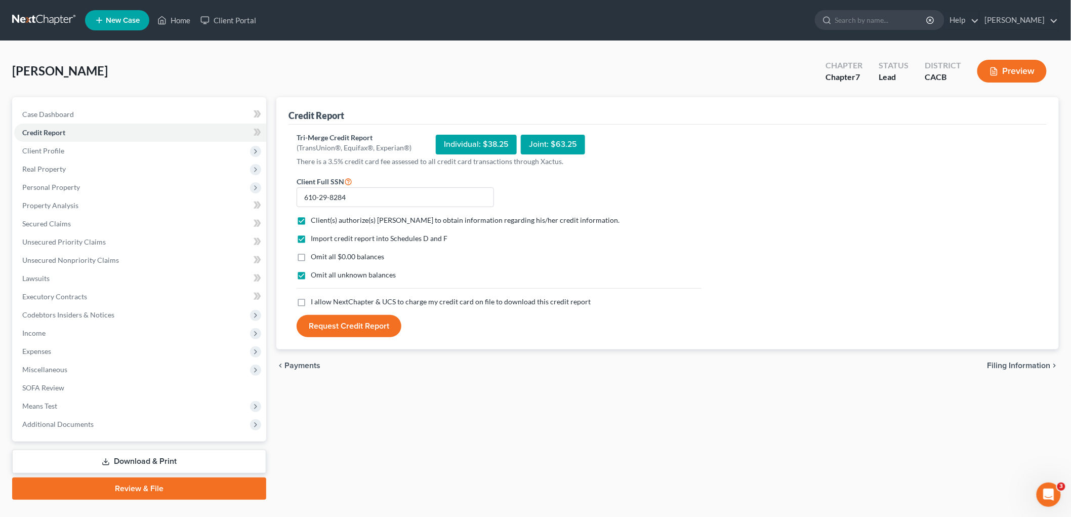
click at [322, 256] on input "Omit all $0.00 balances" at bounding box center [318, 255] width 7 height 7
checkbox input "true"
click at [342, 291] on div "Import credit report into Schedules D and F Omit all $0.00 balances Omit all un…" at bounding box center [499, 264] width 415 height 63
click at [343, 297] on span "I allow NextChapter & UCS to charge my credit card on file to download this cre…" at bounding box center [451, 301] width 280 height 9
click at [322, 297] on input "I allow NextChapter & UCS to charge my credit card on file to download this cre…" at bounding box center [318, 300] width 7 height 7
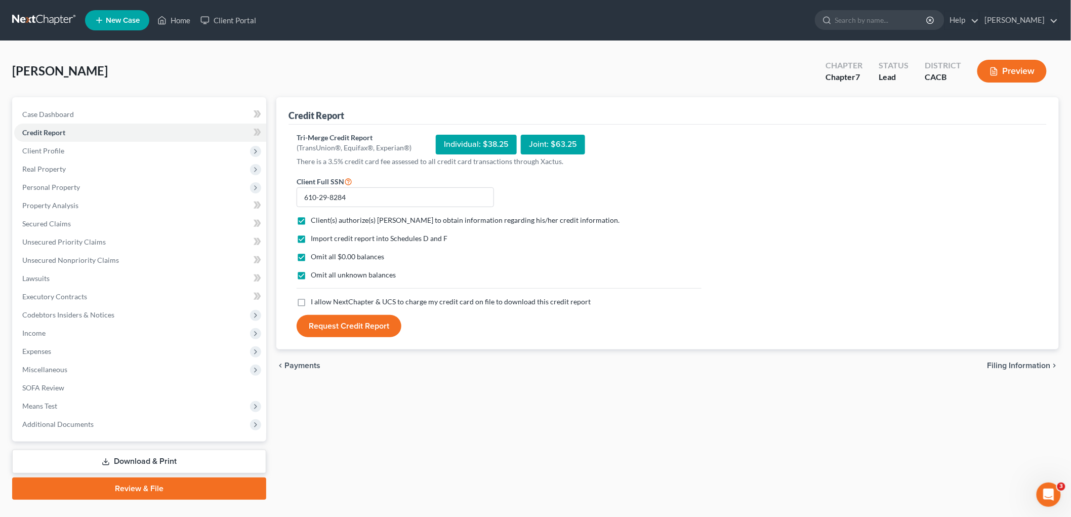
checkbox input "true"
click at [345, 327] on button "Request Credit Report" at bounding box center [349, 326] width 105 height 22
